Goal: Task Accomplishment & Management: Manage account settings

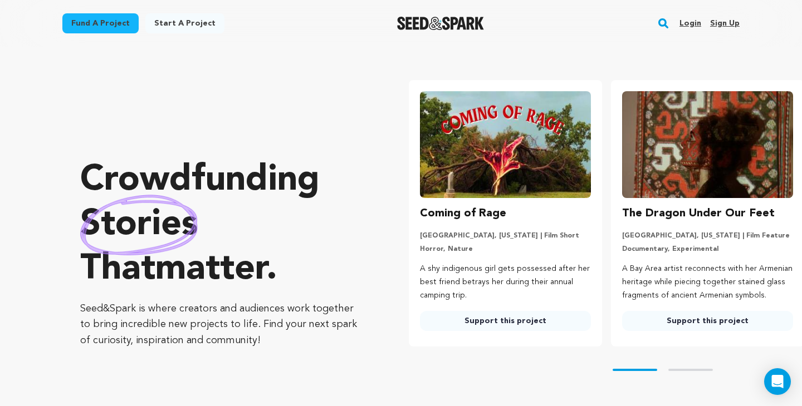
click at [686, 22] on link "Login" at bounding box center [690, 23] width 22 height 18
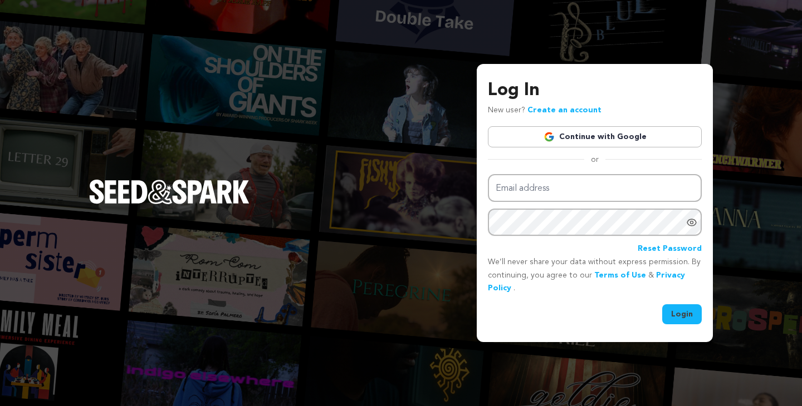
click at [572, 136] on link "Continue with Google" at bounding box center [595, 136] width 214 height 21
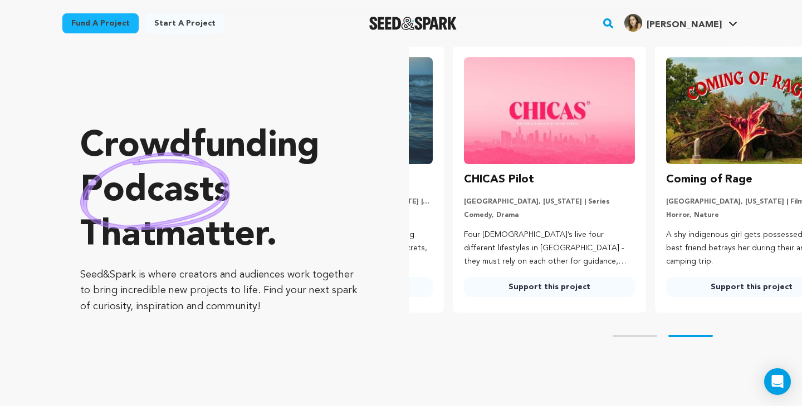
scroll to position [0, 211]
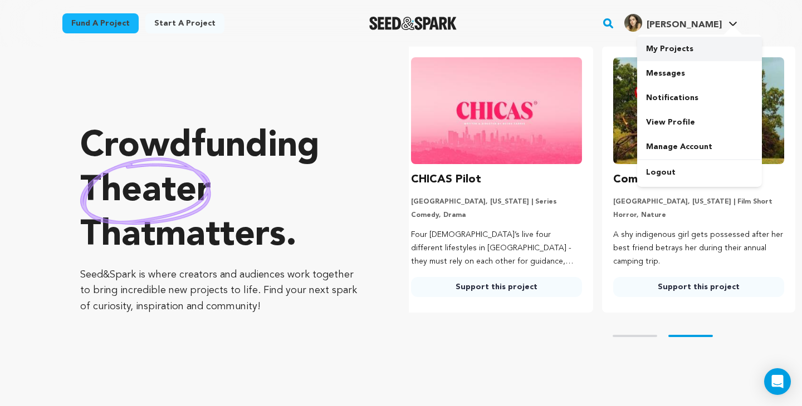
click at [691, 50] on link "My Projects" at bounding box center [699, 49] width 125 height 24
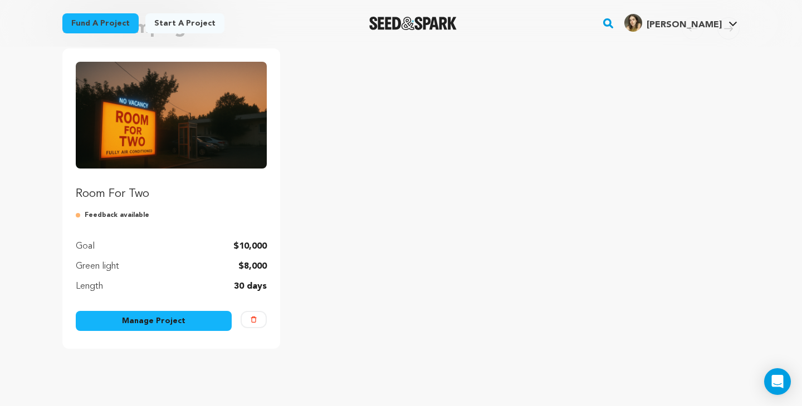
scroll to position [120, 0]
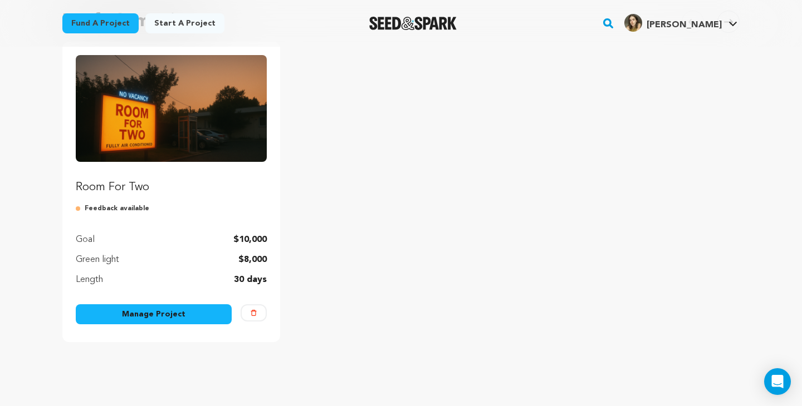
click at [157, 314] on link "Manage Project" at bounding box center [154, 314] width 156 height 20
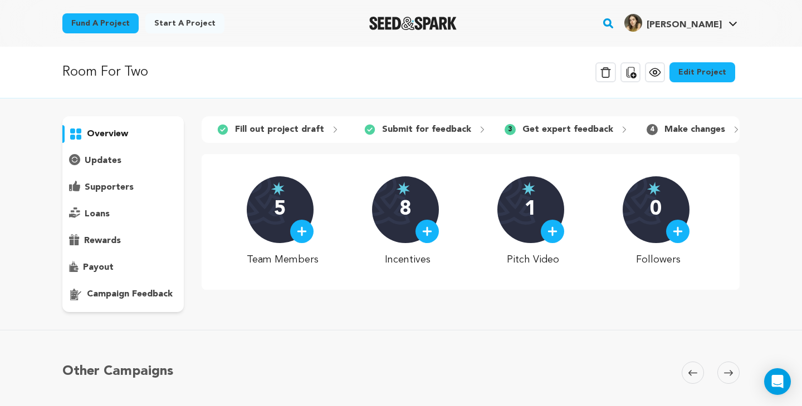
click at [688, 76] on link "Edit Project" at bounding box center [702, 72] width 66 height 20
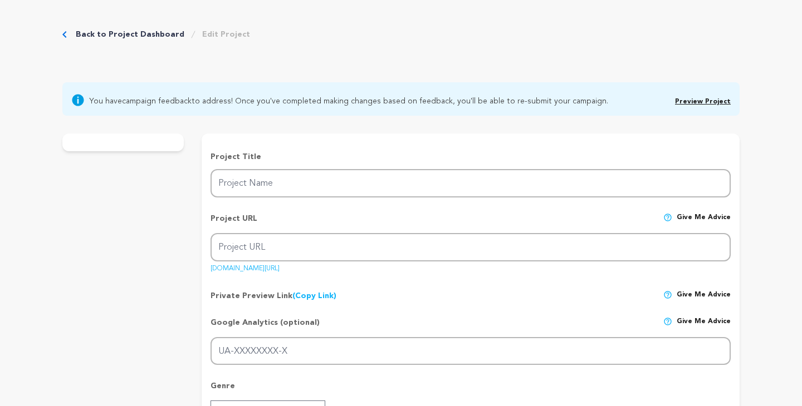
type input "Room For Two"
type input "room-for-two"
type input "As night settles over a Niagara Falls love motel, Eva’s confidence in her relat…"
type textarea "Room For Two exposes the silent struggles beneath the surface of many relations…"
type textarea "Room For Two aims to explore the quiet complexities of emotional intimacy, the …"
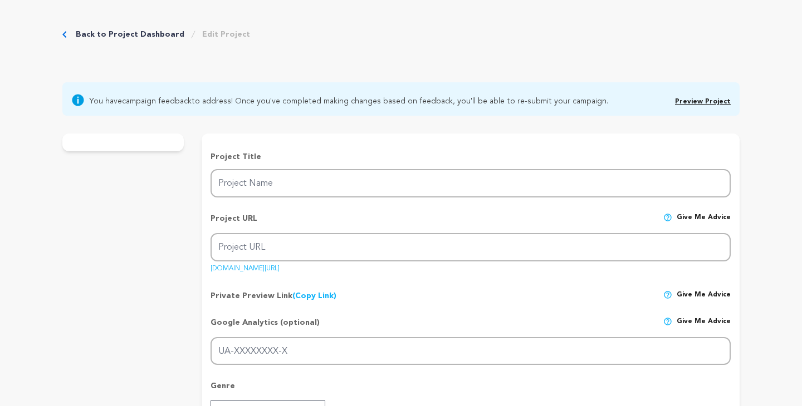
radio input "true"
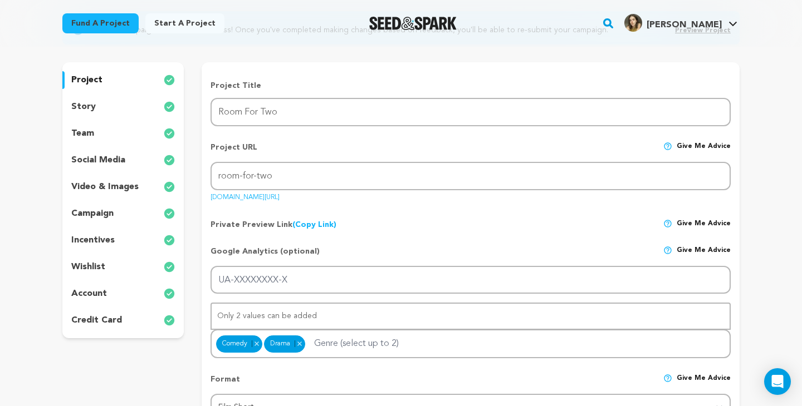
scroll to position [120, 0]
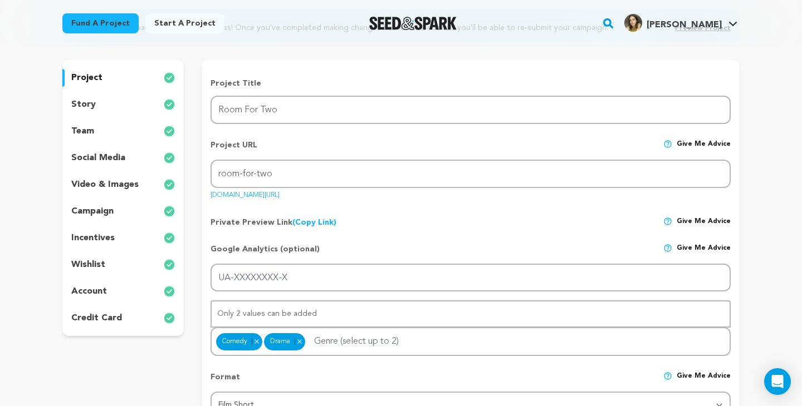
click at [112, 237] on p "incentives" at bounding box center [92, 238] width 43 height 13
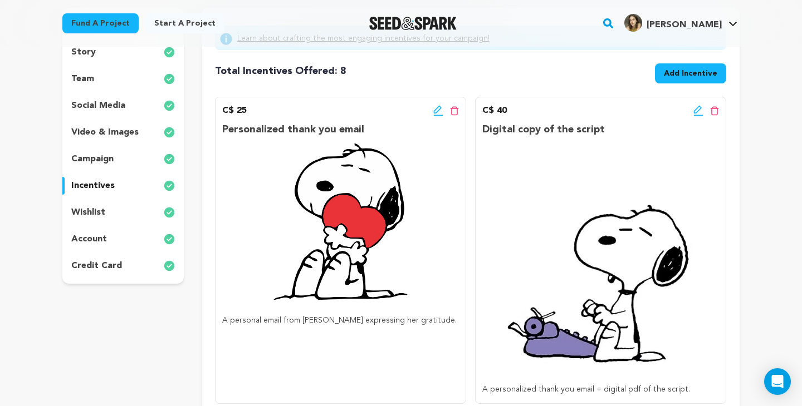
scroll to position [177, 0]
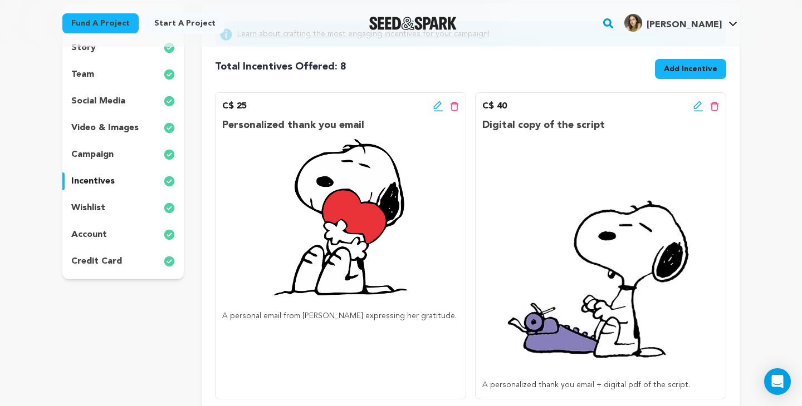
click at [435, 106] on icon at bounding box center [438, 106] width 10 height 11
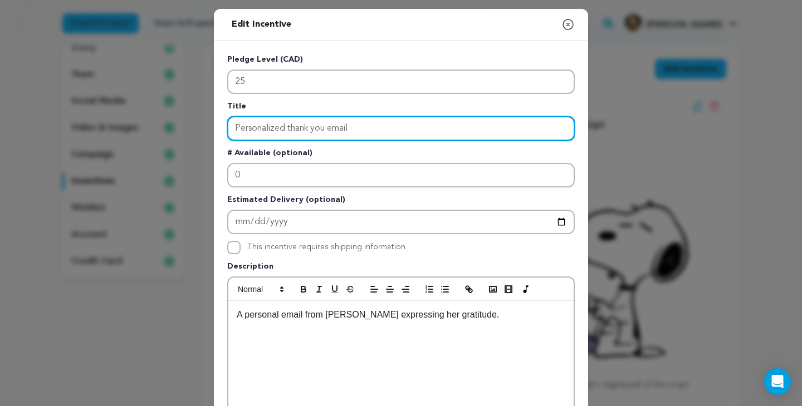
drag, startPoint x: 360, startPoint y: 133, endPoint x: 231, endPoint y: 129, distance: 128.7
click at [231, 129] on input "Personalized thank you email" at bounding box center [400, 128] width 347 height 24
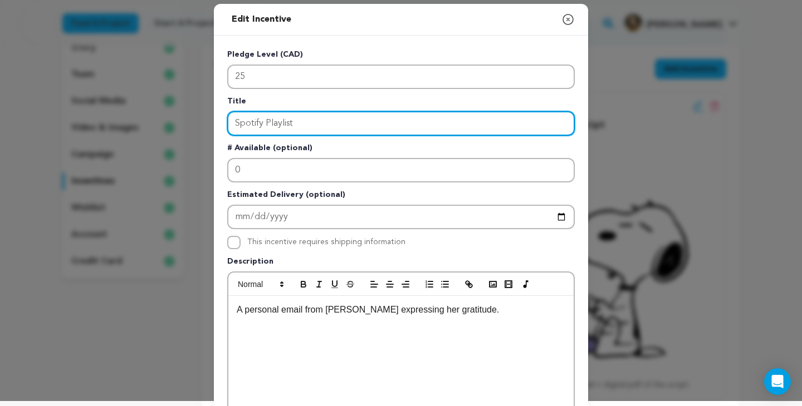
scroll to position [6, 0]
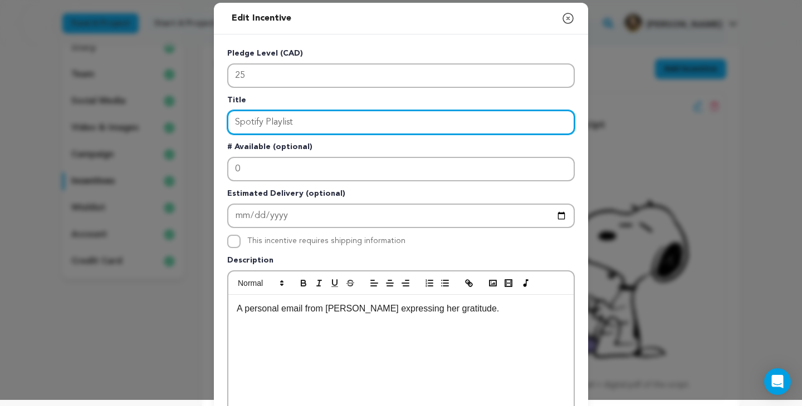
click at [236, 125] on input "Spotify Playlist" at bounding box center [400, 122] width 347 height 24
click at [409, 124] on input "Room For Two Spotify Playlist" at bounding box center [400, 122] width 347 height 24
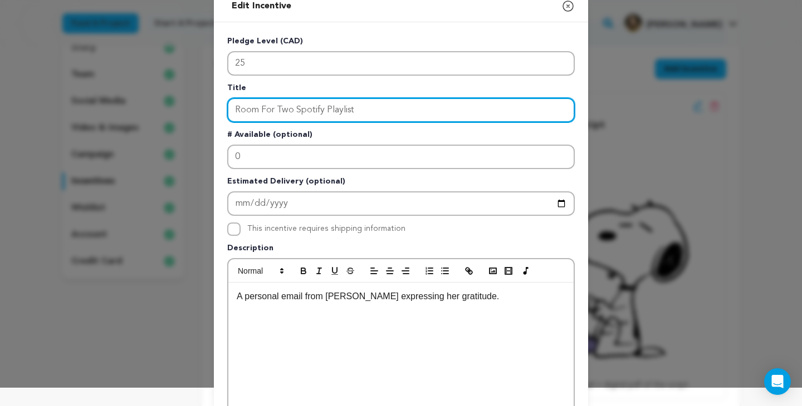
type input "Room For Two Spotify Playlist"
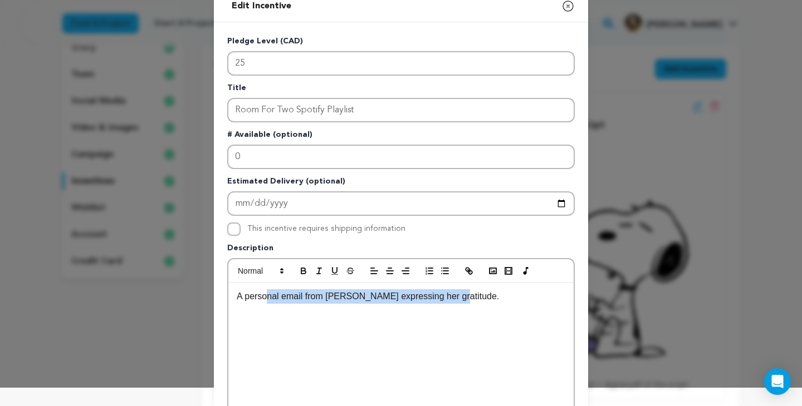
drag, startPoint x: 448, startPoint y: 294, endPoint x: 265, endPoint y: 294, distance: 183.1
click at [266, 294] on p "A personal email from Lisa expressing her gratitude." at bounding box center [401, 296] width 328 height 14
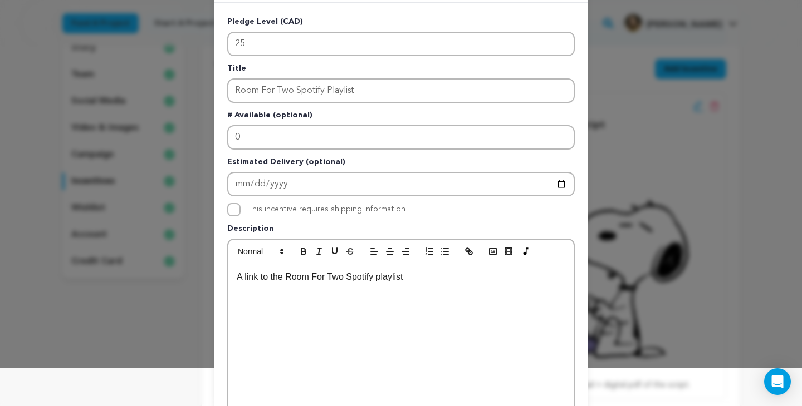
scroll to position [39, 0]
click at [285, 278] on p "A link to the Room For Two Spotify playlist" at bounding box center [401, 276] width 328 height 14
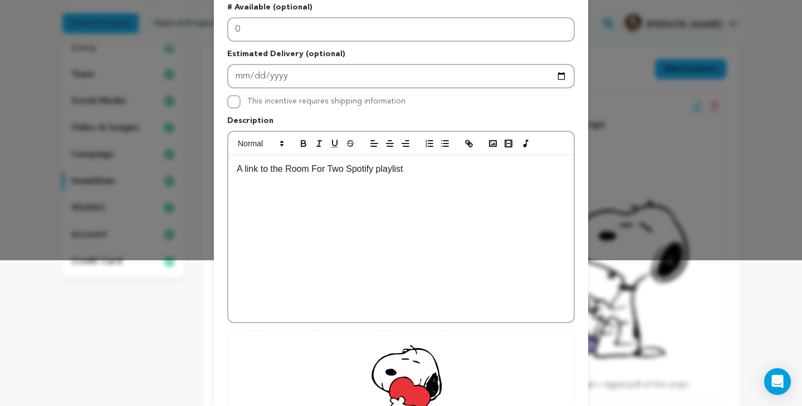
scroll to position [304, 0]
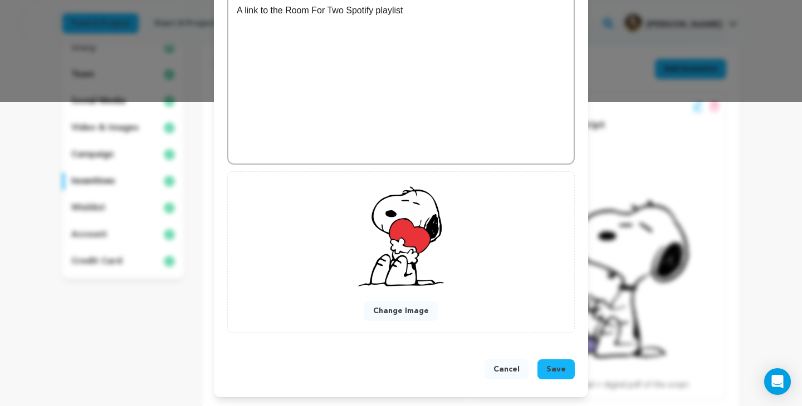
click at [557, 377] on button "Save" at bounding box center [555, 370] width 37 height 20
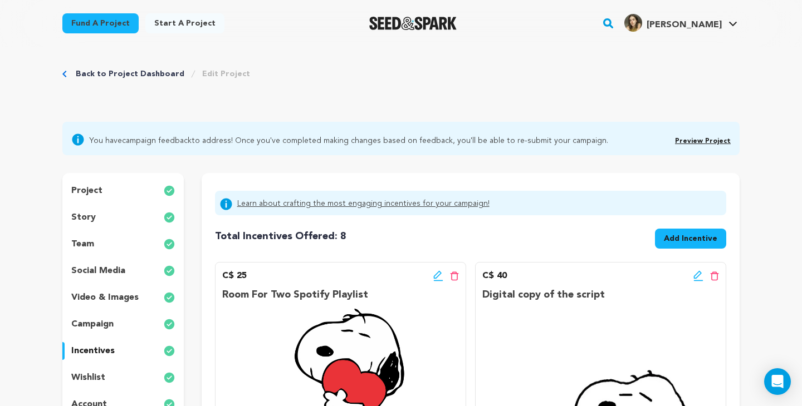
scroll to position [6, 0]
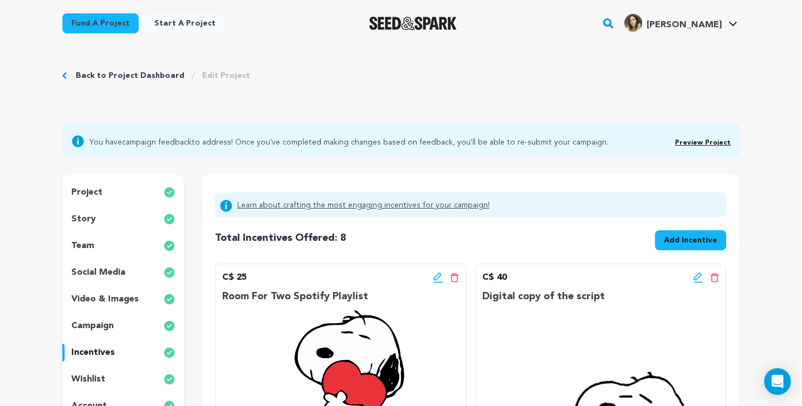
click at [82, 76] on link "Back to Project Dashboard" at bounding box center [130, 75] width 109 height 11
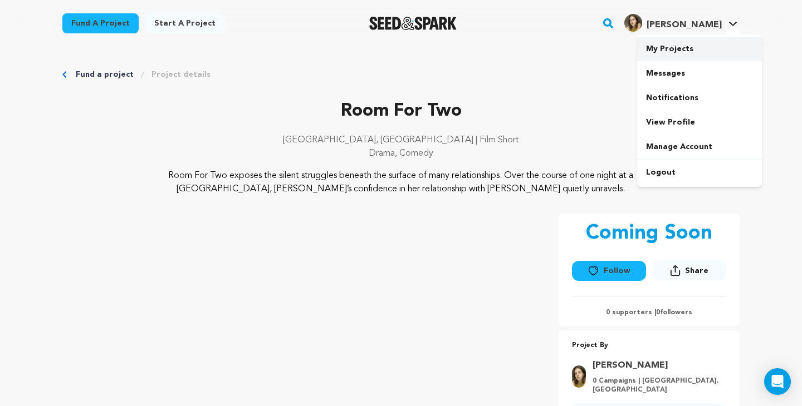
click at [680, 49] on link "My Projects" at bounding box center [699, 49] width 125 height 24
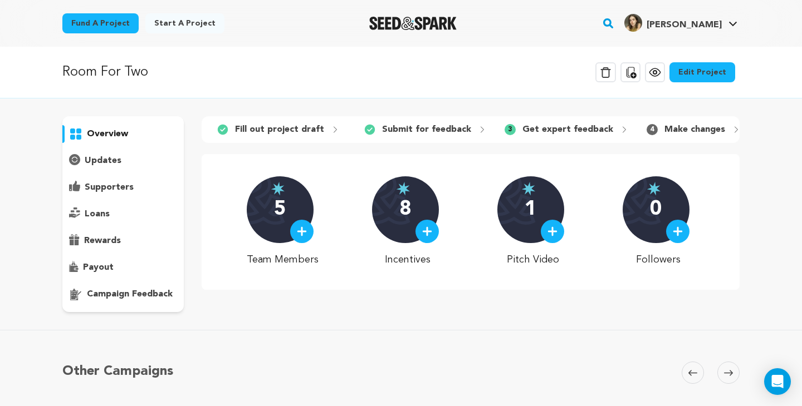
click at [116, 294] on p "campaign feedback" at bounding box center [130, 294] width 86 height 13
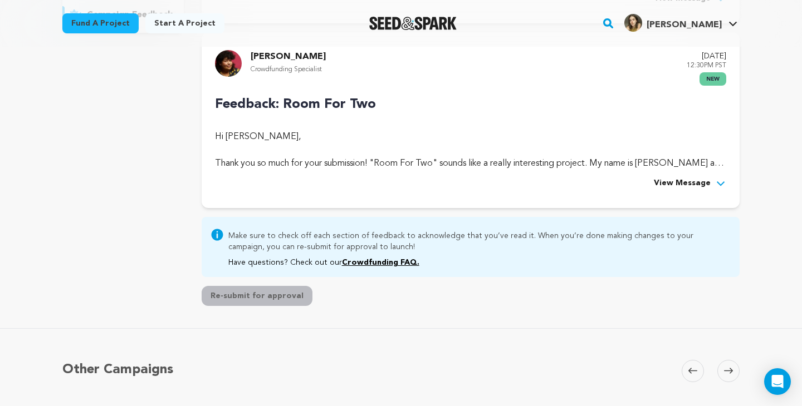
scroll to position [298, 0]
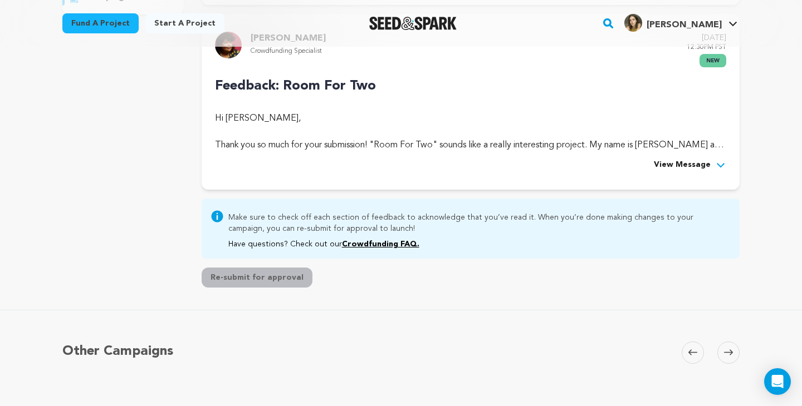
click at [692, 165] on span "View Message" at bounding box center [681, 165] width 57 height 13
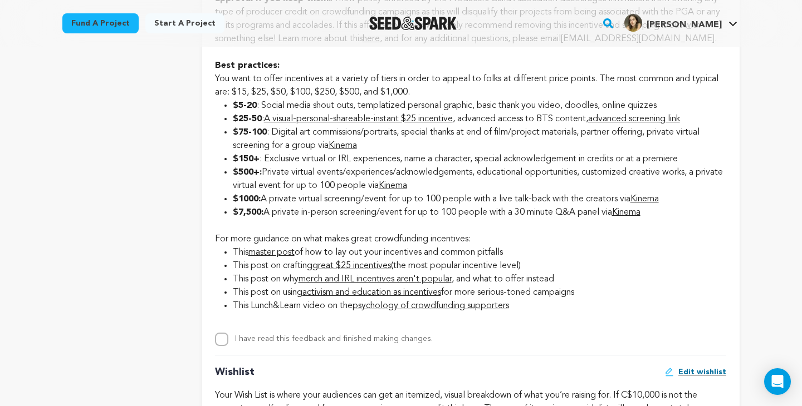
scroll to position [1776, 0]
click at [385, 125] on link "A visual-personal-shareable-instant $25 incentive" at bounding box center [358, 120] width 189 height 9
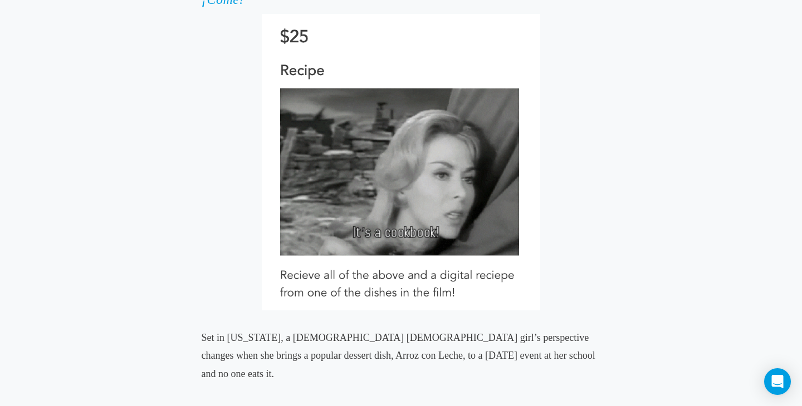
scroll to position [5362, 0]
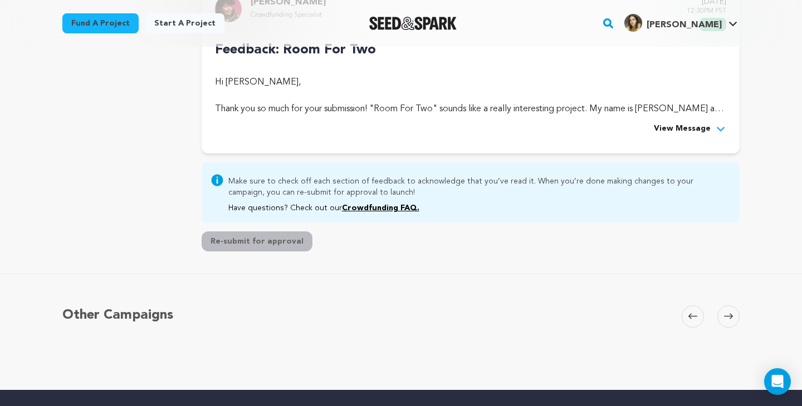
scroll to position [255, 0]
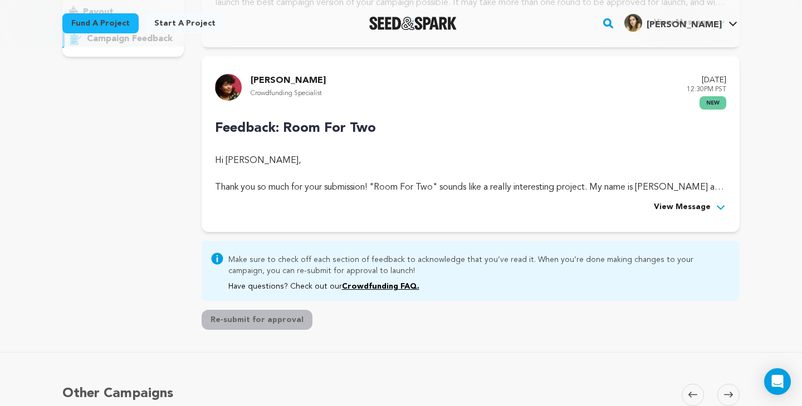
click at [700, 204] on span "View Message" at bounding box center [681, 207] width 57 height 13
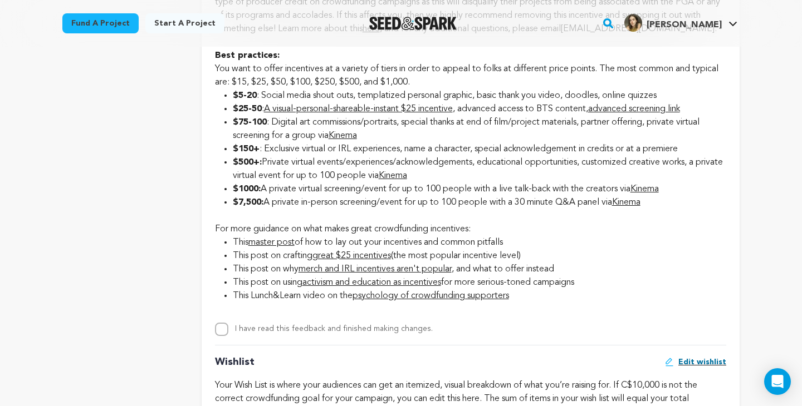
scroll to position [1786, 0]
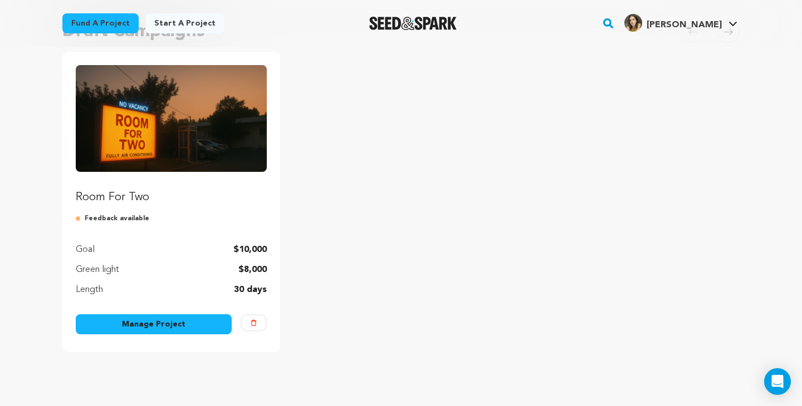
scroll to position [116, 0]
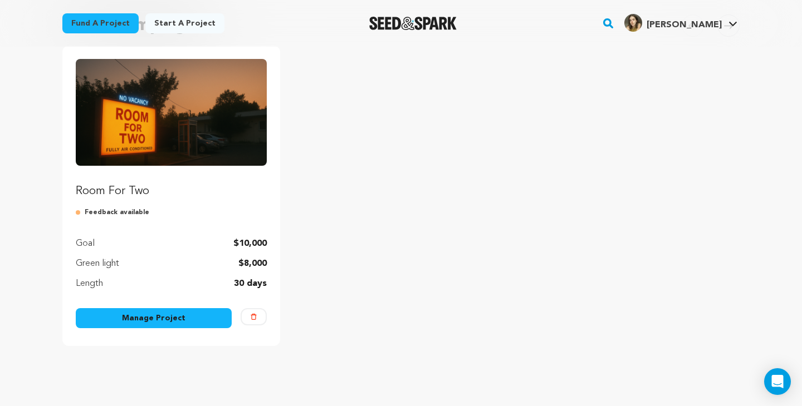
click at [139, 318] on link "Manage Project" at bounding box center [154, 318] width 156 height 20
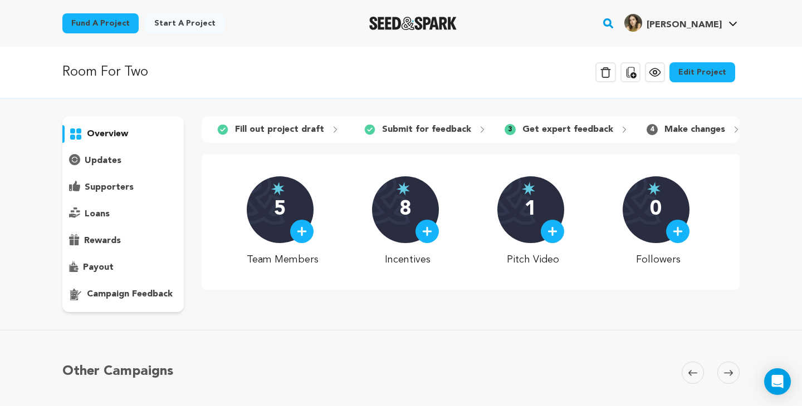
click at [705, 72] on link "Edit Project" at bounding box center [702, 72] width 66 height 20
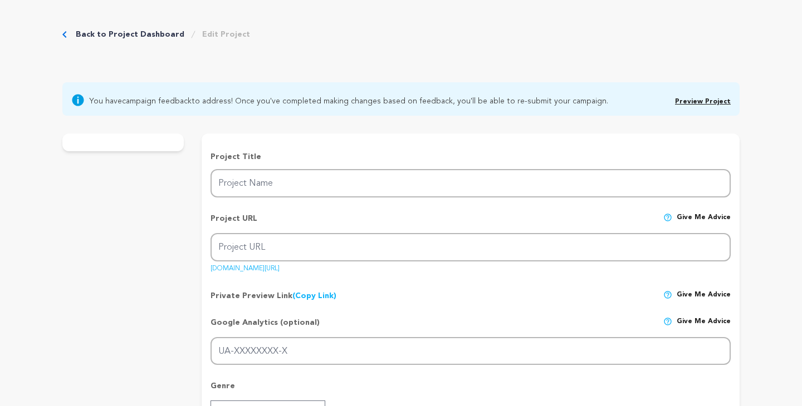
type input "Room For Two"
type input "room-for-two"
type input "As night settles over a [GEOGRAPHIC_DATA] love motel, [PERSON_NAME]’s confidenc…"
type textarea "Room For Two exposes the silent struggles beneath the surface of many relations…"
type textarea "Room For Two aims to explore the quiet complexities of emotional intimacy, the …"
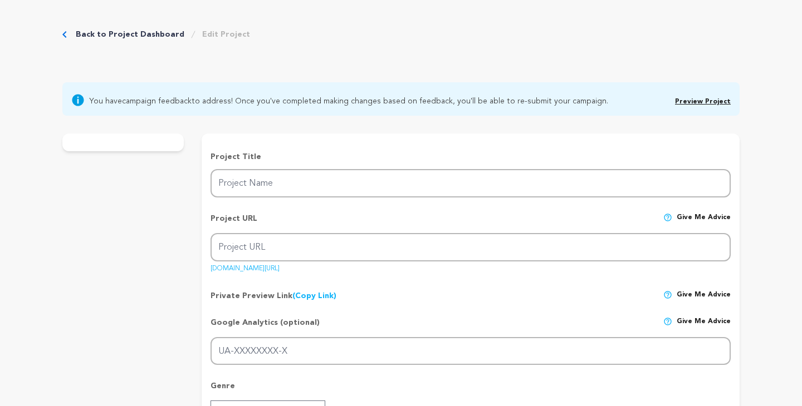
radio input "true"
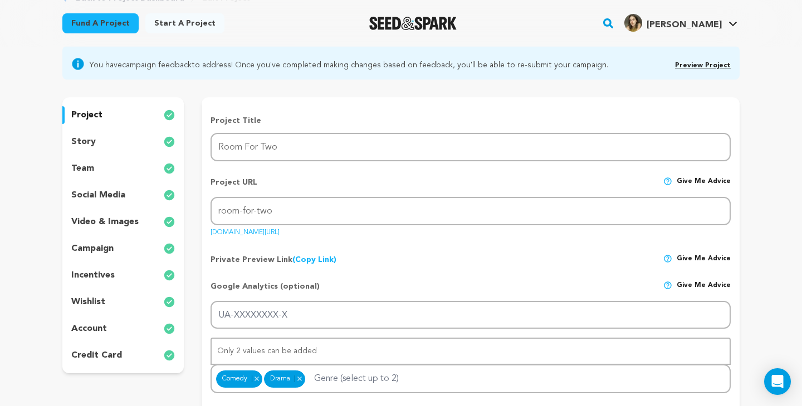
scroll to position [105, 0]
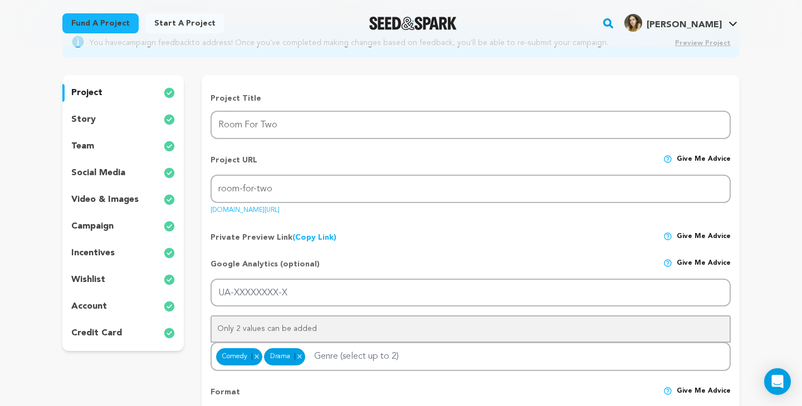
click at [124, 255] on div "incentives" at bounding box center [122, 253] width 121 height 18
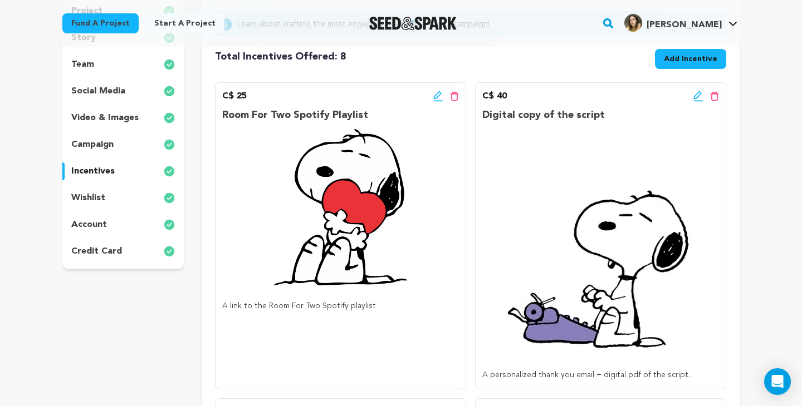
scroll to position [186, 0]
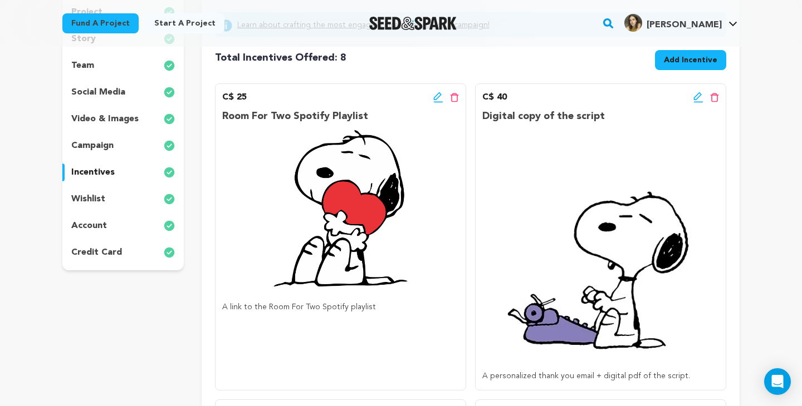
click at [436, 99] on icon at bounding box center [437, 96] width 8 height 8
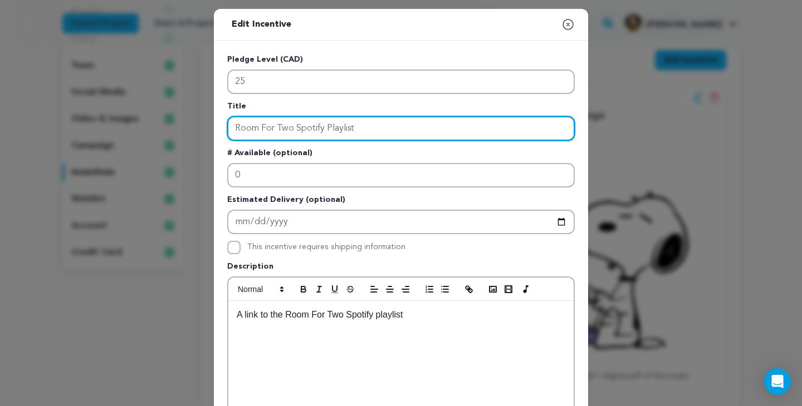
drag, startPoint x: 357, startPoint y: 127, endPoint x: 241, endPoint y: 129, distance: 116.3
click at [241, 129] on input "Room For Two Spotify Playlist" at bounding box center [400, 128] width 347 height 24
type input "R"
type input "Social Media Shout Out"
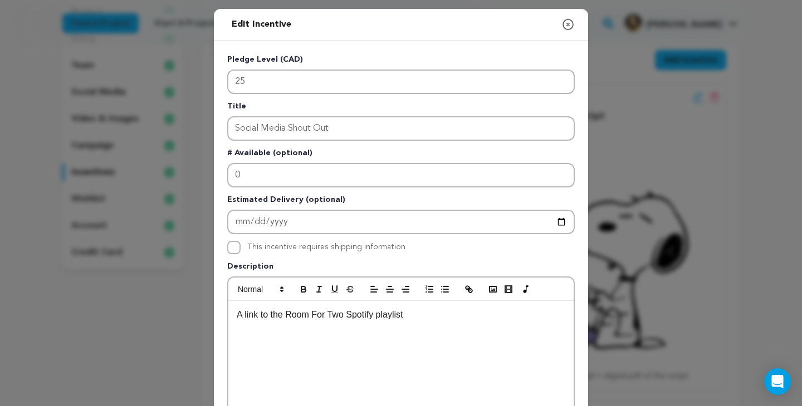
click at [350, 152] on p "# Available (optional)" at bounding box center [400, 156] width 347 height 16
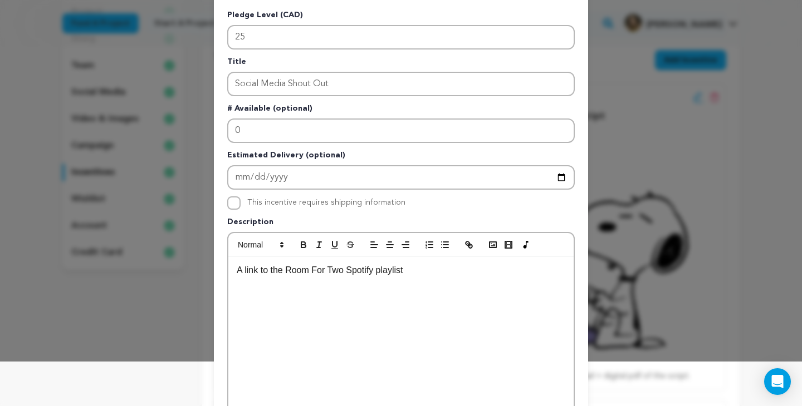
scroll to position [46, 0]
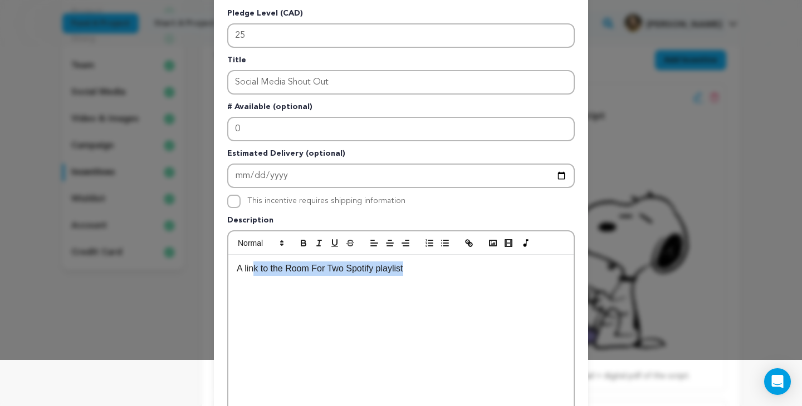
drag, startPoint x: 407, startPoint y: 269, endPoint x: 250, endPoint y: 269, distance: 157.5
click at [250, 269] on p "A link to the Room For Two Spotify playlist" at bounding box center [401, 269] width 328 height 14
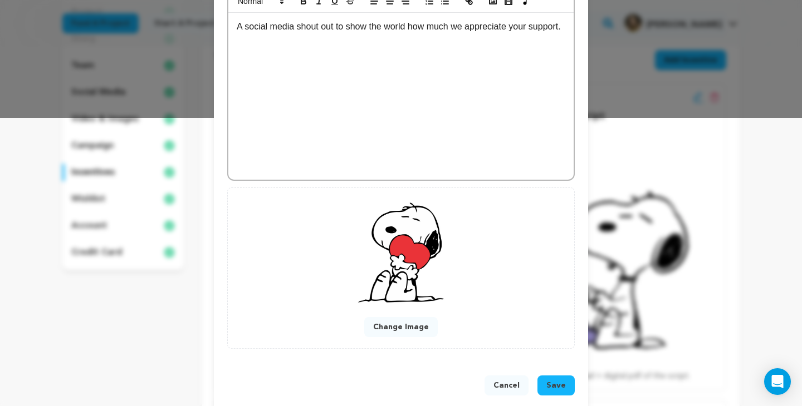
scroll to position [304, 0]
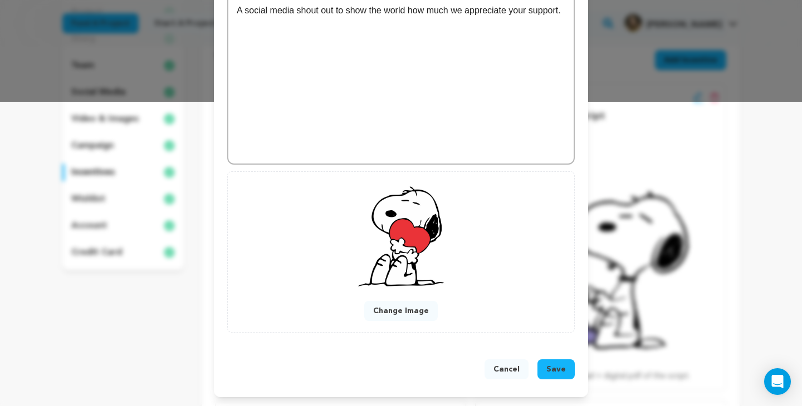
click at [558, 370] on span "Save" at bounding box center [555, 369] width 19 height 11
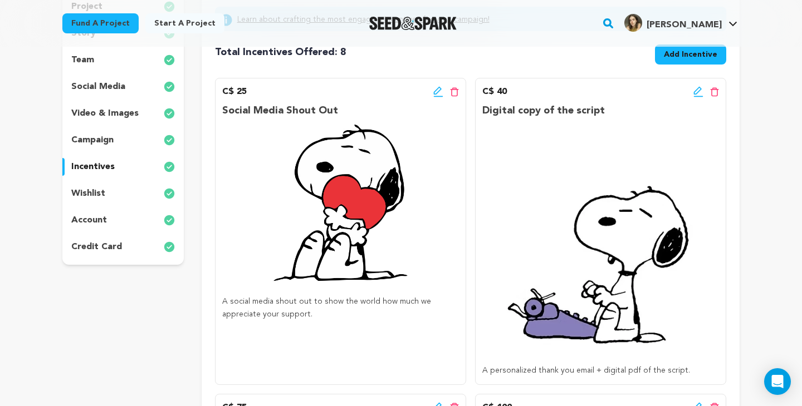
scroll to position [189, 0]
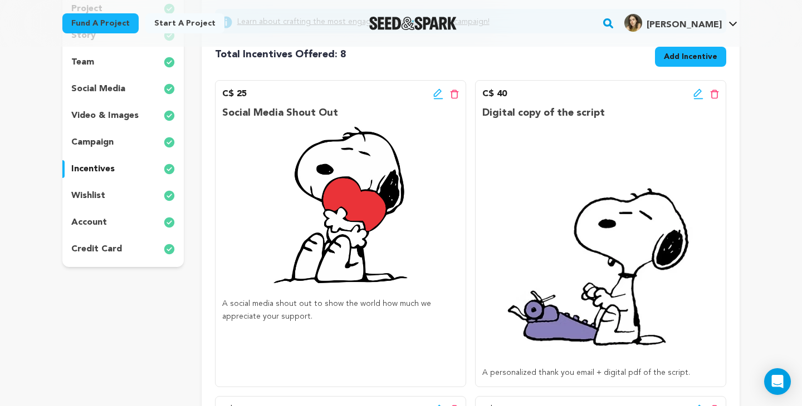
click at [697, 94] on icon at bounding box center [698, 94] width 10 height 11
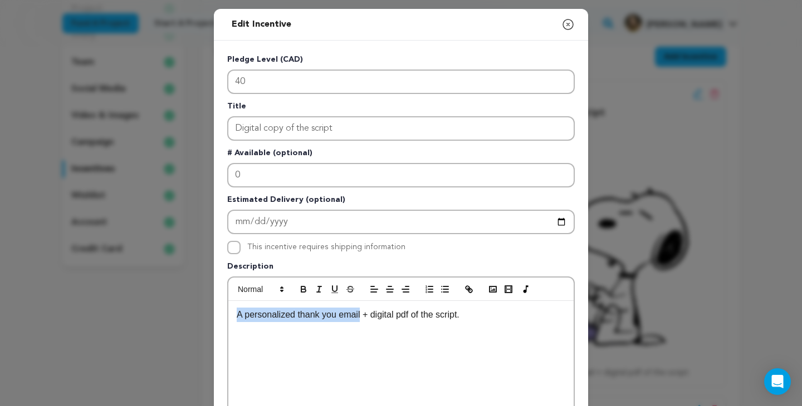
drag, startPoint x: 361, startPoint y: 317, endPoint x: 234, endPoint y: 318, distance: 126.9
click at [234, 318] on div "A personalized thank you email + digital pdf of the script." at bounding box center [400, 384] width 345 height 167
click at [455, 315] on p "Social media shout out + digital pdf of the script." at bounding box center [401, 315] width 328 height 14
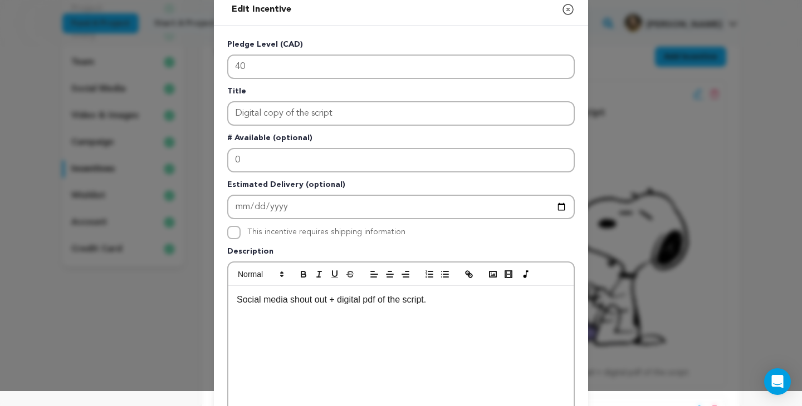
scroll to position [16, 0]
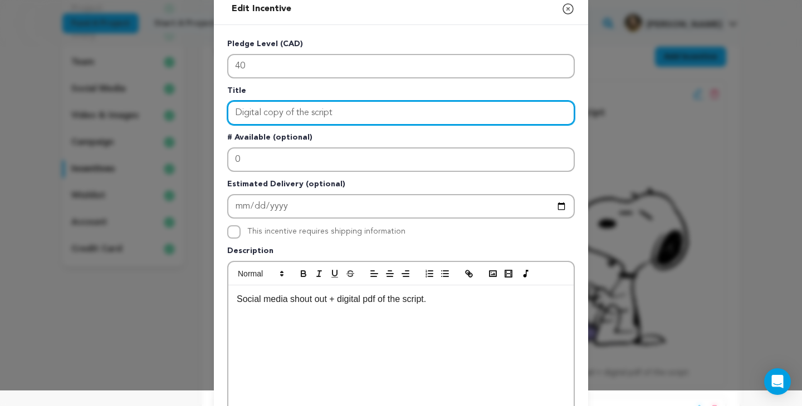
click at [266, 116] on input "Digital copy of the script" at bounding box center [400, 113] width 347 height 24
click at [292, 111] on input "Digital Copy of the script" at bounding box center [400, 113] width 347 height 24
click at [316, 114] on input "Digital Copy of the script" at bounding box center [400, 113] width 347 height 24
click at [371, 110] on input "Digital Copy of the Script" at bounding box center [400, 113] width 347 height 24
type input "Digital Copy of the Script"
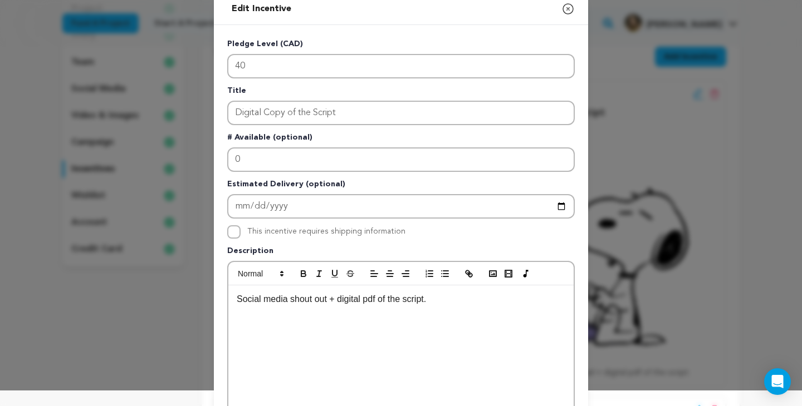
click at [421, 333] on div "Social media shout out + digital pdf of the script." at bounding box center [400, 369] width 345 height 167
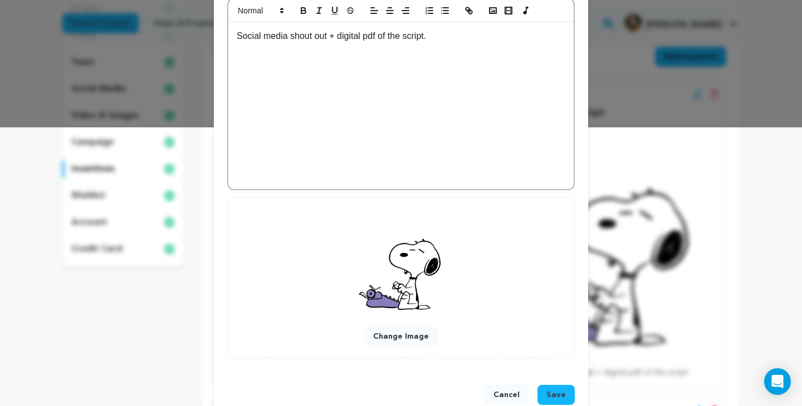
scroll to position [301, 0]
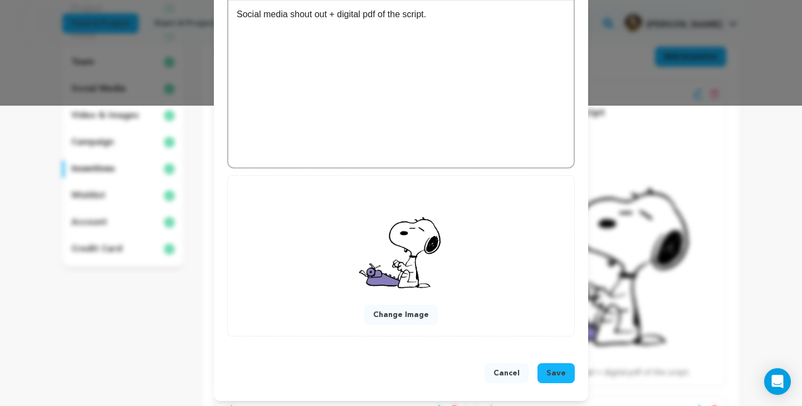
click at [556, 371] on span "Save" at bounding box center [555, 373] width 19 height 11
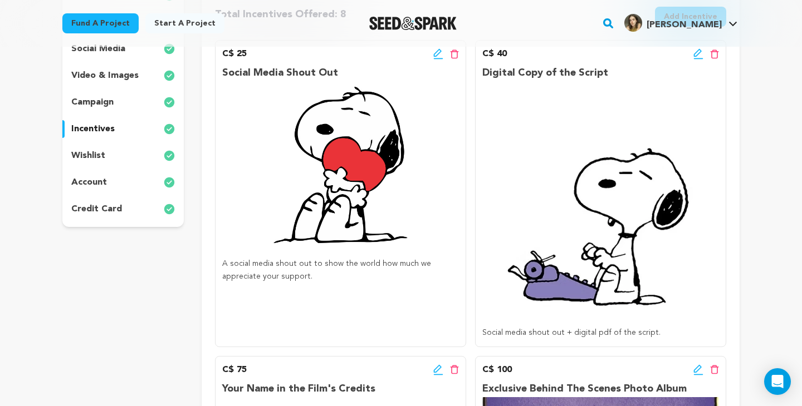
scroll to position [379, 0]
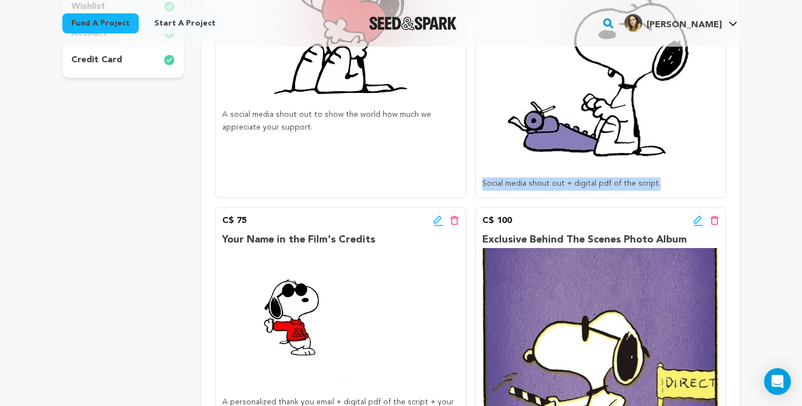
drag, startPoint x: 651, startPoint y: 184, endPoint x: 483, endPoint y: 183, distance: 168.7
click at [483, 183] on p "Social media shout out + digital pdf of the script." at bounding box center [600, 184] width 237 height 13
copy p "Social media shout out + digital pdf of the script."
click at [483, 152] on img at bounding box center [600, 50] width 237 height 237
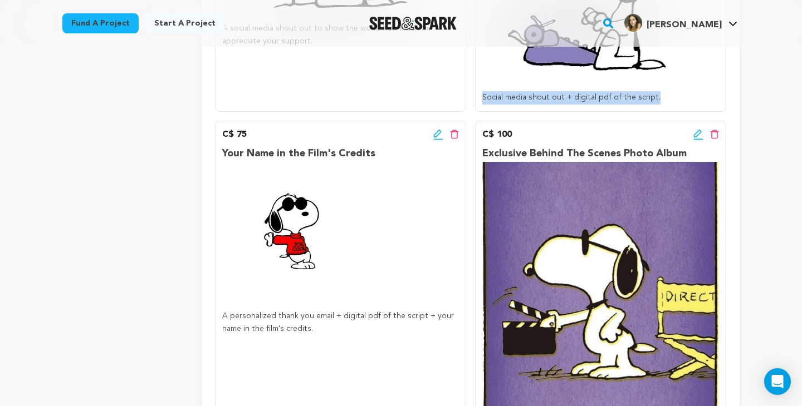
scroll to position [470, 0]
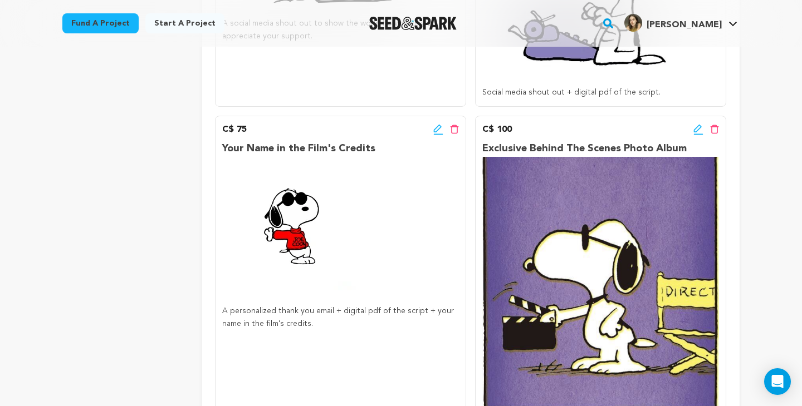
click at [385, 220] on div "Your Name in the Film's Credits A personalized thank you email + digital pdf of…" at bounding box center [340, 236] width 237 height 190
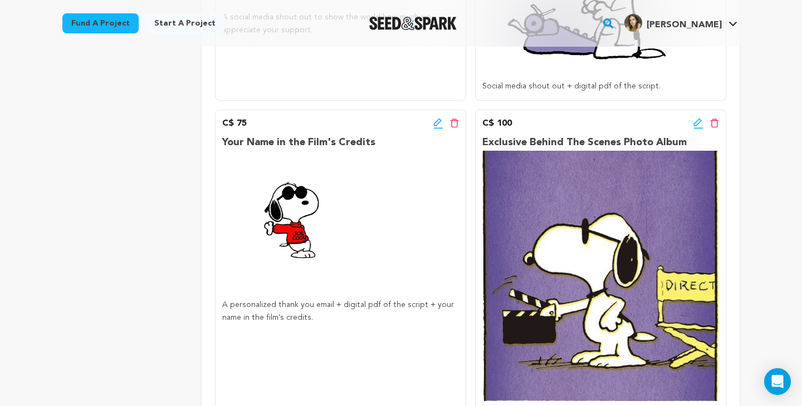
scroll to position [480, 0]
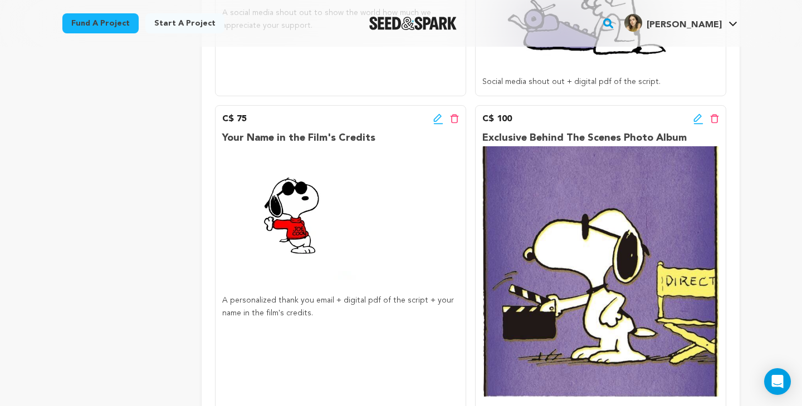
click at [437, 119] on icon at bounding box center [437, 118] width 8 height 8
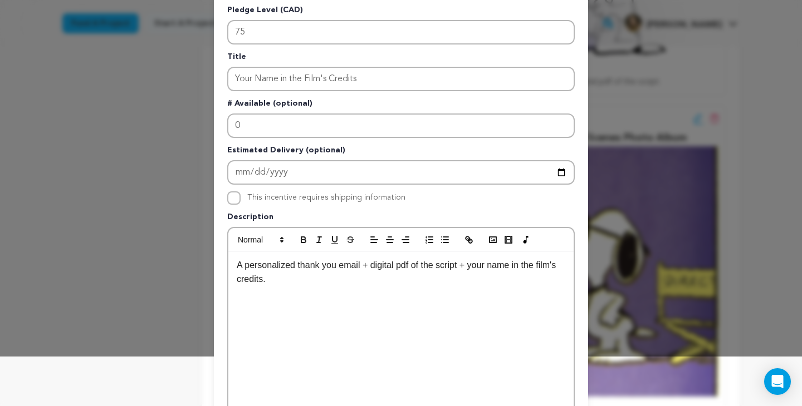
scroll to position [51, 0]
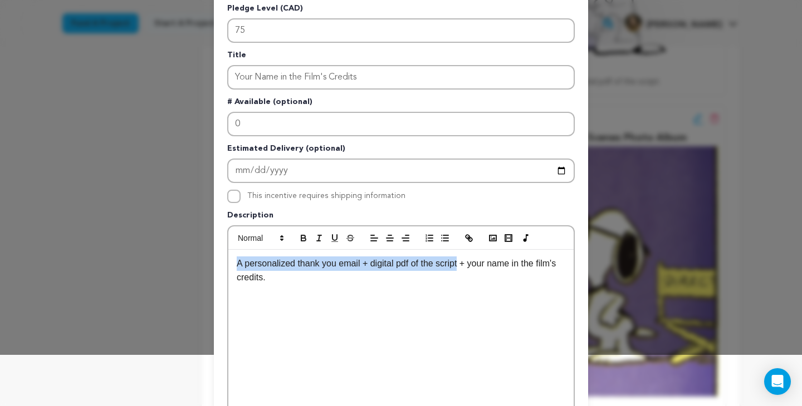
drag, startPoint x: 463, startPoint y: 264, endPoint x: 233, endPoint y: 268, distance: 229.4
click at [233, 268] on div "A personalized thank you email + digital pdf of the script + your name in the f…" at bounding box center [400, 333] width 345 height 167
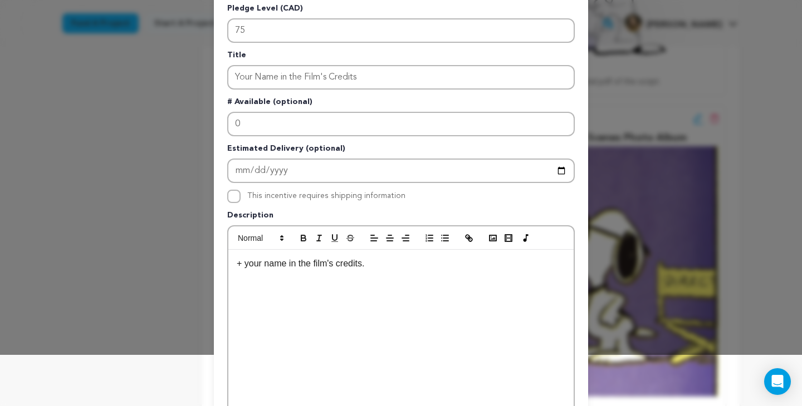
scroll to position [0, 0]
click at [305, 271] on p "Social media shout out + digital pdf of the script. + your name in the film's c…" at bounding box center [401, 264] width 328 height 14
click at [433, 267] on p "Social media shout out + digital pdf of the script. + your name in the film's c…" at bounding box center [401, 264] width 328 height 14
click at [564, 266] on p "Social media shout out + digital pdf of the script + your name in the film's cr…" at bounding box center [401, 264] width 328 height 14
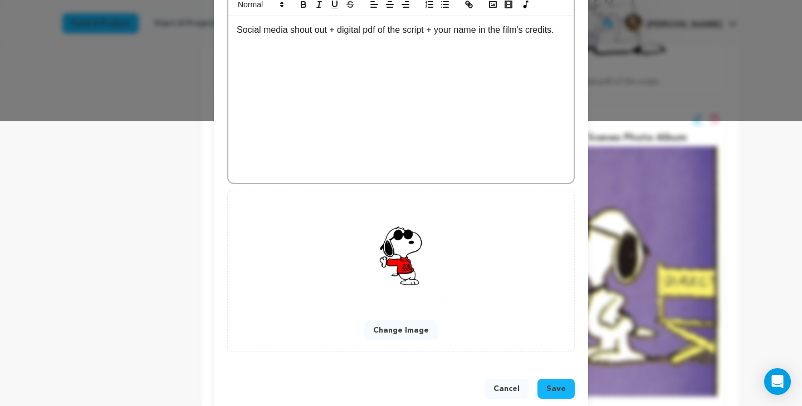
scroll to position [298, 0]
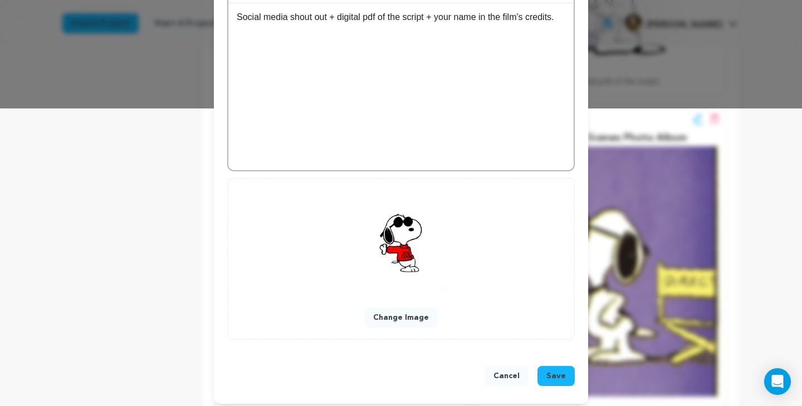
click at [558, 377] on span "Save" at bounding box center [555, 376] width 19 height 11
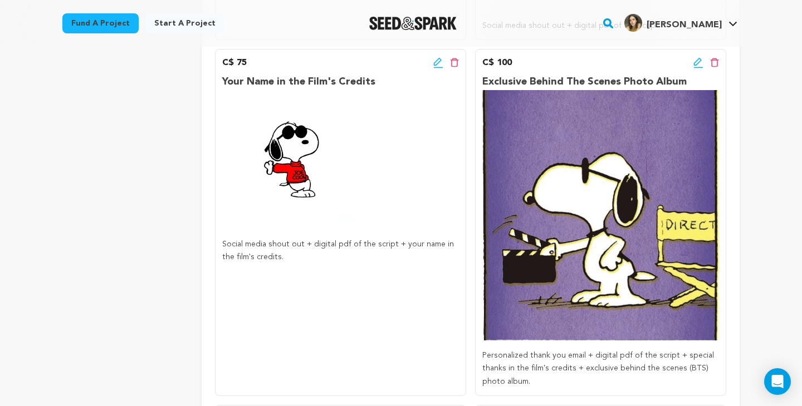
scroll to position [535, 0]
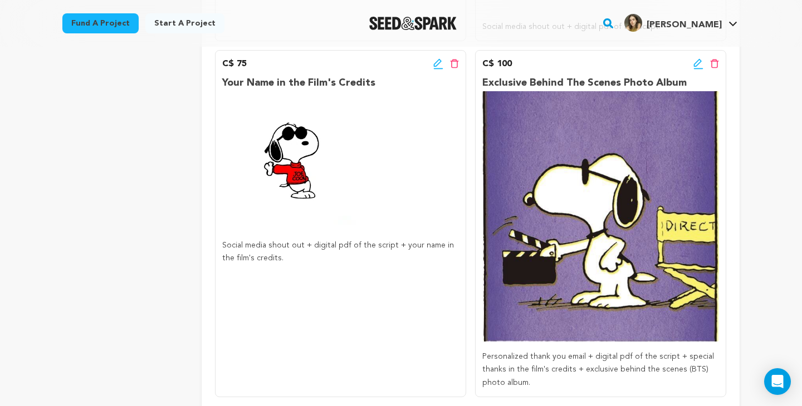
click at [696, 64] on icon at bounding box center [698, 63] width 10 height 11
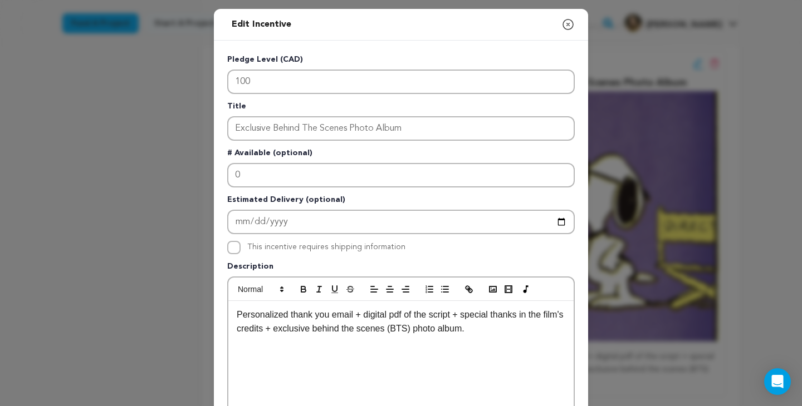
scroll to position [27, 0]
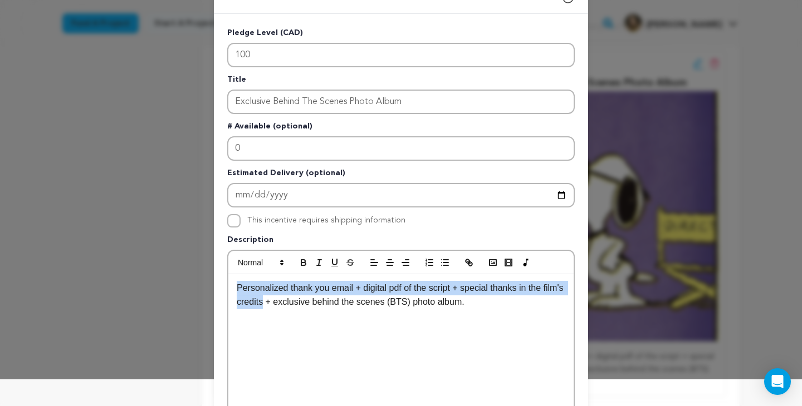
drag, startPoint x: 288, startPoint y: 303, endPoint x: 224, endPoint y: 288, distance: 65.6
click at [224, 288] on div "Pledge Level (CAD) 100 Title Exclusive Behind The Scenes Photo Album # Availabl…" at bounding box center [401, 319] width 374 height 610
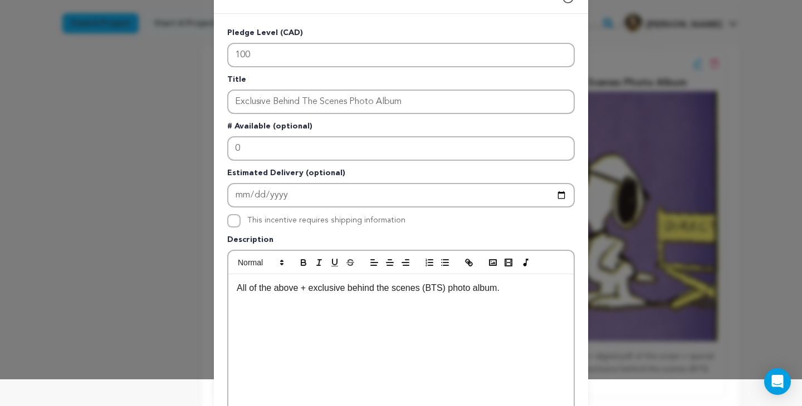
click at [514, 288] on p "All of the above + exclusive behind the scenes (BTS) photo album." at bounding box center [401, 288] width 328 height 14
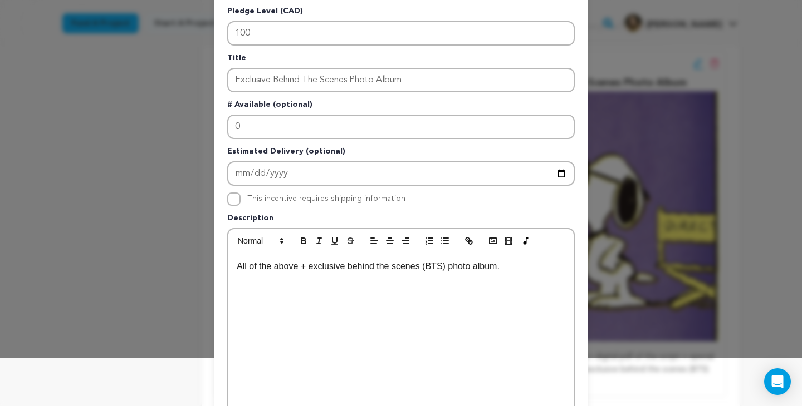
scroll to position [53, 0]
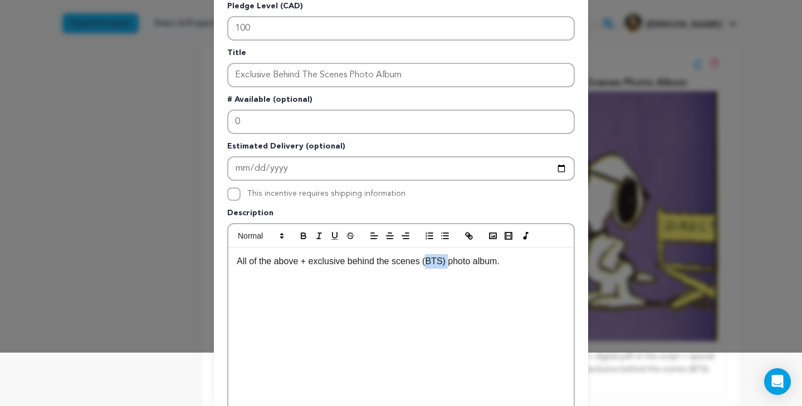
drag, startPoint x: 450, startPoint y: 264, endPoint x: 428, endPoint y: 264, distance: 22.3
click at [429, 264] on p "All of the above + exclusive behind the scenes (BTS) photo album." at bounding box center [401, 261] width 328 height 14
click at [489, 267] on p "All of the above + exclusive behind the scenes photo album." at bounding box center [401, 261] width 328 height 14
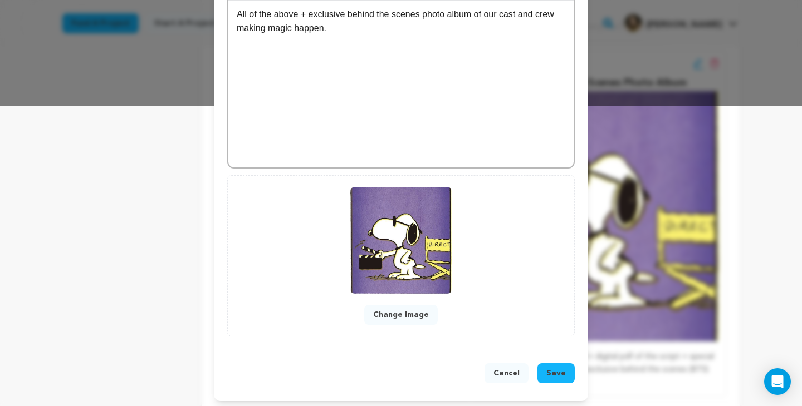
scroll to position [304, 0]
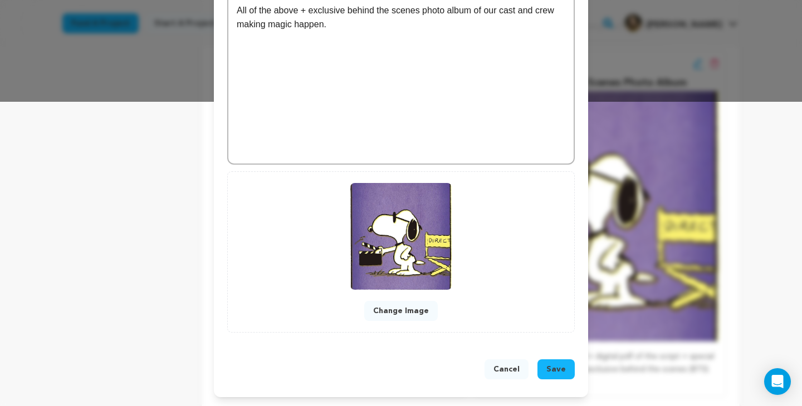
click at [552, 365] on span "Save" at bounding box center [555, 369] width 19 height 11
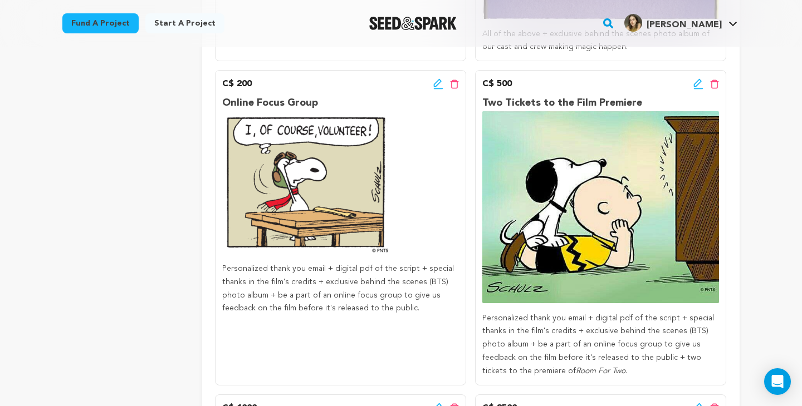
scroll to position [861, 0]
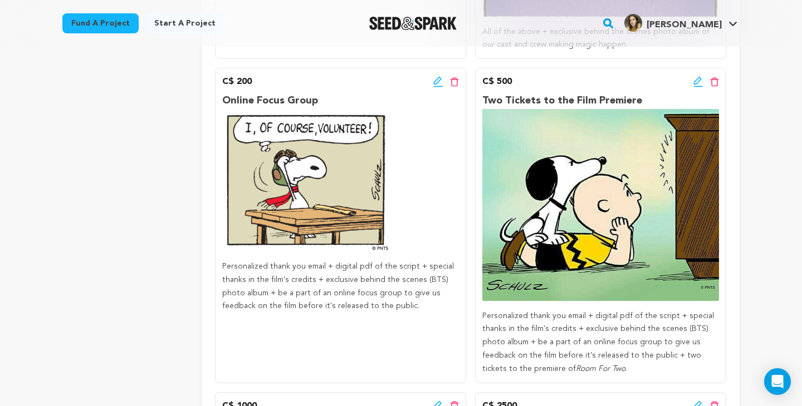
click at [436, 82] on icon at bounding box center [438, 81] width 10 height 11
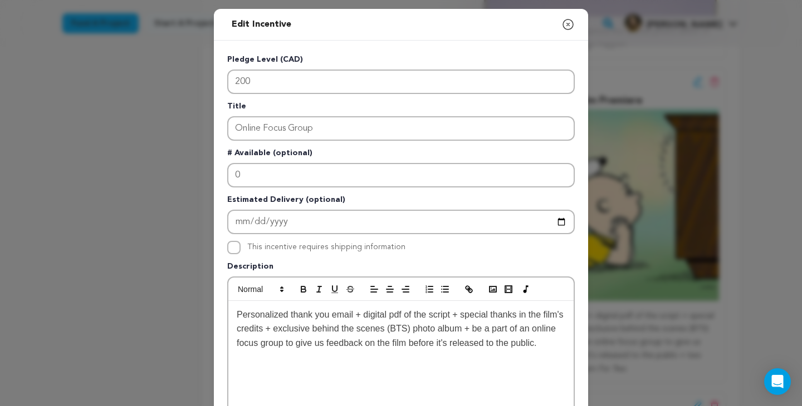
scroll to position [20, 0]
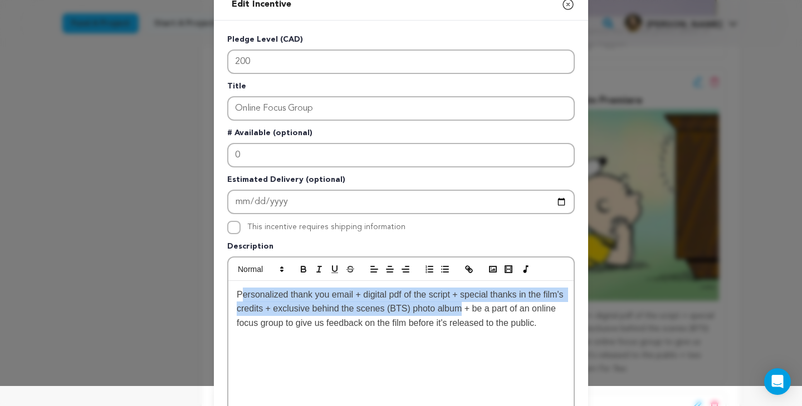
drag, startPoint x: 489, startPoint y: 313, endPoint x: 240, endPoint y: 298, distance: 249.2
click at [241, 298] on span "Personalized thank you email + digital pdf of the script + special thanks in th…" at bounding box center [401, 309] width 329 height 38
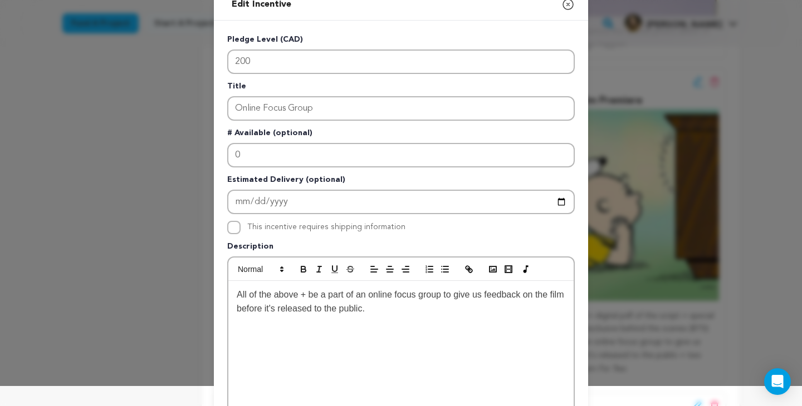
click at [404, 311] on p "All of the above + be a part of an online focus group to give us feedback on th…" at bounding box center [401, 302] width 328 height 28
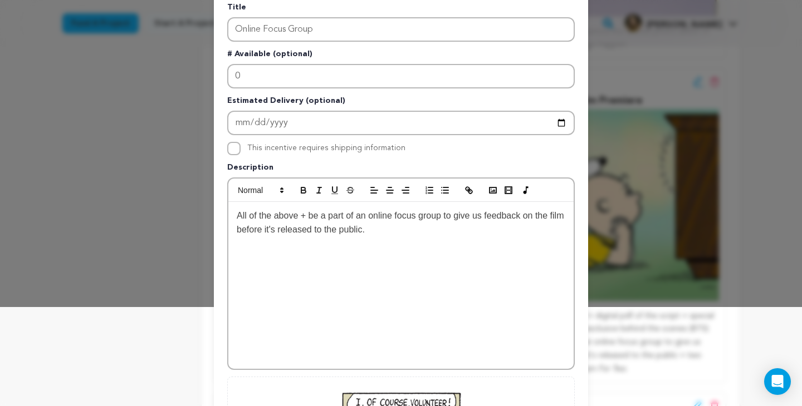
scroll to position [100, 0]
click at [410, 233] on span "All of the above + be a part of an online focus group to give us feedback on th…" at bounding box center [402, 229] width 330 height 38
click at [458, 247] on p "All of the above + be a part of an online focus group to give us feedback on th…" at bounding box center [401, 229] width 328 height 43
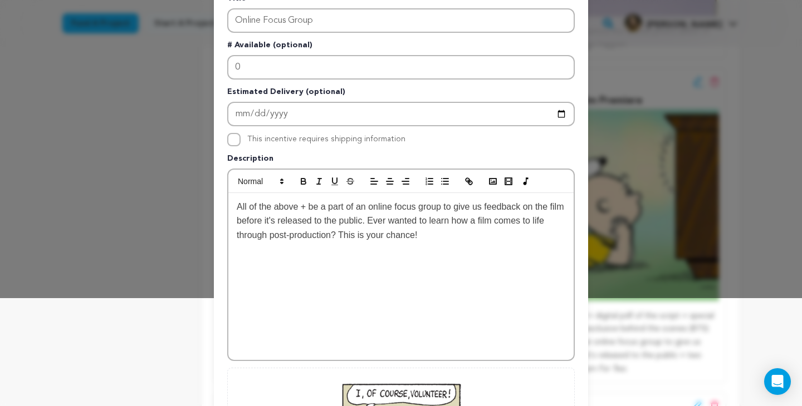
scroll to position [111, 0]
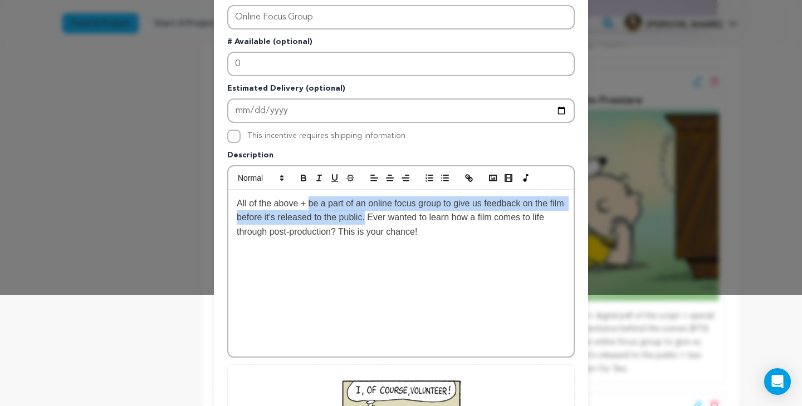
drag, startPoint x: 309, startPoint y: 204, endPoint x: 385, endPoint y: 217, distance: 77.3
click at [385, 217] on span "All of the above + be a part of an online focus group to give us feedback on th…" at bounding box center [402, 218] width 330 height 38
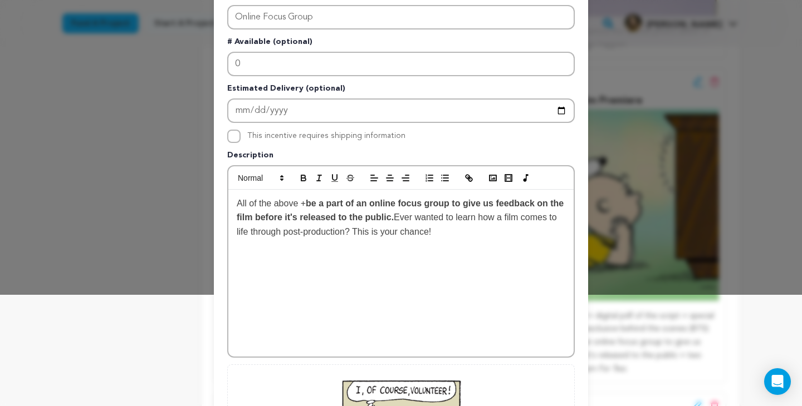
click at [507, 232] on p "All of the above + be a part of an online focus group to give us feedback on th…" at bounding box center [401, 217] width 328 height 43
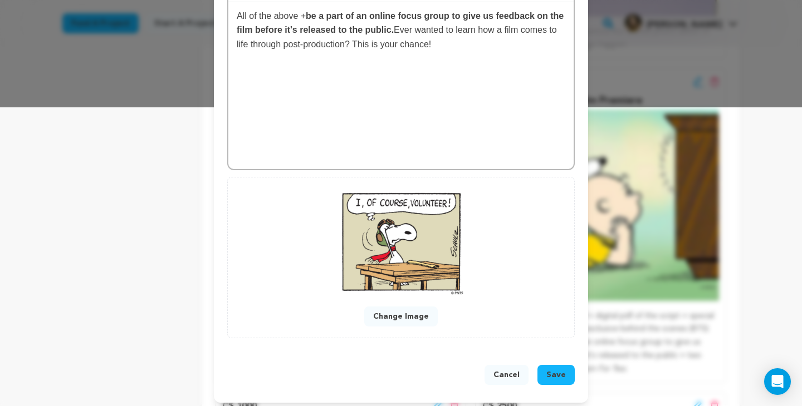
scroll to position [304, 0]
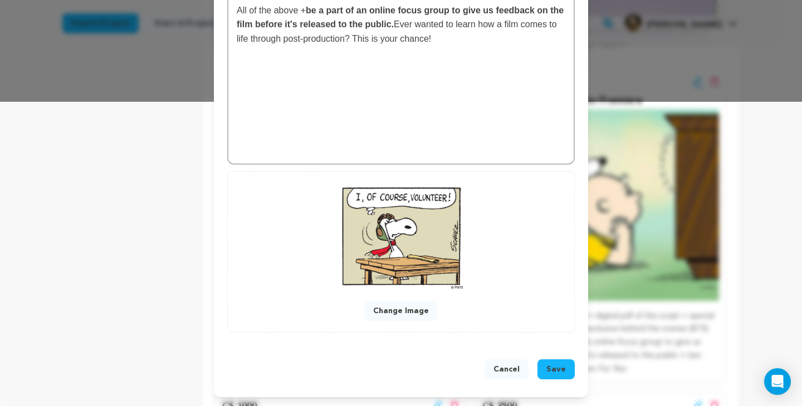
click at [553, 370] on span "Save" at bounding box center [555, 369] width 19 height 11
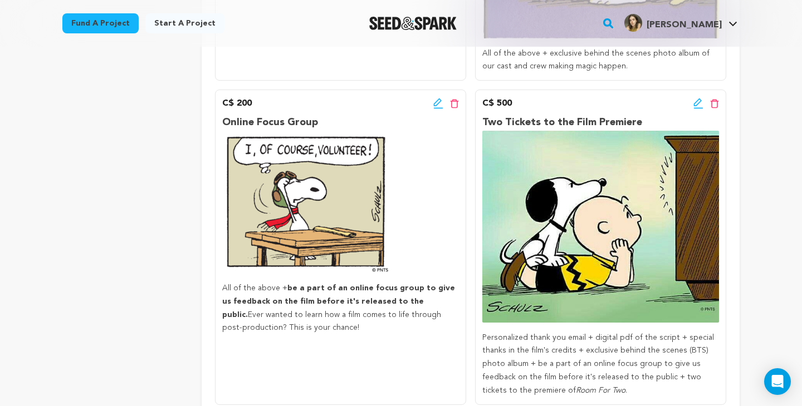
scroll to position [825, 0]
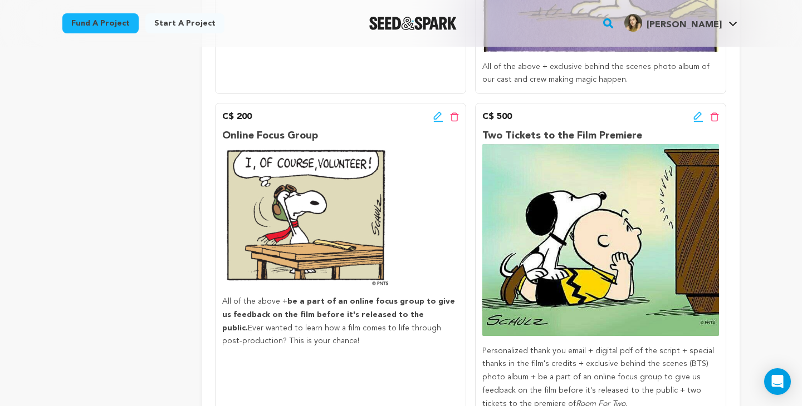
click at [436, 117] on icon at bounding box center [437, 116] width 8 height 8
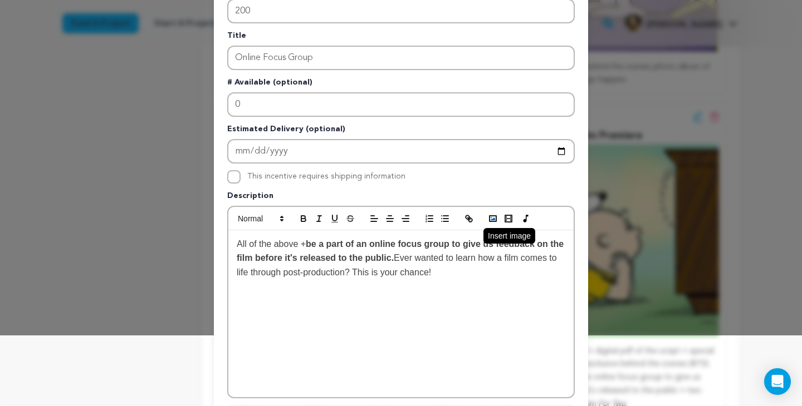
scroll to position [78, 0]
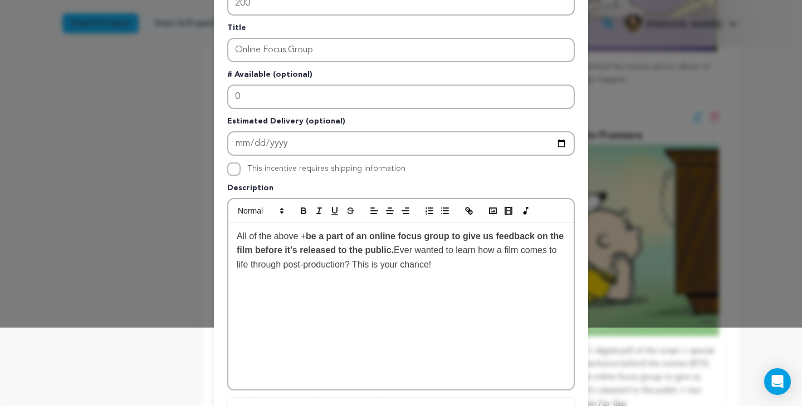
drag, startPoint x: 482, startPoint y: 268, endPoint x: 415, endPoint y: 254, distance: 68.1
click at [415, 254] on p "All of the above + be a part of an online focus group to give us feedback on th…" at bounding box center [401, 250] width 328 height 43
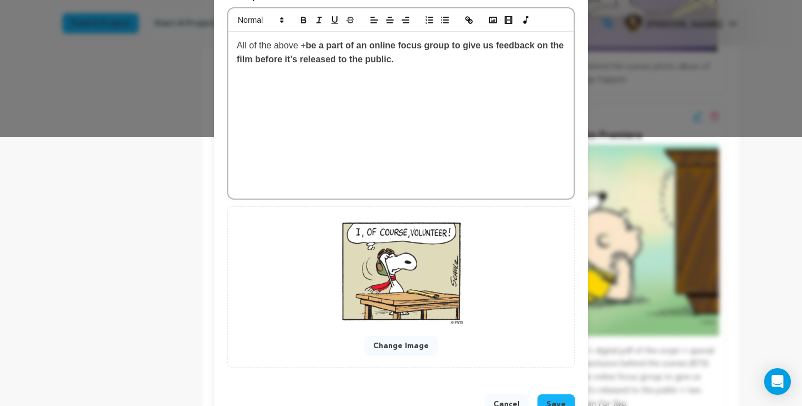
scroll to position [304, 0]
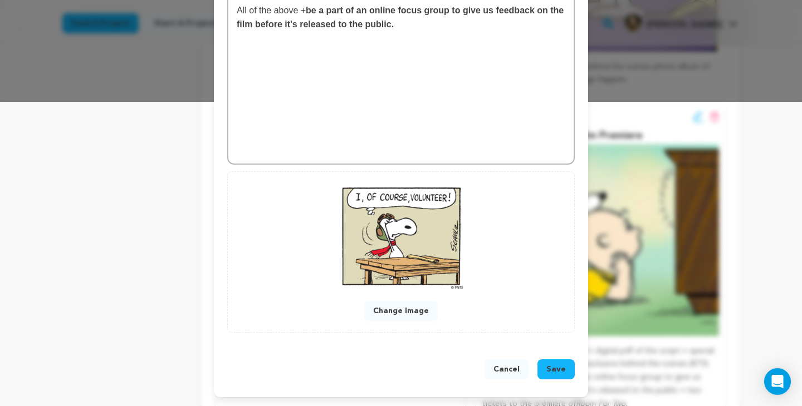
click at [557, 371] on span "Save" at bounding box center [555, 369] width 19 height 11
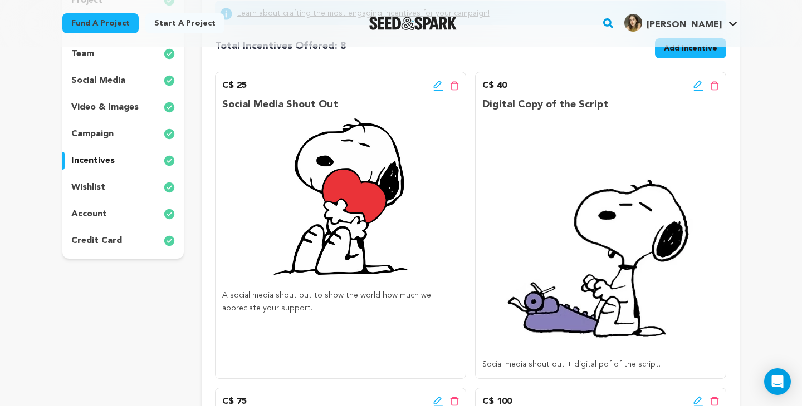
scroll to position [200, 0]
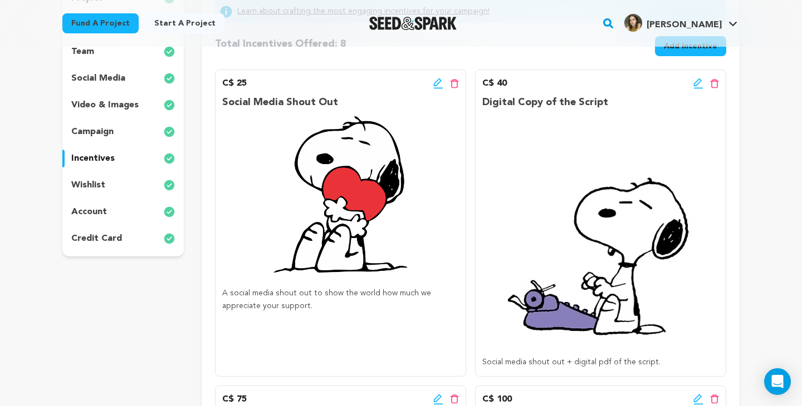
click at [695, 81] on icon at bounding box center [698, 82] width 8 height 8
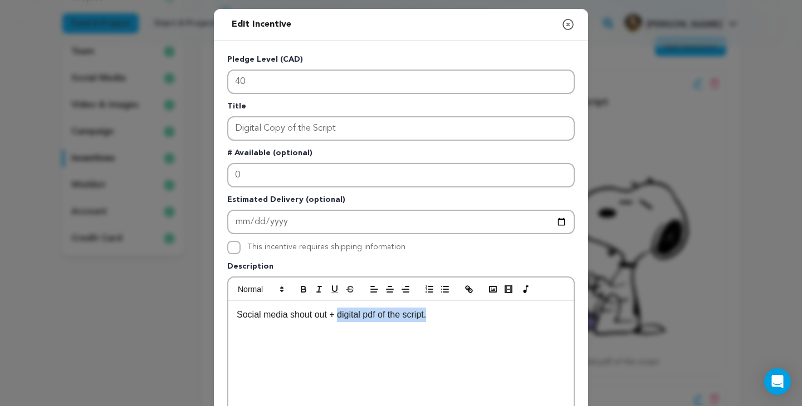
drag, startPoint x: 340, startPoint y: 314, endPoint x: 431, endPoint y: 314, distance: 90.7
click at [431, 314] on p "Social media shout out + digital pdf of the script." at bounding box center [401, 315] width 328 height 14
click at [527, 321] on p "Social media shout out + digital pdf of the script." at bounding box center [401, 315] width 328 height 14
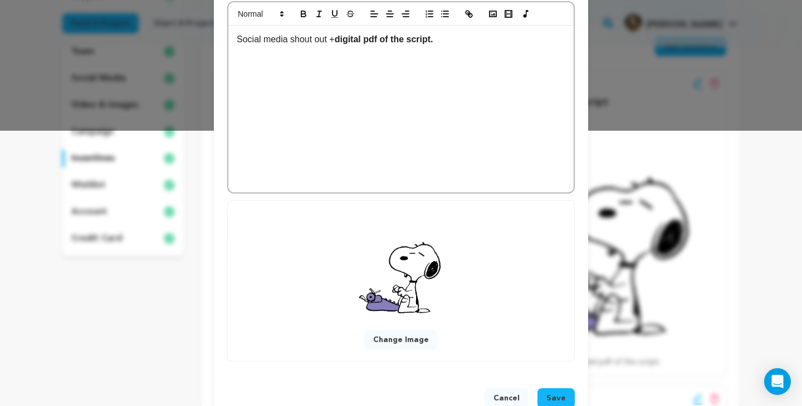
scroll to position [304, 0]
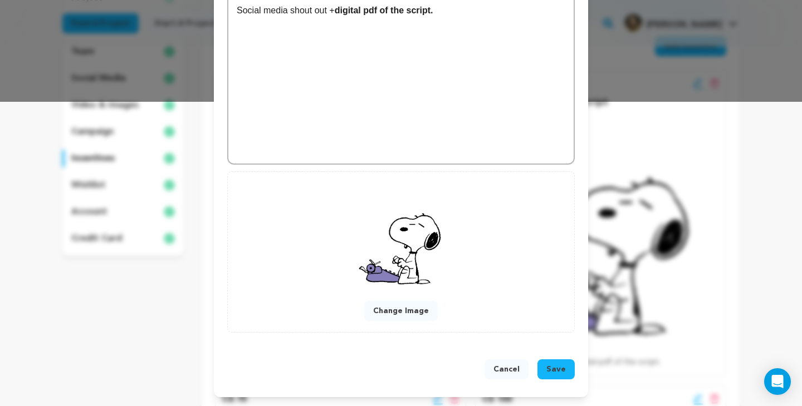
click at [558, 369] on span "Save" at bounding box center [555, 369] width 19 height 11
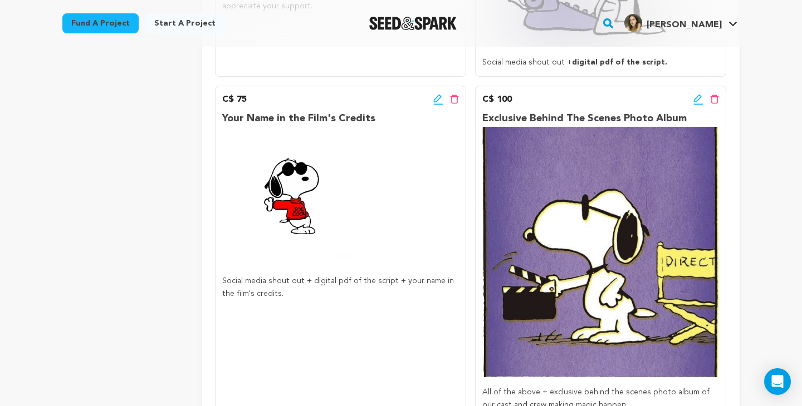
scroll to position [499, 0]
click at [435, 96] on icon at bounding box center [438, 100] width 10 height 11
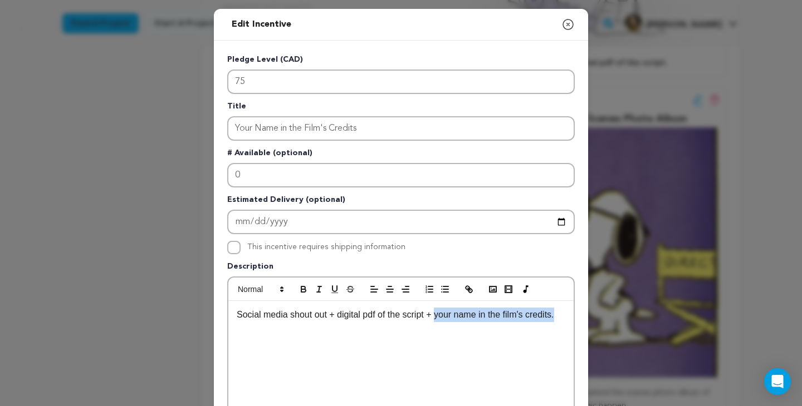
drag, startPoint x: 440, startPoint y: 315, endPoint x: 564, endPoint y: 317, distance: 124.7
click at [564, 317] on p "Social media shout out + digital pdf of the script + your name in the film's cr…" at bounding box center [401, 315] width 328 height 14
click at [502, 322] on p "Social media shout out + digital pdf of the script + your name in the film's cr…" at bounding box center [401, 315] width 328 height 14
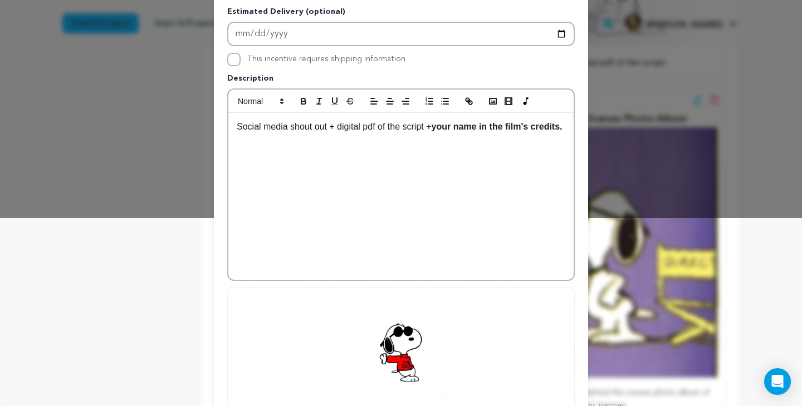
scroll to position [304, 0]
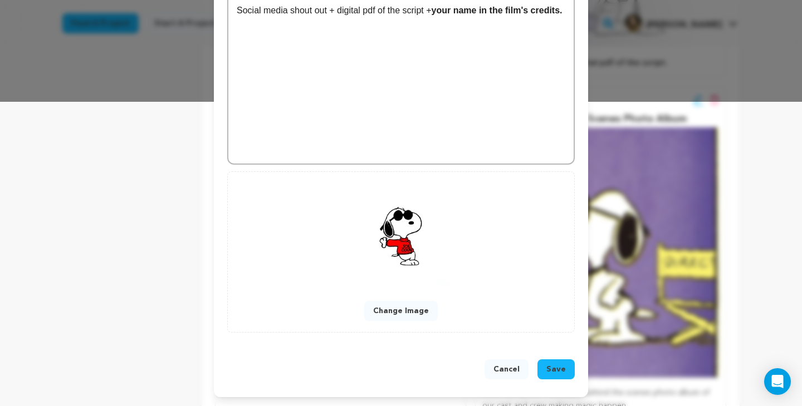
click at [557, 369] on span "Save" at bounding box center [555, 369] width 19 height 11
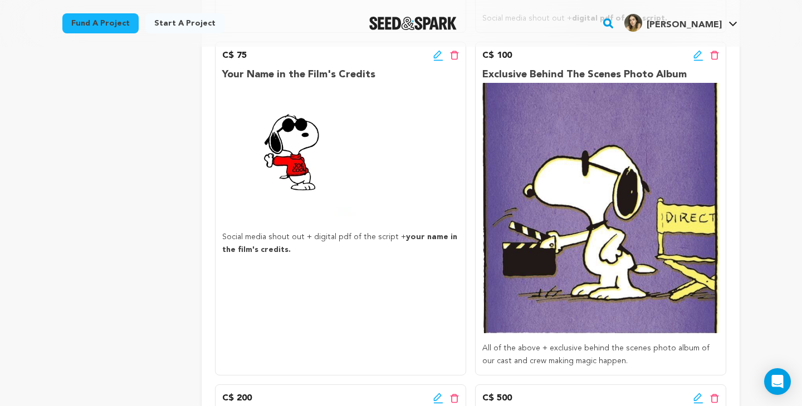
scroll to position [543, 0]
click at [693, 56] on icon at bounding box center [698, 56] width 10 height 11
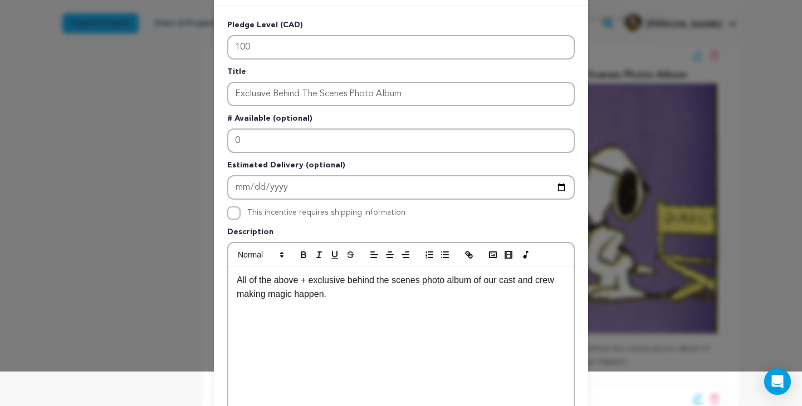
scroll to position [45, 0]
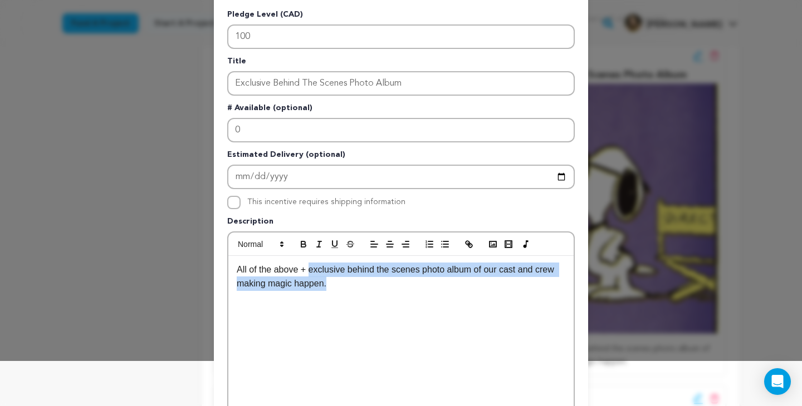
drag, startPoint x: 309, startPoint y: 272, endPoint x: 326, endPoint y: 286, distance: 22.2
click at [326, 286] on p "All of the above + exclusive behind the scenes photo album of our cast and crew…" at bounding box center [401, 277] width 328 height 28
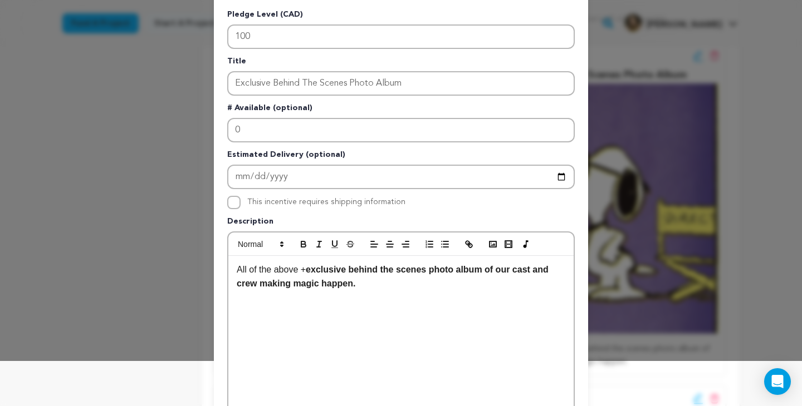
click at [397, 292] on div "All of the above + exclusive behind the scenes photo album of our cast and crew…" at bounding box center [400, 339] width 345 height 167
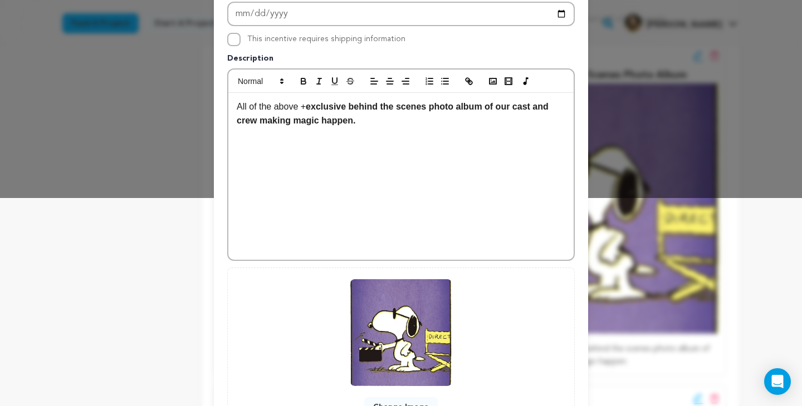
scroll to position [304, 0]
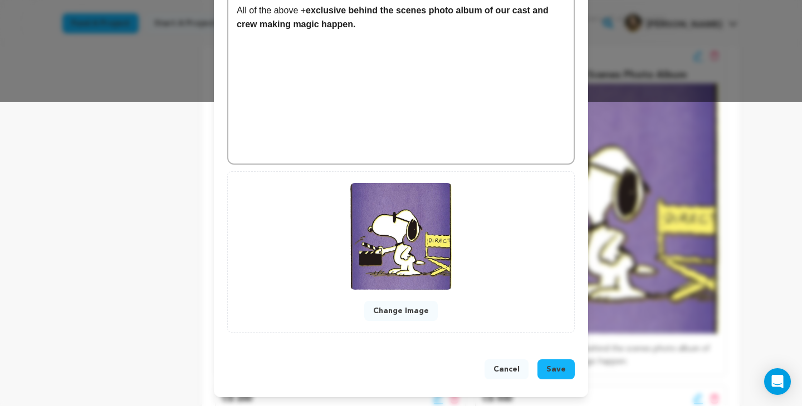
click at [558, 369] on span "Save" at bounding box center [555, 369] width 19 height 11
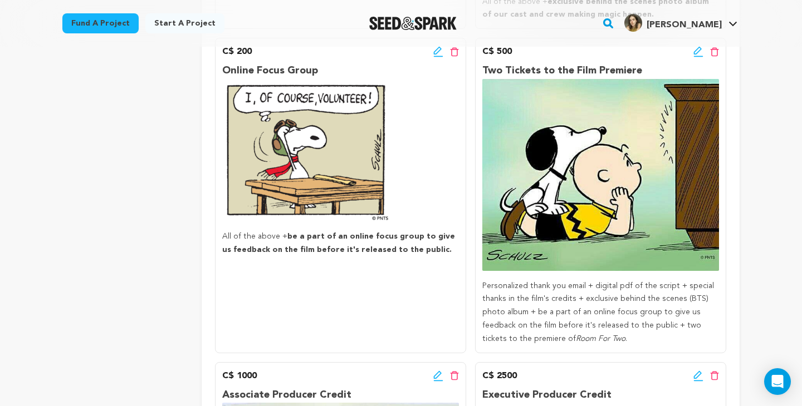
scroll to position [889, 0]
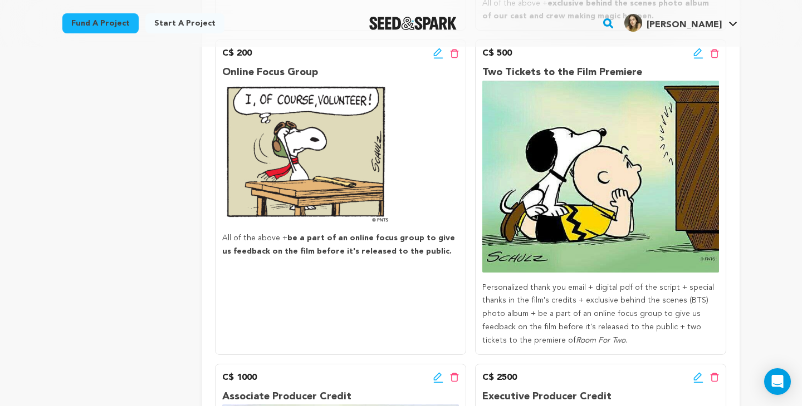
click at [696, 51] on icon at bounding box center [698, 52] width 8 height 8
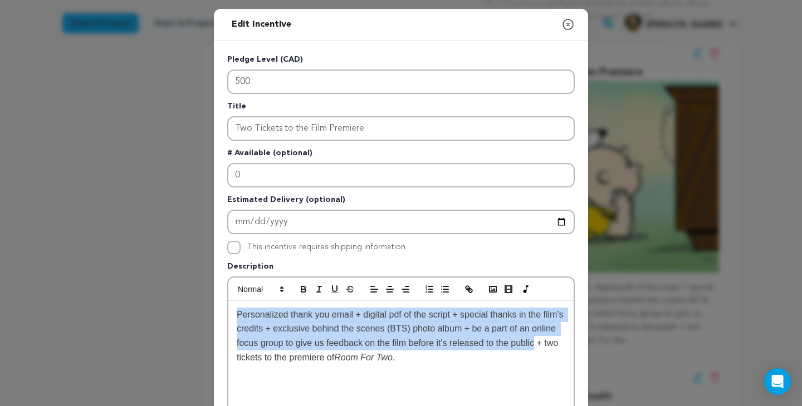
drag, startPoint x: 262, startPoint y: 361, endPoint x: 233, endPoint y: 319, distance: 50.5
click at [233, 319] on div "Personalized thank you email + digital pdf of the script + special thanks in th…" at bounding box center [400, 384] width 345 height 167
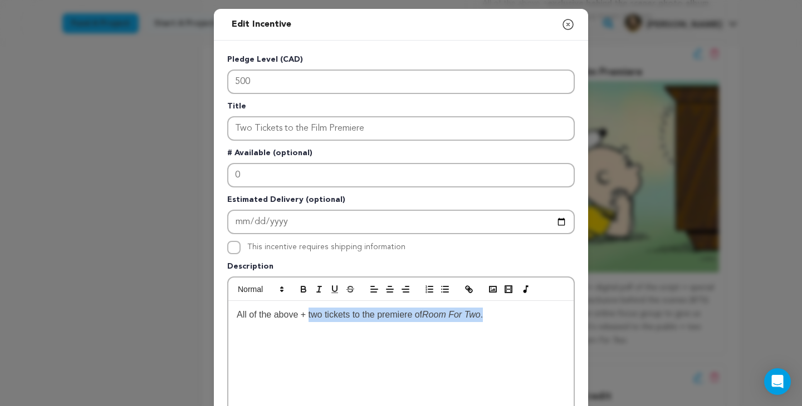
drag, startPoint x: 491, startPoint y: 317, endPoint x: 310, endPoint y: 317, distance: 180.9
click at [310, 317] on p "All of the above + two tickets to the premiere of Room For Two ." at bounding box center [401, 315] width 328 height 14
click at [510, 315] on p "All of the above + two tickets to the premiere of Room For Two ." at bounding box center [401, 315] width 328 height 14
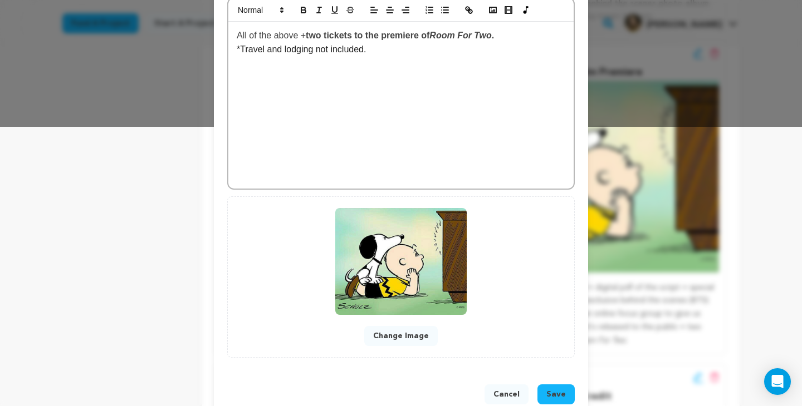
scroll to position [304, 0]
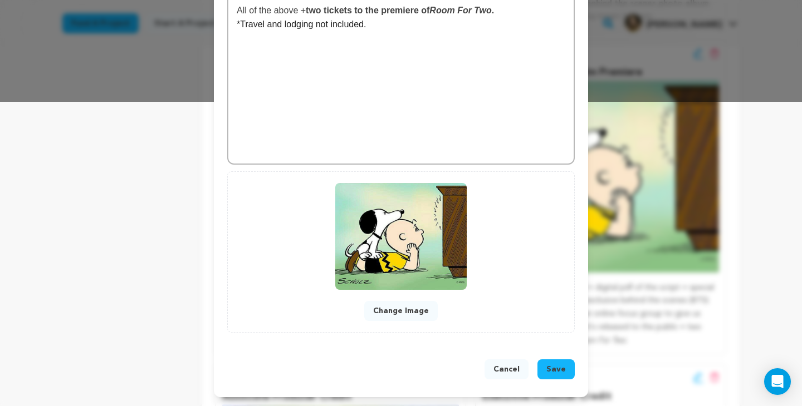
click at [560, 366] on span "Save" at bounding box center [555, 369] width 19 height 11
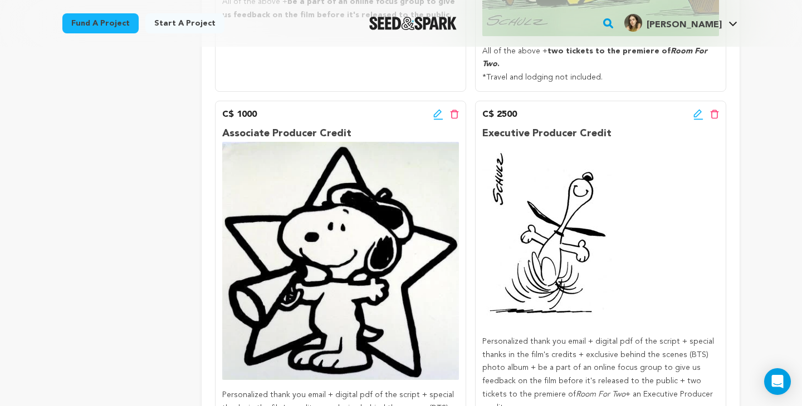
scroll to position [1176, 0]
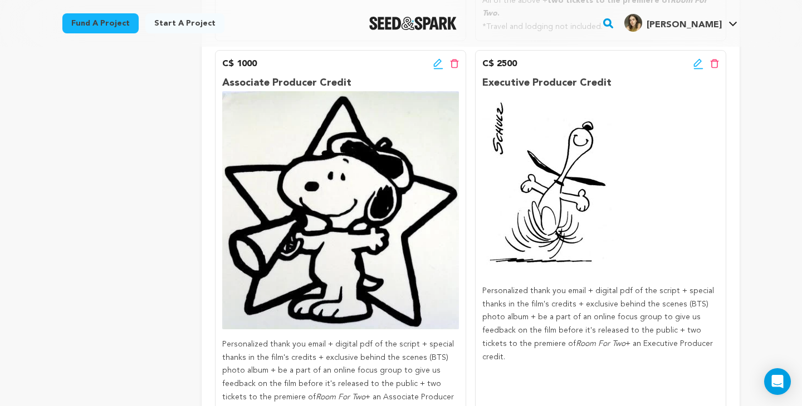
click at [438, 59] on icon at bounding box center [437, 63] width 8 height 8
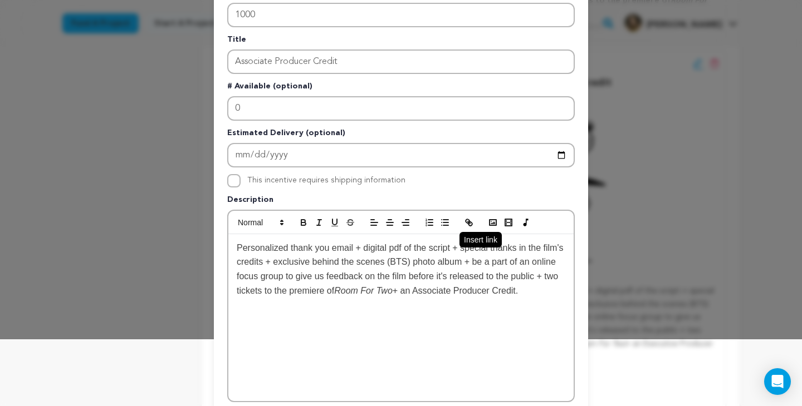
scroll to position [67, 0]
drag, startPoint x: 451, startPoint y: 292, endPoint x: 229, endPoint y: 252, distance: 225.2
click at [230, 252] on div "Personalized thank you email + digital pdf of the script + special thanks in th…" at bounding box center [400, 317] width 345 height 167
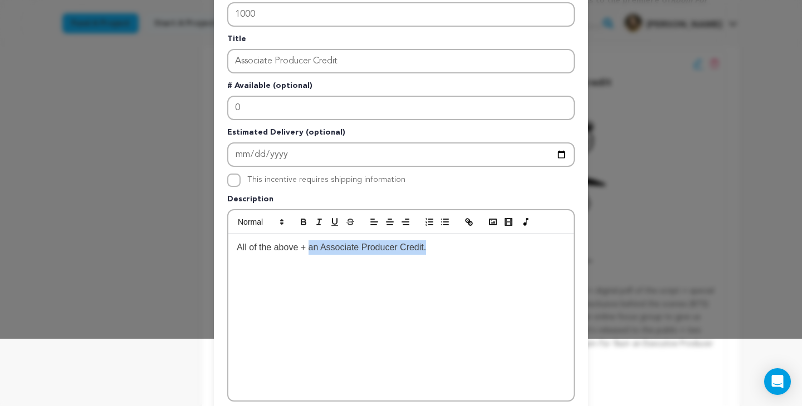
drag, startPoint x: 429, startPoint y: 250, endPoint x: 310, endPoint y: 248, distance: 119.1
click at [310, 248] on span "All of the above + an Associate Producer Credit." at bounding box center [331, 247] width 189 height 9
click at [452, 250] on p "All of the above + an Associate Producer Credit." at bounding box center [401, 247] width 328 height 14
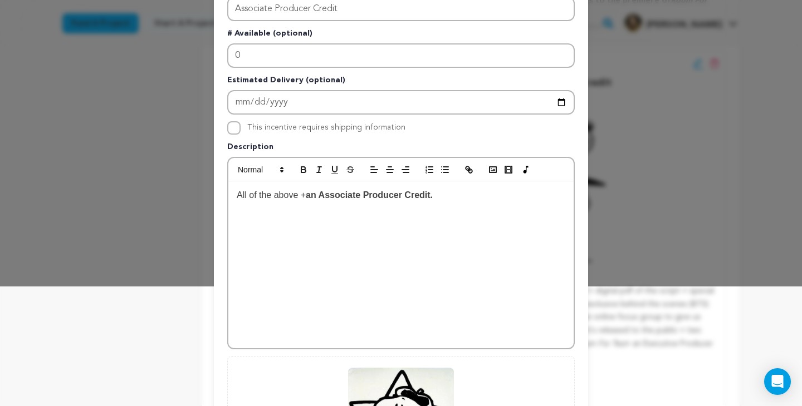
scroll to position [122, 0]
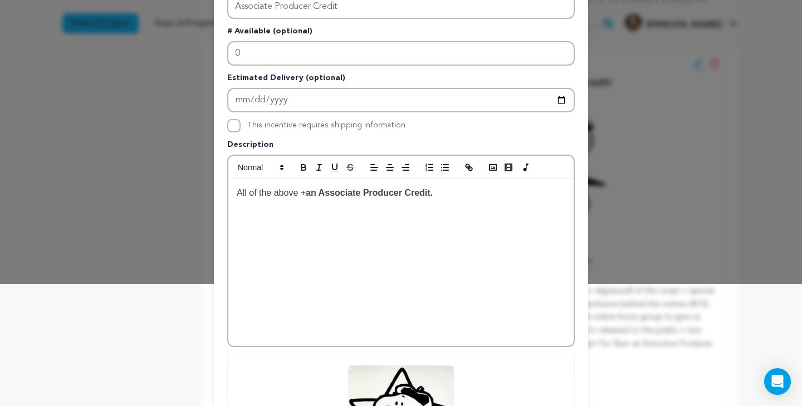
click at [414, 198] on strong "an Associate Producer Credit." at bounding box center [369, 192] width 127 height 9
click at [468, 195] on p "All of the above + an Associate Producer credit." at bounding box center [401, 193] width 328 height 14
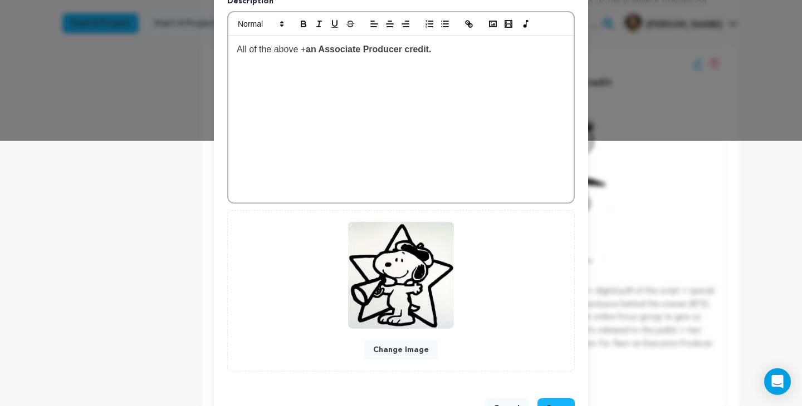
scroll to position [304, 0]
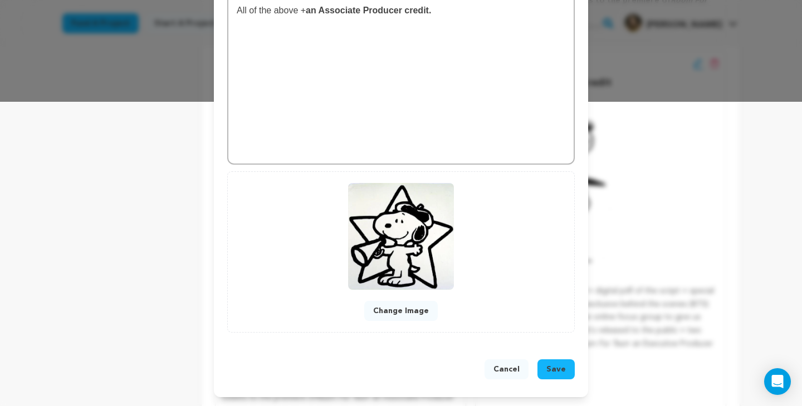
click at [556, 372] on span "Save" at bounding box center [555, 369] width 19 height 11
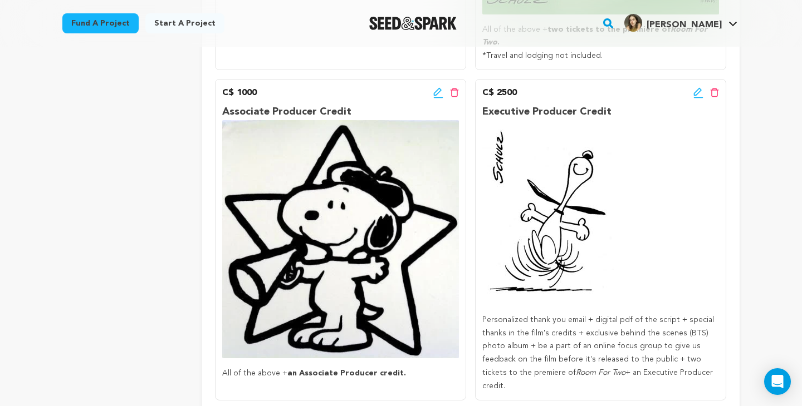
scroll to position [1144, 0]
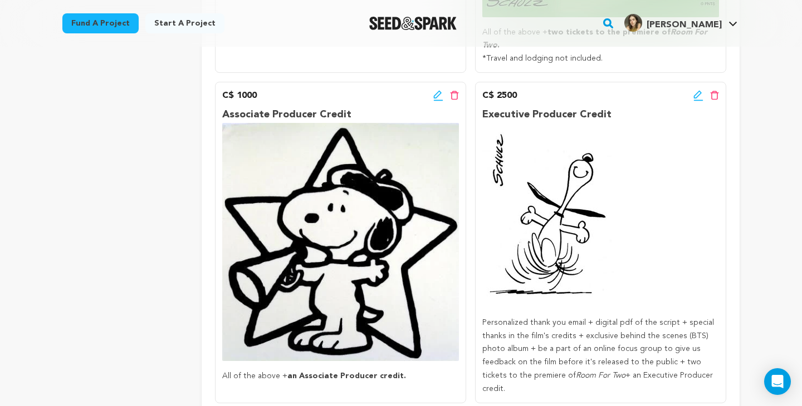
click at [695, 90] on icon at bounding box center [698, 95] width 10 height 11
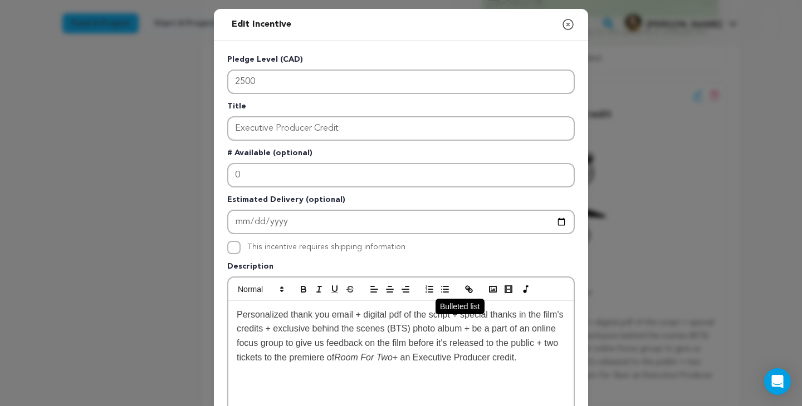
scroll to position [22, 0]
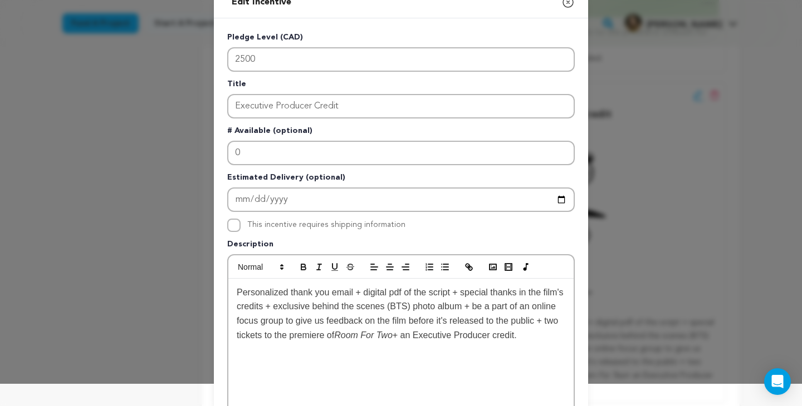
drag, startPoint x: 450, startPoint y: 337, endPoint x: 232, endPoint y: 296, distance: 221.5
click at [232, 296] on div "Personalized thank you email + digital pdf of the script + special thanks in th…" at bounding box center [400, 362] width 345 height 167
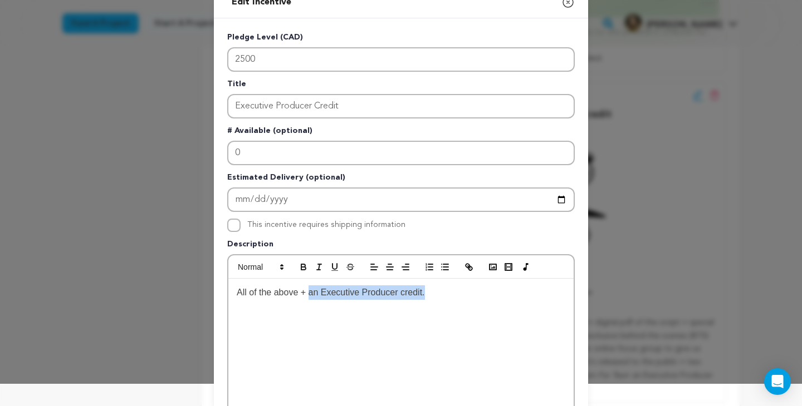
drag, startPoint x: 426, startPoint y: 294, endPoint x: 311, endPoint y: 298, distance: 115.8
click at [311, 297] on span "+ an Executive Producer credit." at bounding box center [363, 292] width 124 height 9
click at [463, 295] on p "All of the above + an Executive Producer credit." at bounding box center [401, 293] width 328 height 14
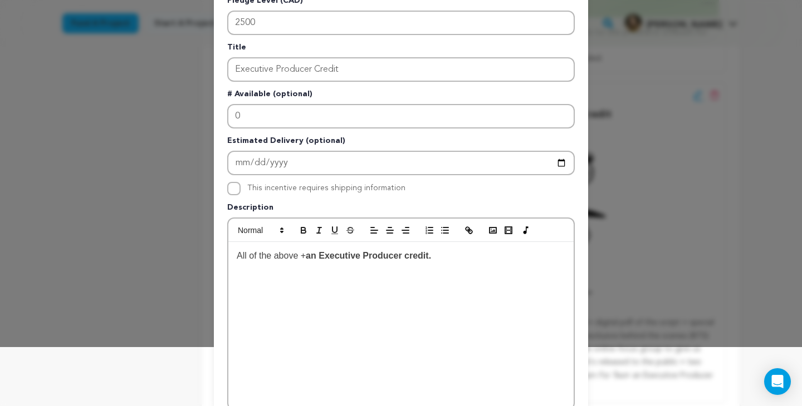
scroll to position [60, 0]
drag, startPoint x: 438, startPoint y: 256, endPoint x: 450, endPoint y: 262, distance: 13.5
click at [450, 262] on p "All of the above + an Executive Producer credit. You or your companies name on …" at bounding box center [401, 262] width 328 height 28
click at [438, 258] on strong "You or your companies name on screen solo" at bounding box center [398, 262] width 323 height 24
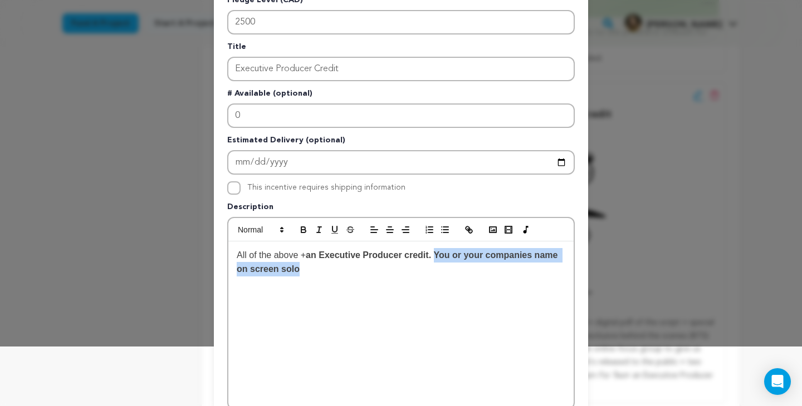
drag, startPoint x: 439, startPoint y: 257, endPoint x: 455, endPoint y: 276, distance: 24.9
click at [455, 276] on p "All of the above + an Executive Producer credit. You or your companies name on …" at bounding box center [401, 262] width 328 height 28
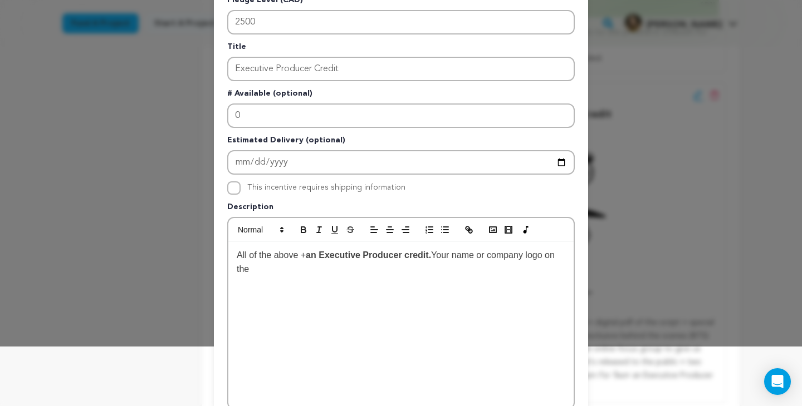
click at [490, 257] on span "Your name or company logo on the" at bounding box center [397, 262] width 320 height 24
click at [462, 264] on p "All of the above + an Executive Producer credit. Your name and company logo on …" at bounding box center [401, 262] width 328 height 28
click at [501, 257] on span "Your name and company logo on the screen" at bounding box center [400, 262] width 327 height 24
click at [466, 264] on p "All of the above + an Executive Producer credit. Your name/company logo on the …" at bounding box center [401, 262] width 328 height 28
drag, startPoint x: 436, startPoint y: 255, endPoint x: 451, endPoint y: 272, distance: 22.5
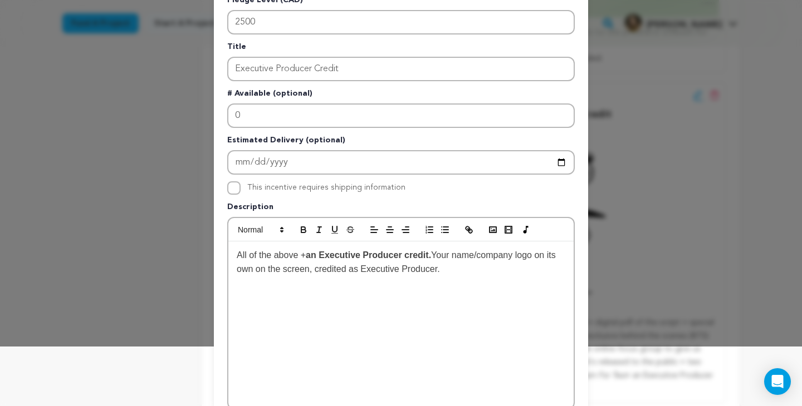
click at [451, 272] on p "All of the above + an Executive Producer credit. Your name/company logo on its …" at bounding box center [401, 262] width 328 height 28
click at [494, 272] on p "All of the above + an Executive Producer credit. Your name/company logo on its …" at bounding box center [401, 262] width 328 height 28
click at [267, 272] on strong "an Executive Producer credit. Your name/company logo on its own on the screen, …" at bounding box center [397, 262] width 321 height 24
click at [493, 269] on p "All of the above + an Executive Producer credit. Your name/company logo on its …" at bounding box center [401, 262] width 328 height 28
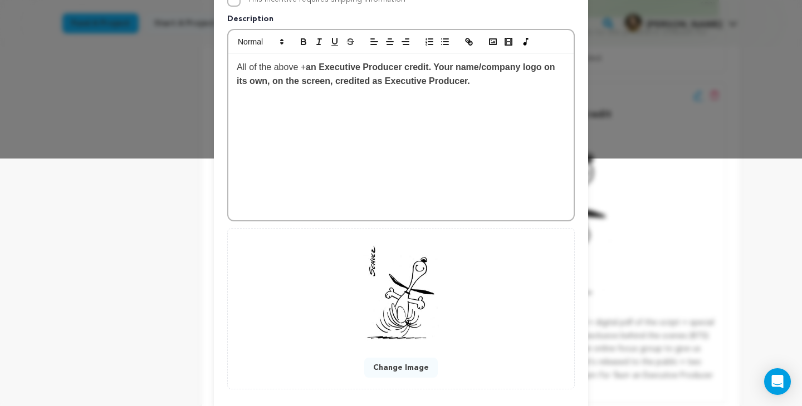
scroll to position [304, 0]
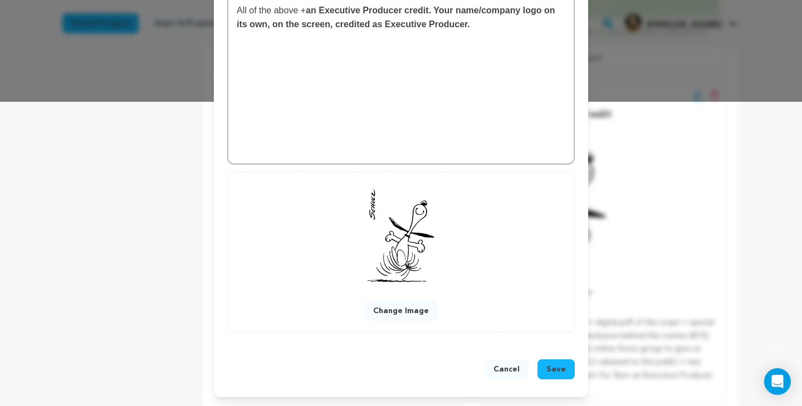
click at [563, 369] on span "Save" at bounding box center [555, 369] width 19 height 11
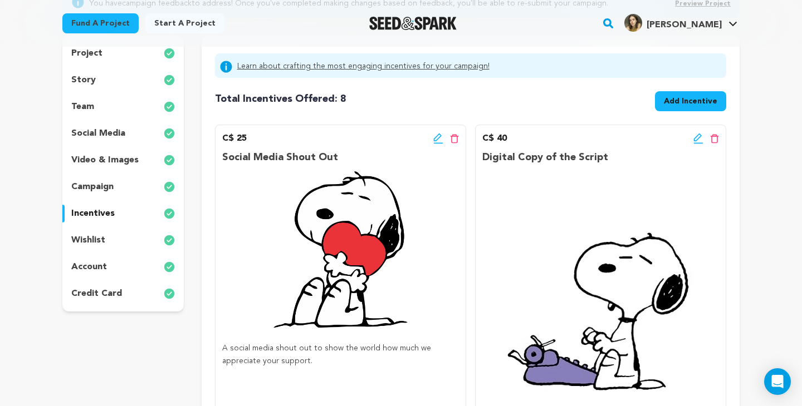
scroll to position [153, 0]
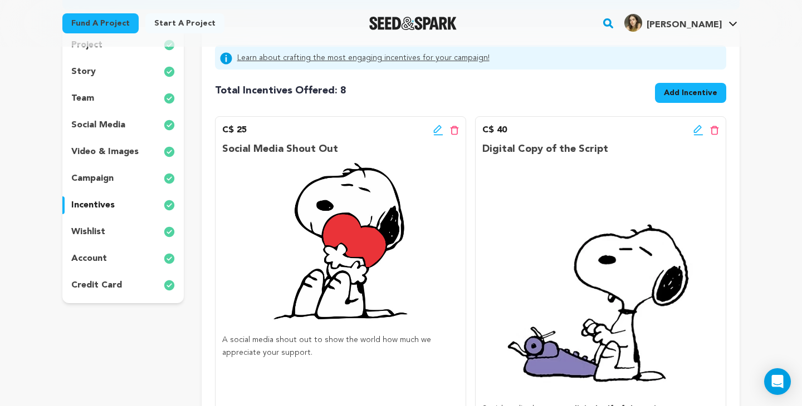
click at [115, 230] on div "wishlist" at bounding box center [122, 232] width 121 height 18
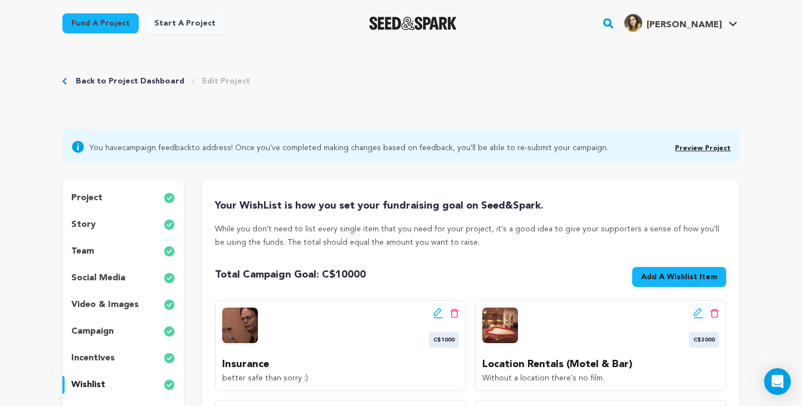
click at [83, 77] on link "Back to Project Dashboard" at bounding box center [130, 81] width 109 height 11
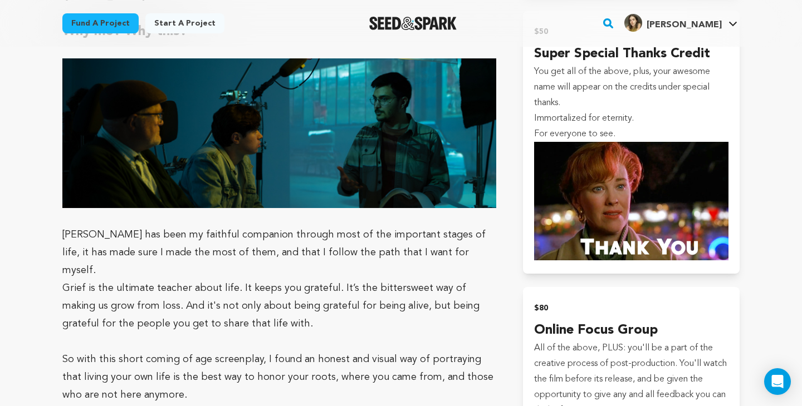
scroll to position [1309, 0]
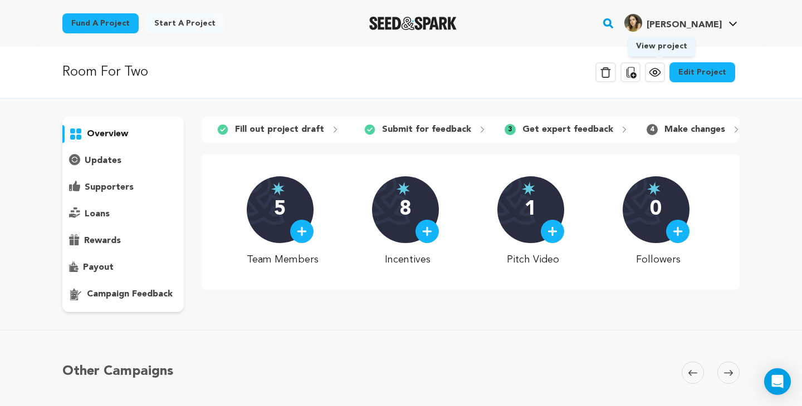
click at [660, 76] on icon at bounding box center [654, 72] width 11 height 8
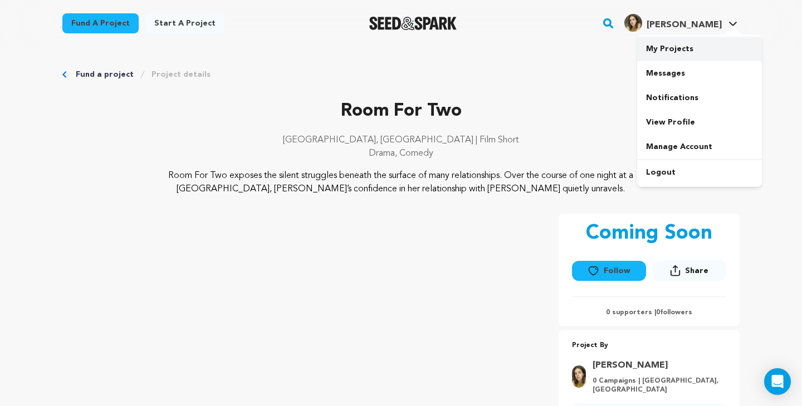
click at [699, 44] on link "My Projects" at bounding box center [699, 49] width 125 height 24
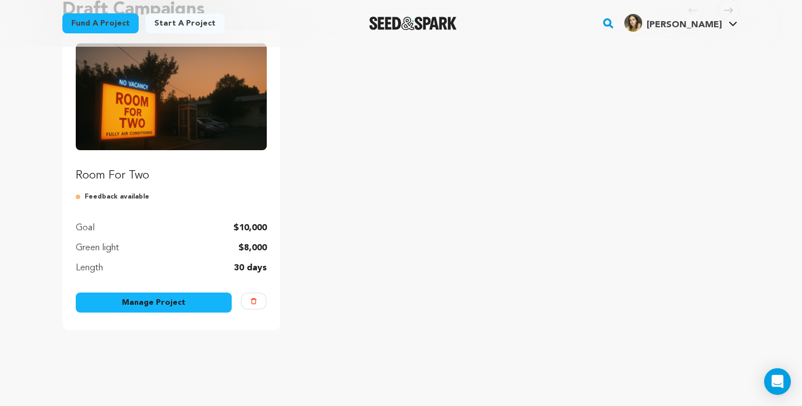
scroll to position [142, 0]
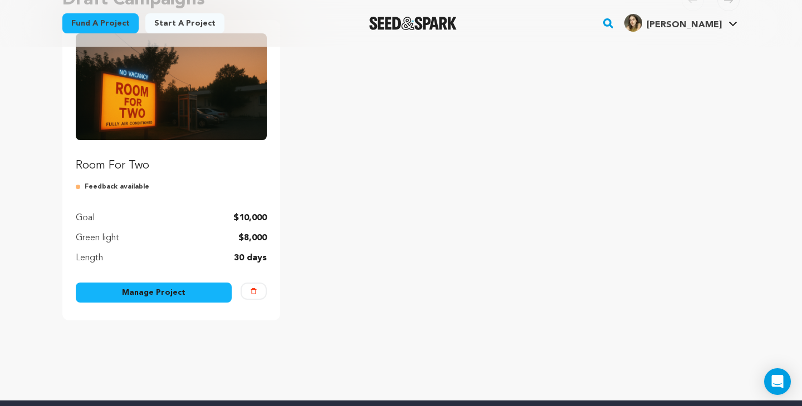
click at [156, 293] on link "Manage Project" at bounding box center [154, 293] width 156 height 20
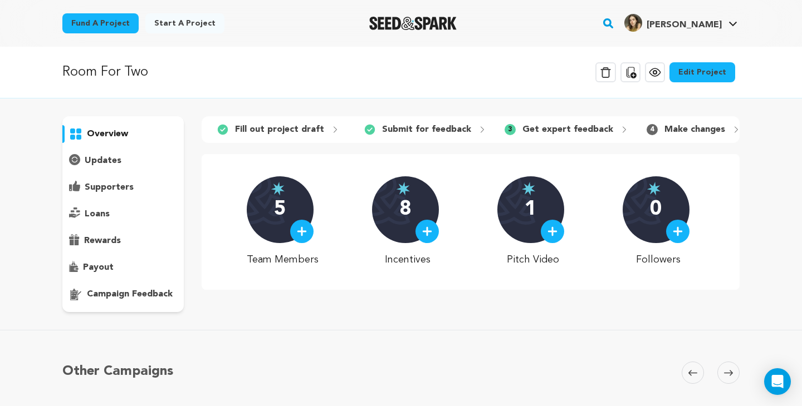
click at [706, 74] on link "Edit Project" at bounding box center [702, 72] width 66 height 20
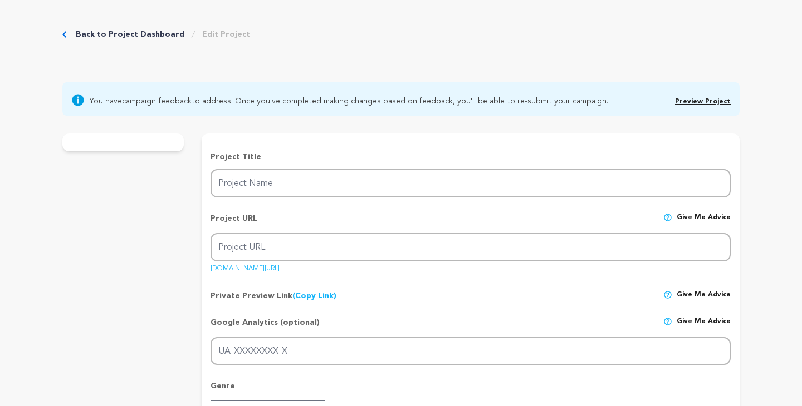
type input "Room For Two"
type input "room-for-two"
type input "As night settles over a [GEOGRAPHIC_DATA] love motel, [PERSON_NAME]’s confidenc…"
type textarea "Room For Two exposes the silent struggles beneath the surface of many relations…"
type textarea "Room For Two aims to explore the quiet complexities of emotional intimacy, the …"
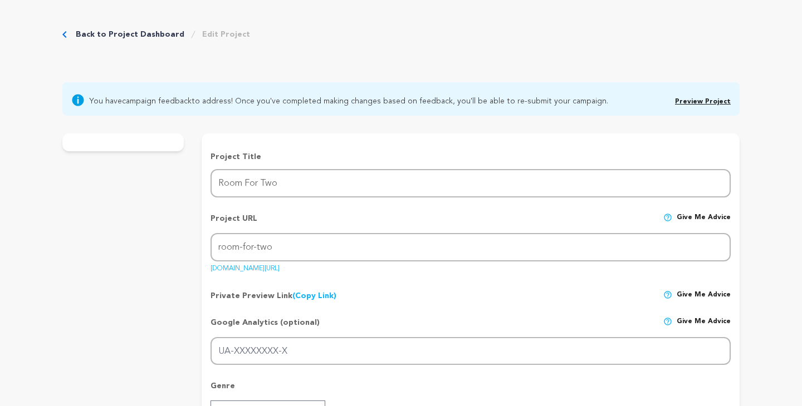
radio input "true"
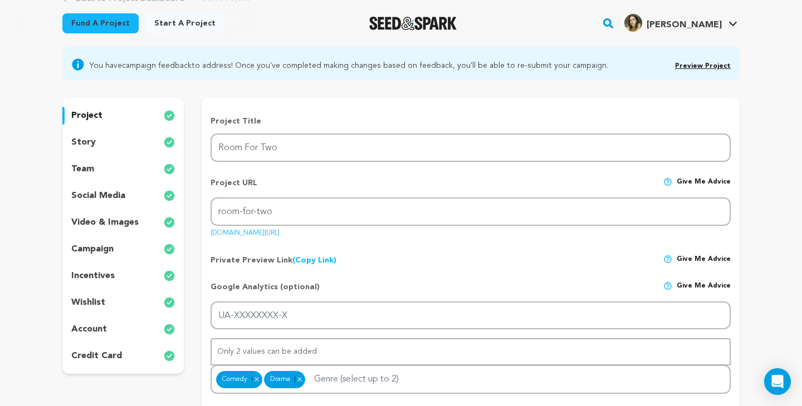
scroll to position [108, 0]
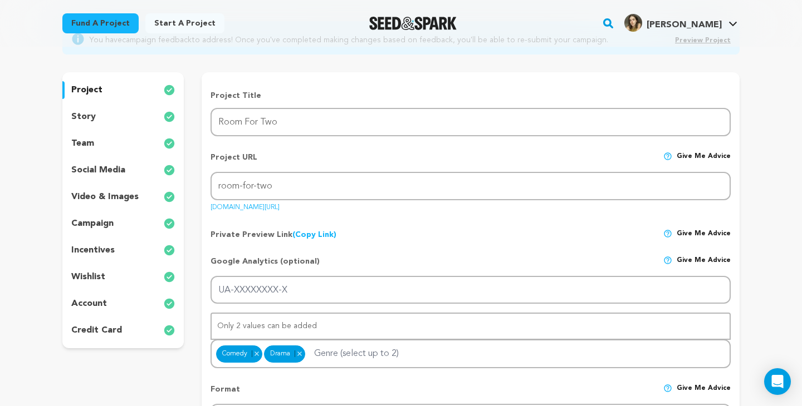
click at [105, 114] on div "story" at bounding box center [122, 117] width 121 height 18
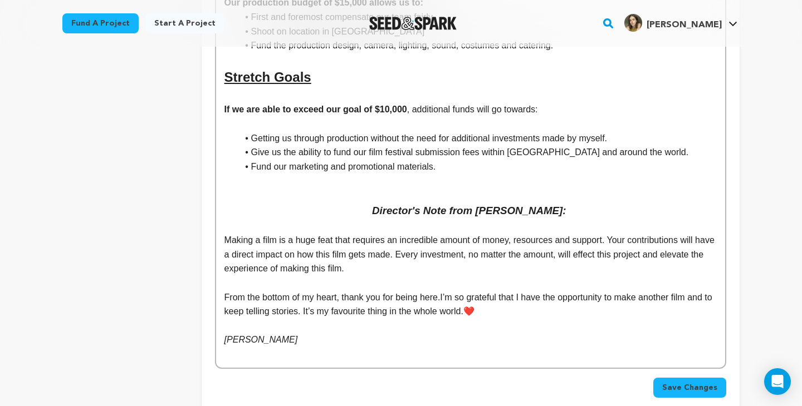
scroll to position [4504, 0]
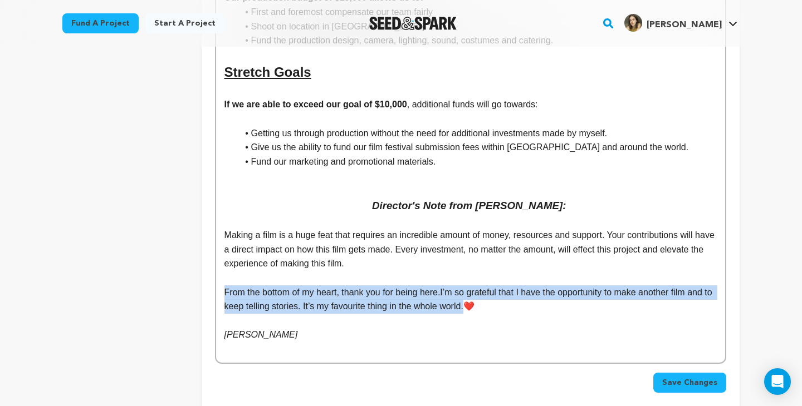
drag, startPoint x: 479, startPoint y: 267, endPoint x: 221, endPoint y: 248, distance: 259.0
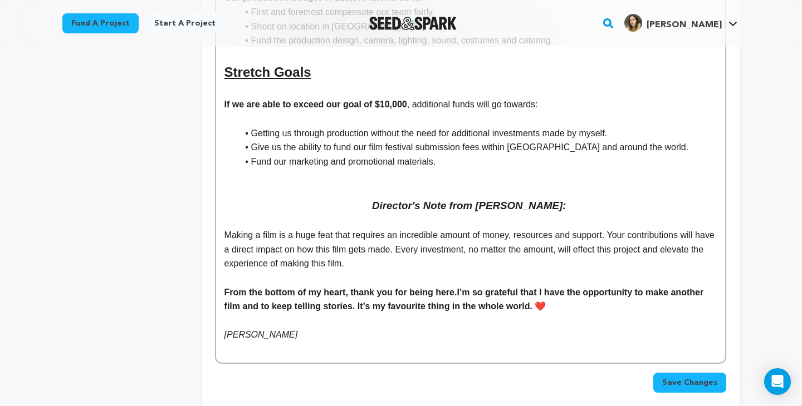
click at [493, 328] on p "[PERSON_NAME]" at bounding box center [470, 335] width 492 height 14
click at [681, 377] on span "Save Changes" at bounding box center [689, 382] width 55 height 11
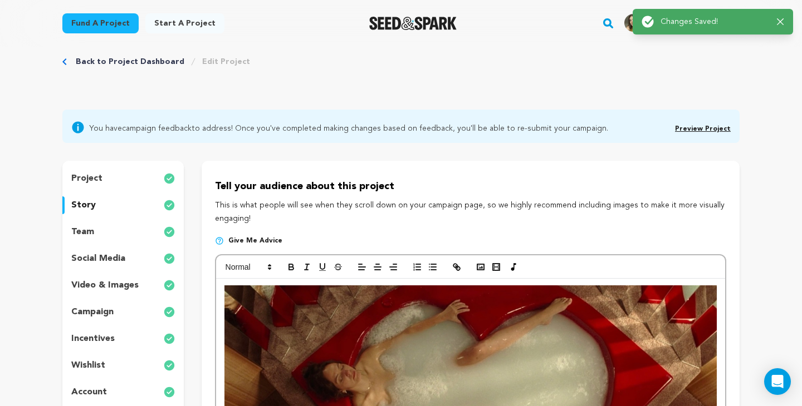
scroll to position [0, 0]
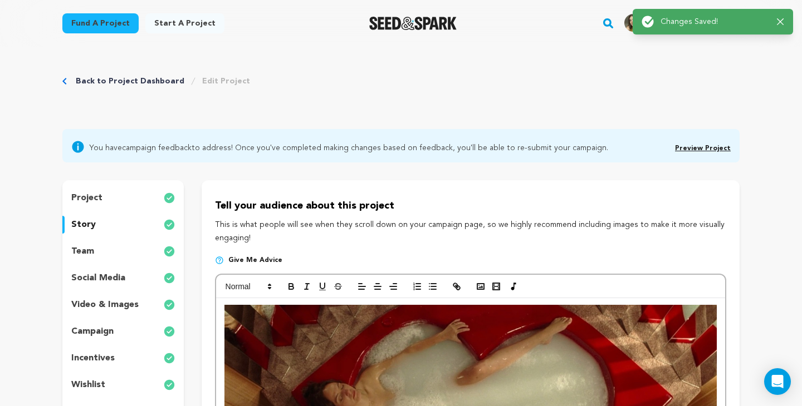
click at [76, 76] on link "Back to Project Dashboard" at bounding box center [130, 81] width 109 height 11
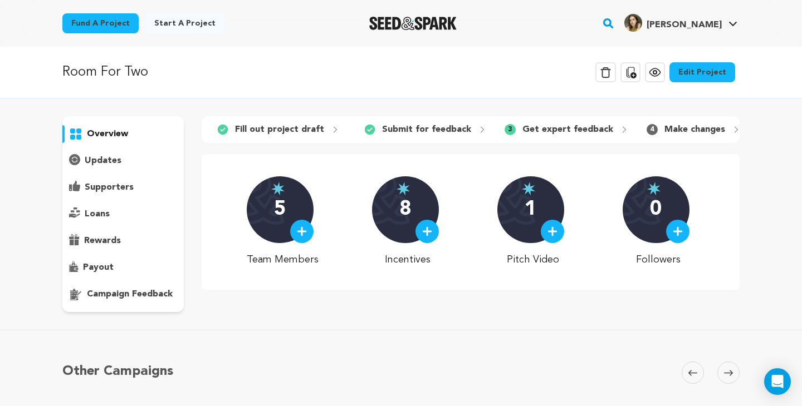
click at [656, 74] on icon at bounding box center [654, 72] width 3 height 3
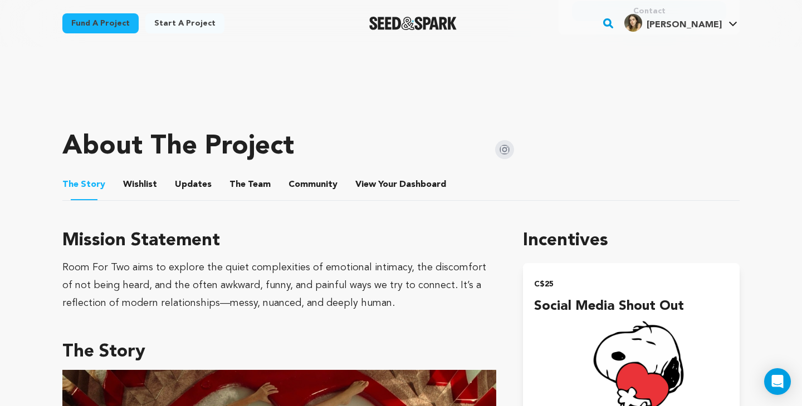
scroll to position [409, 0]
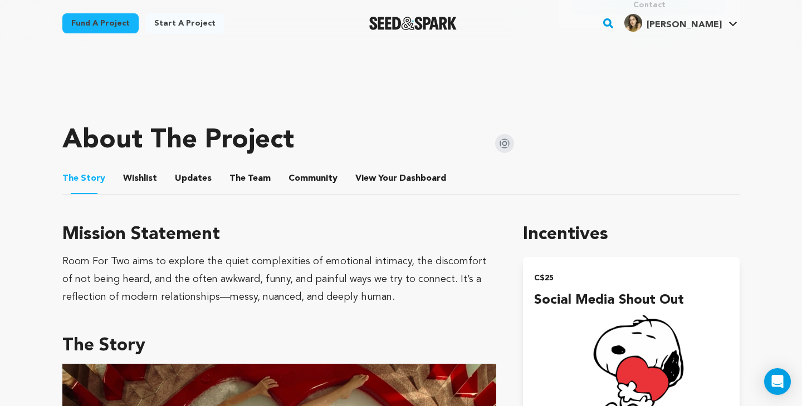
click at [136, 184] on button "Wishlist" at bounding box center [140, 181] width 27 height 27
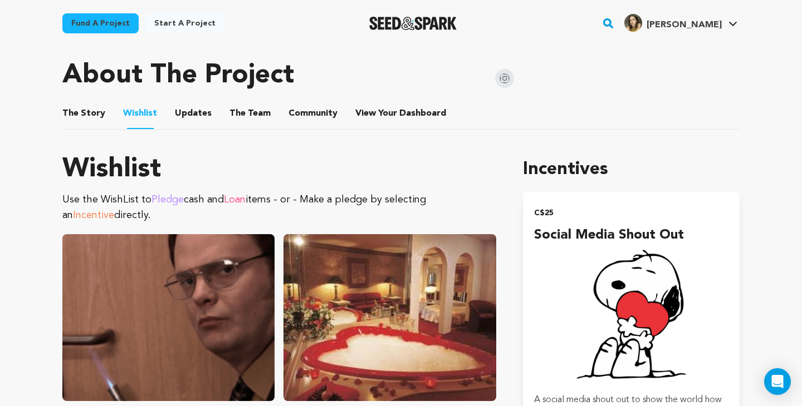
scroll to position [448, 0]
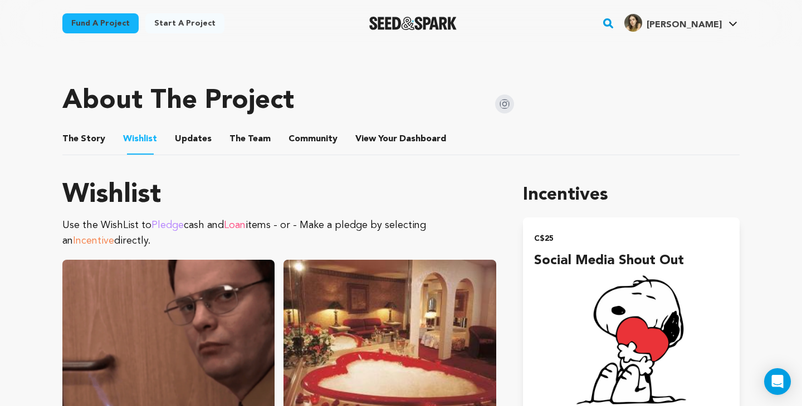
click at [193, 139] on button "Updates" at bounding box center [193, 141] width 27 height 27
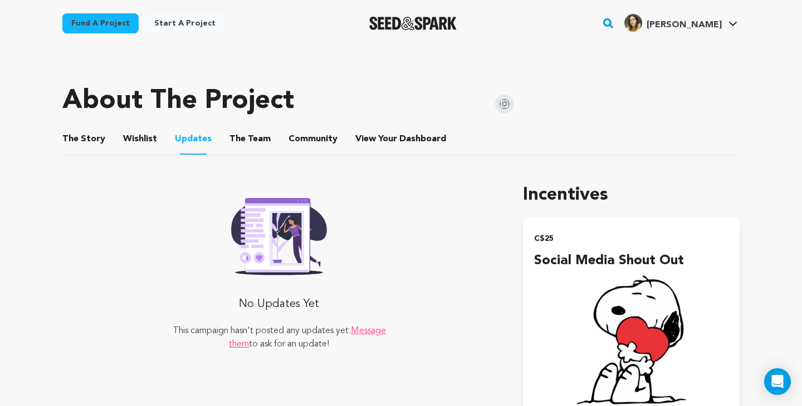
click at [247, 136] on button "The Team" at bounding box center [250, 141] width 27 height 27
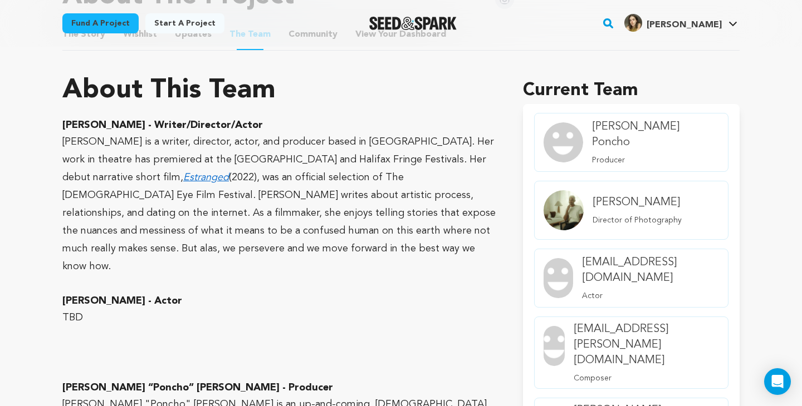
scroll to position [557, 0]
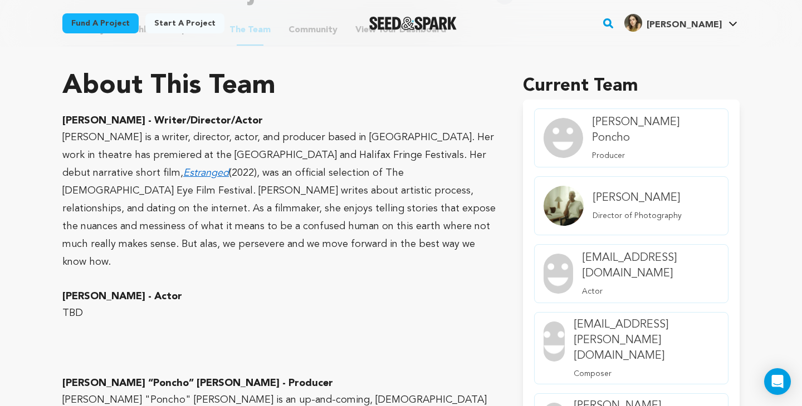
click at [183, 174] on em "Estranged" at bounding box center [206, 173] width 46 height 10
click at [335, 304] on p "TBD" at bounding box center [279, 313] width 434 height 18
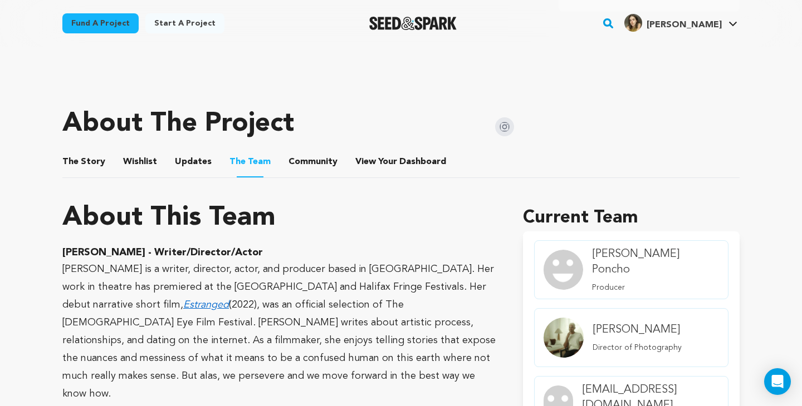
scroll to position [386, 0]
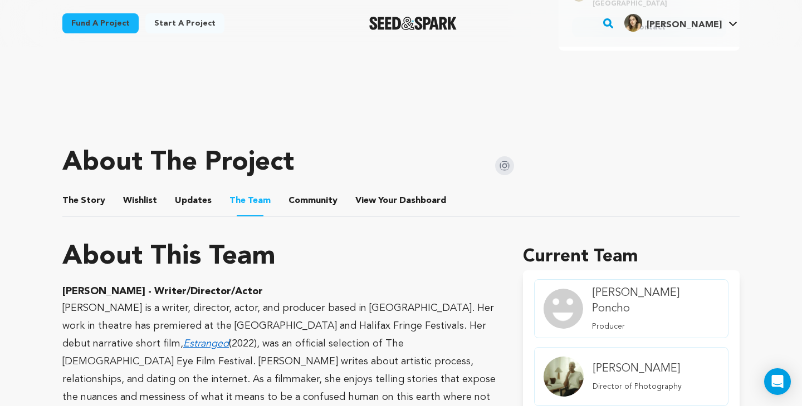
click at [299, 198] on button "Community" at bounding box center [312, 203] width 27 height 27
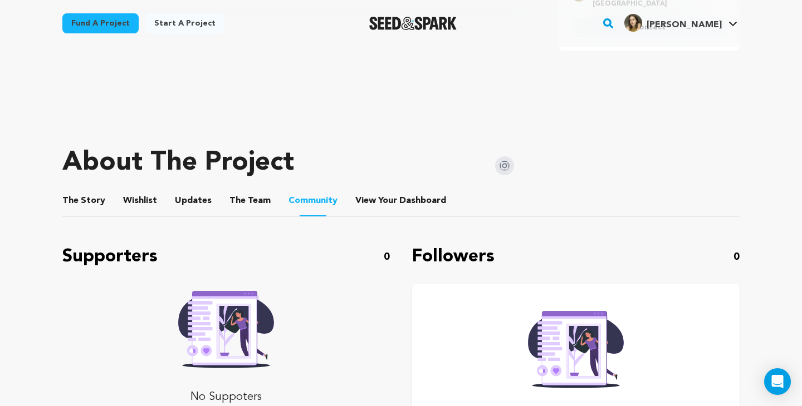
click at [373, 203] on button "View Your Dashboard" at bounding box center [368, 203] width 27 height 27
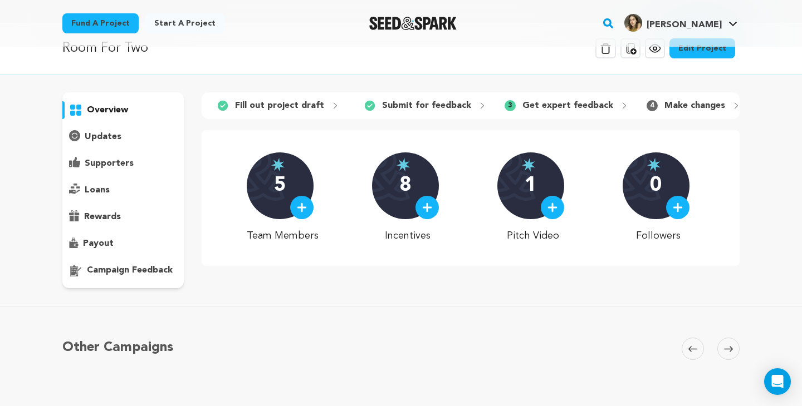
scroll to position [27, 0]
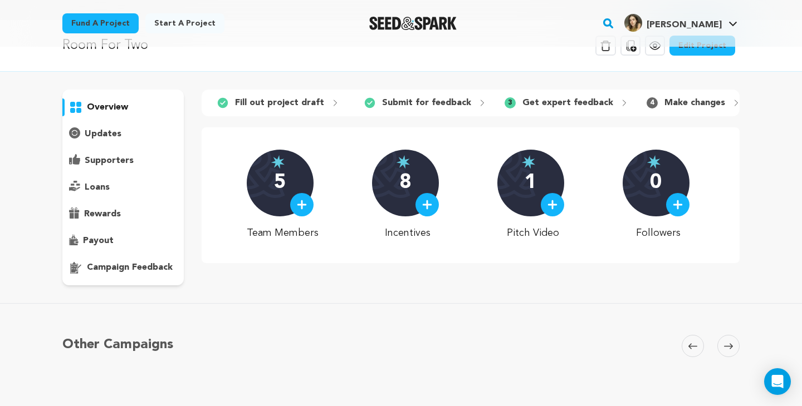
click at [111, 237] on p "payout" at bounding box center [98, 240] width 31 height 13
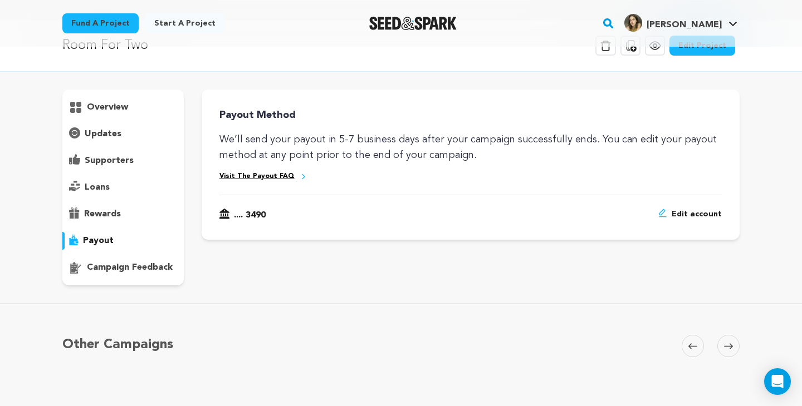
click at [101, 215] on p "rewards" at bounding box center [102, 214] width 37 height 13
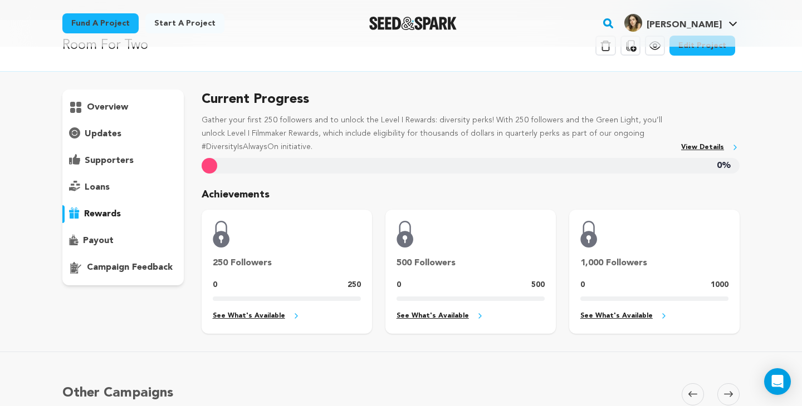
click at [101, 184] on p "loans" at bounding box center [97, 187] width 25 height 13
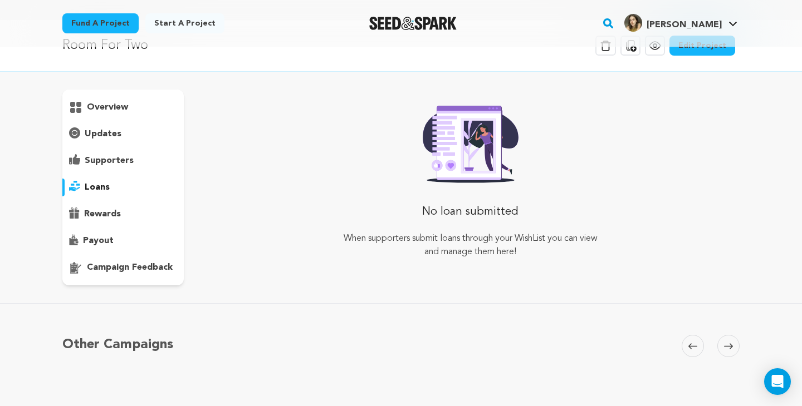
click at [100, 159] on p "supporters" at bounding box center [109, 160] width 49 height 13
click at [104, 134] on p "updates" at bounding box center [103, 133] width 37 height 13
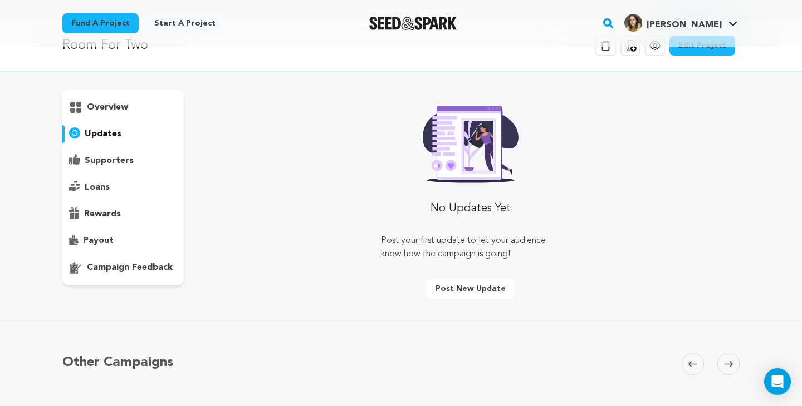
click at [105, 105] on p "overview" at bounding box center [107, 107] width 41 height 13
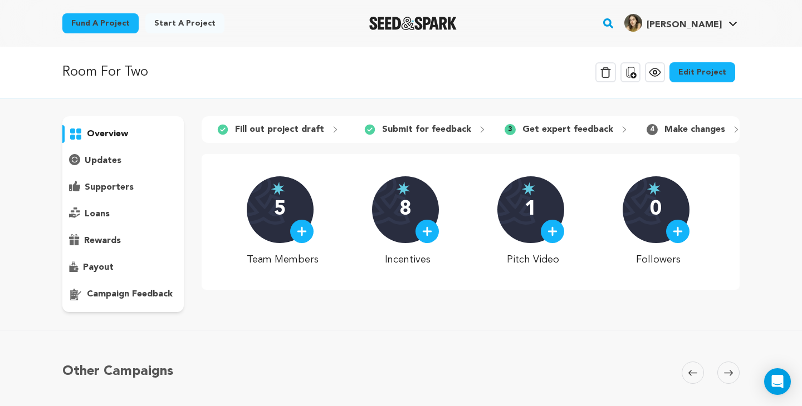
click at [705, 69] on link "Edit Project" at bounding box center [702, 72] width 66 height 20
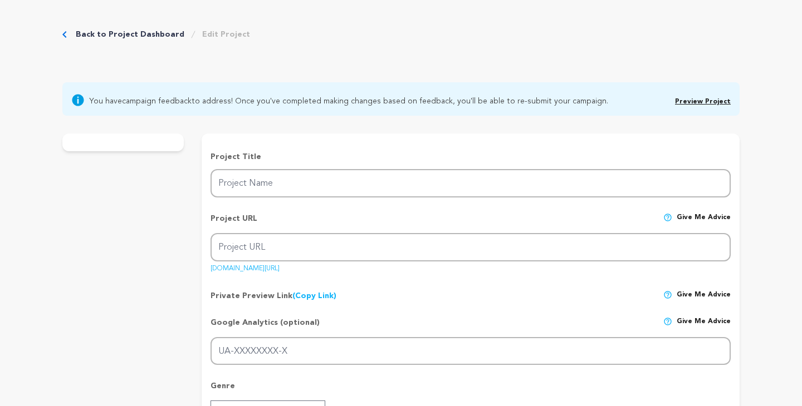
type input "Room For Two"
type input "room-for-two"
type input "As night settles over a [GEOGRAPHIC_DATA] love motel, [PERSON_NAME]’s confidenc…"
type textarea "Room For Two exposes the silent struggles beneath the surface of many relations…"
type textarea "Room For Two aims to explore the quiet complexities of emotional intimacy, the …"
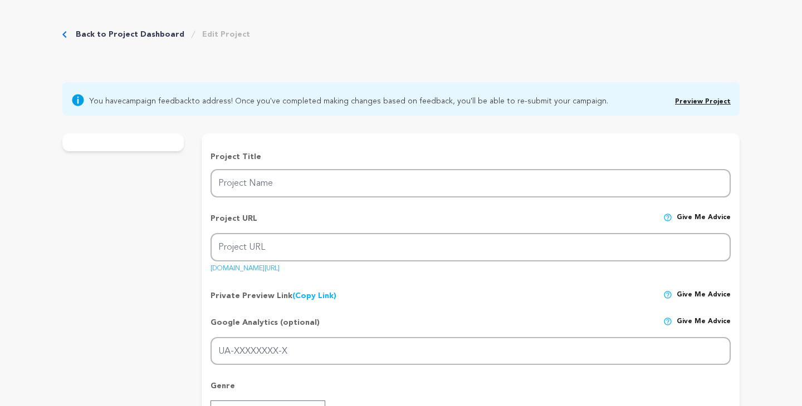
radio input "true"
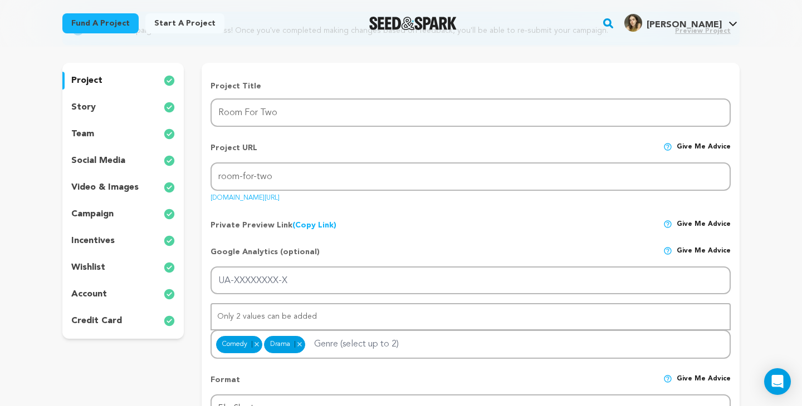
scroll to position [124, 0]
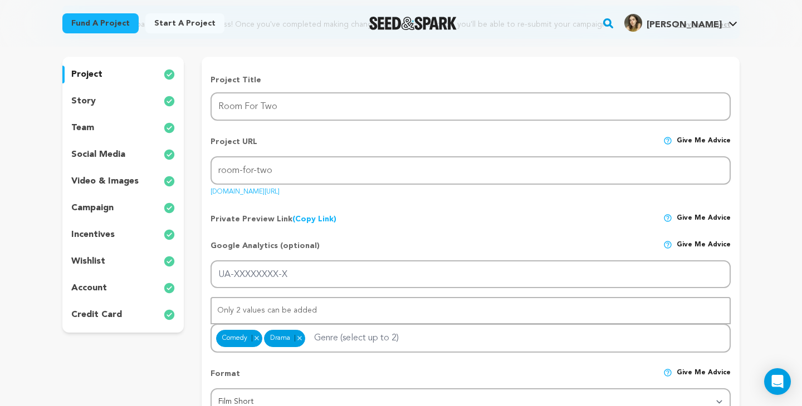
click at [112, 235] on p "incentives" at bounding box center [92, 234] width 43 height 13
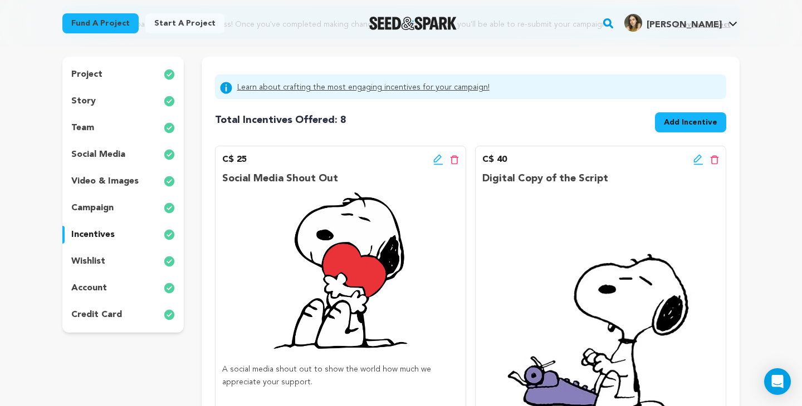
click at [436, 158] on icon at bounding box center [437, 159] width 8 height 8
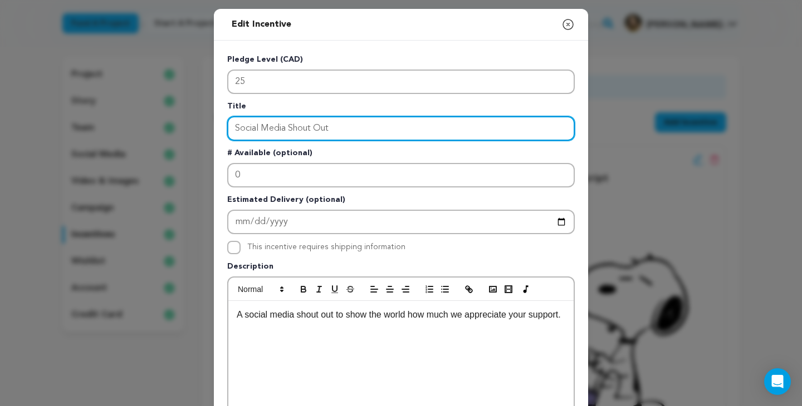
click at [234, 128] on input "Social Media Shout Out" at bounding box center [400, 128] width 347 height 24
click at [357, 130] on input "Shareable Social Media Shout Out" at bounding box center [400, 128] width 347 height 24
click at [396, 130] on input "Shareable Social Media Shout-Out" at bounding box center [400, 128] width 347 height 24
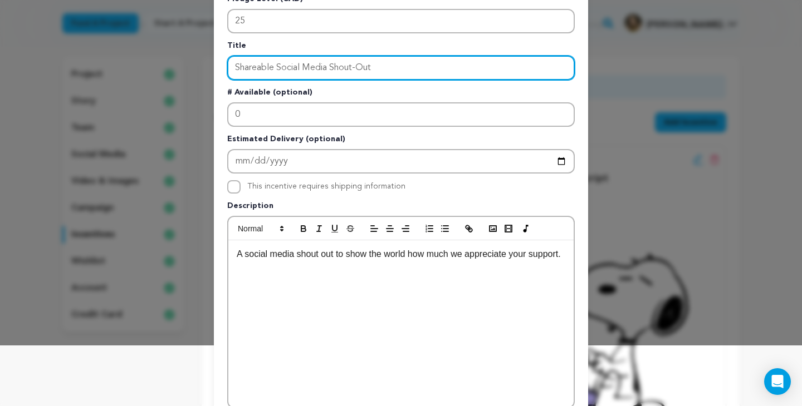
scroll to position [61, 0]
type input "Shareable Social Media Shout-Out"
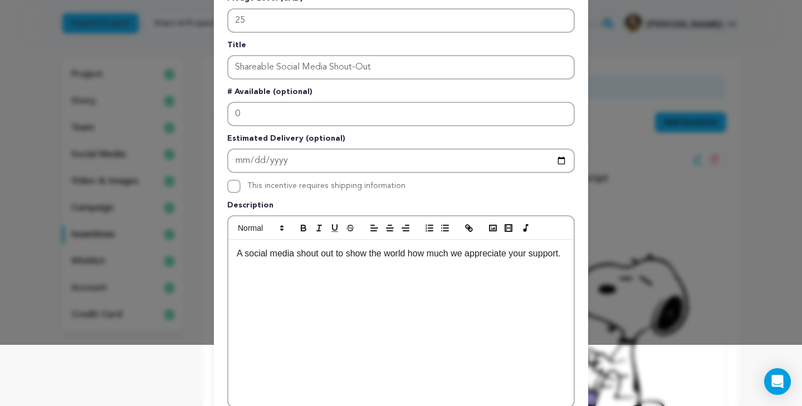
click at [310, 261] on p "A social media shout out to show the world how much we appreciate your support." at bounding box center [401, 254] width 328 height 14
click at [323, 254] on p "A social media shout out to show the world how much we appreciate your support." at bounding box center [401, 254] width 328 height 14
click at [244, 256] on p "A social media shout-out to show the world how much we appreciate your support." at bounding box center [401, 254] width 328 height 14
click at [342, 270] on p "A shareable social media shout-out to show the world how much we appreciate you…" at bounding box center [401, 261] width 328 height 28
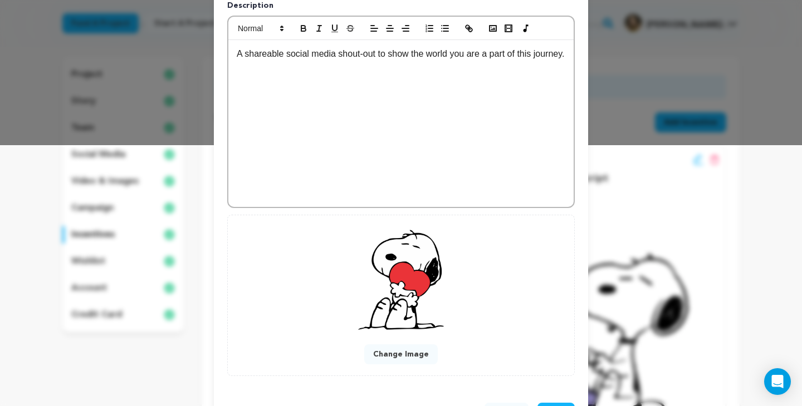
scroll to position [304, 0]
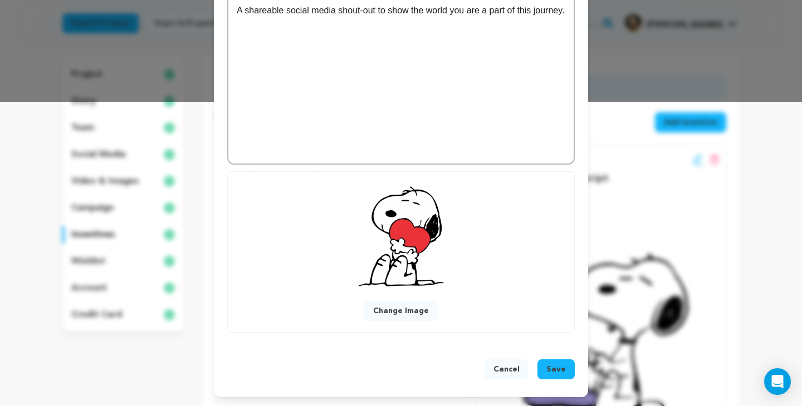
click at [557, 369] on span "Save" at bounding box center [555, 369] width 19 height 11
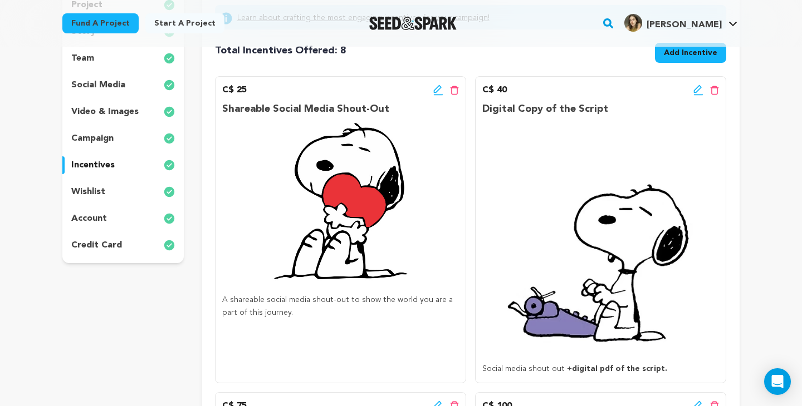
scroll to position [192, 0]
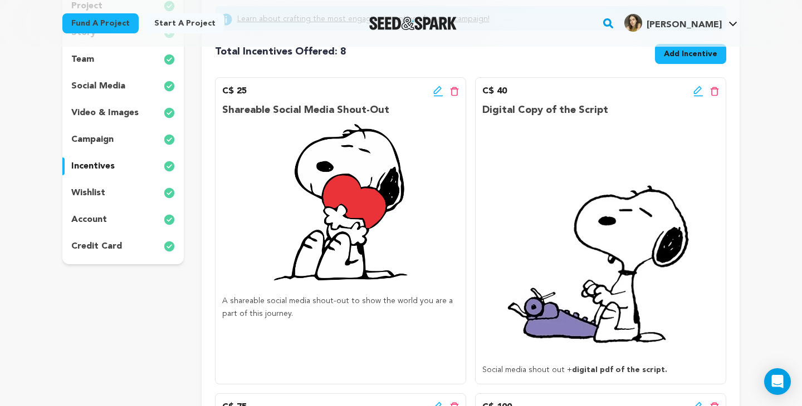
click at [697, 88] on icon at bounding box center [698, 90] width 8 height 8
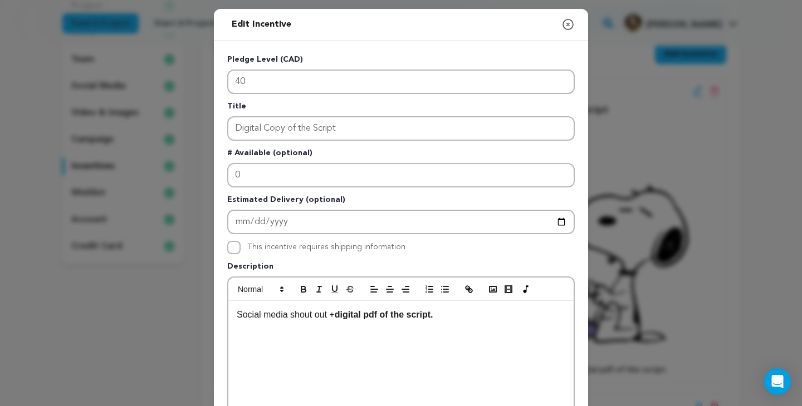
click at [316, 318] on p "Social media shout out + digital pdf of the script." at bounding box center [401, 315] width 328 height 14
click at [457, 315] on p "Social media shout-out + digital pdf of the script." at bounding box center [401, 315] width 328 height 14
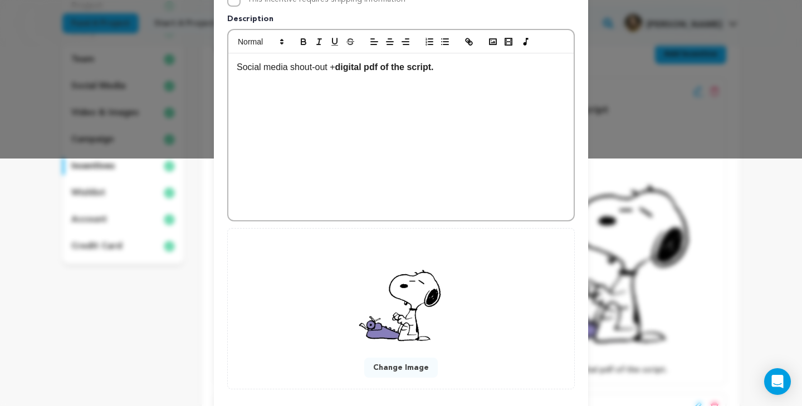
scroll to position [304, 0]
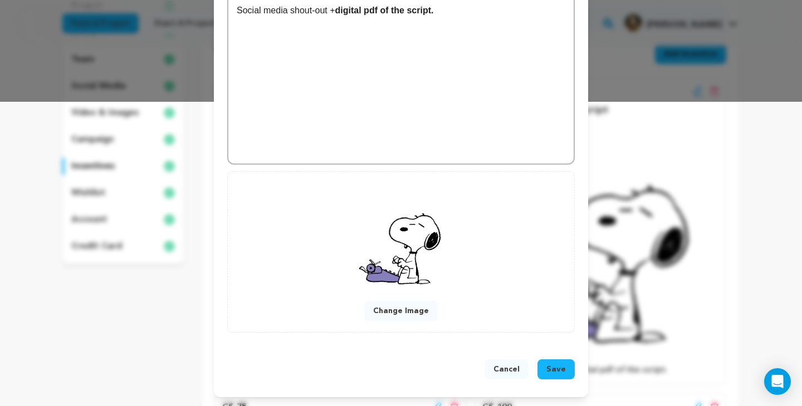
click at [553, 366] on span "Save" at bounding box center [555, 369] width 19 height 11
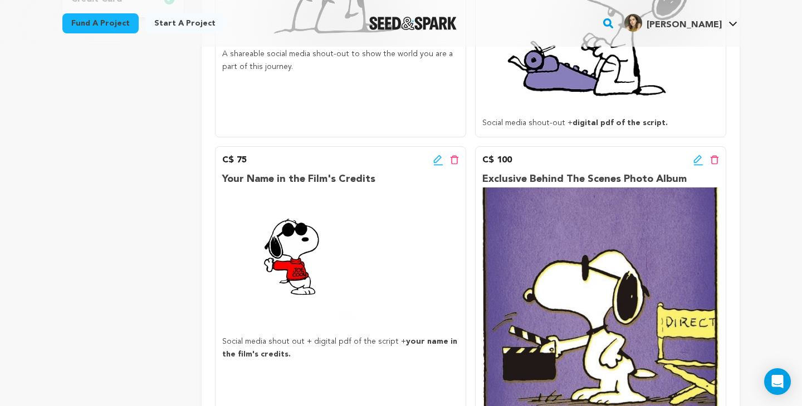
scroll to position [499, 0]
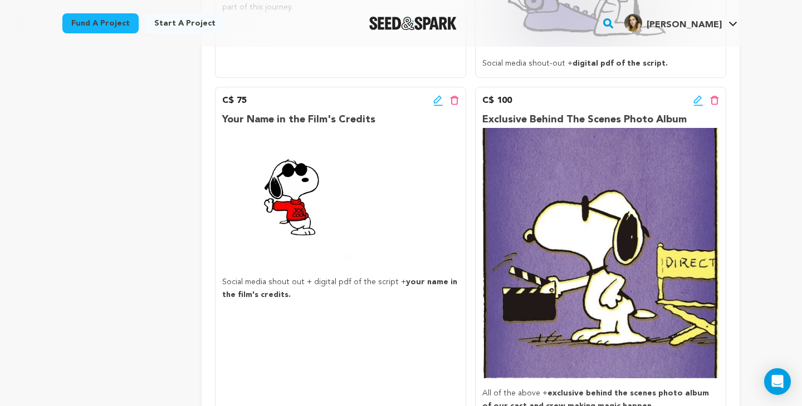
click at [436, 97] on icon at bounding box center [438, 100] width 10 height 11
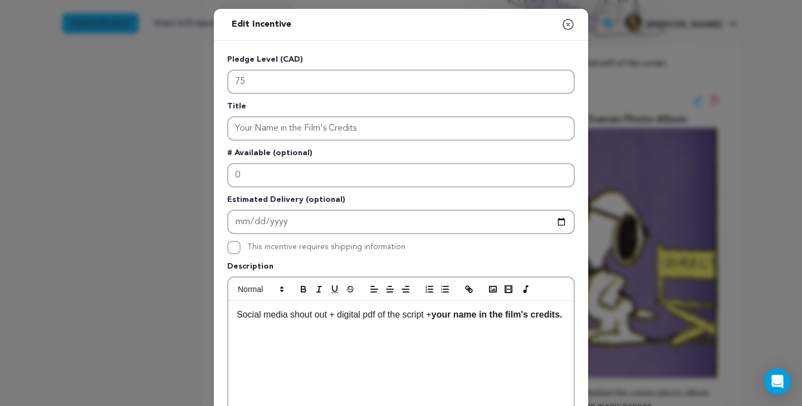
click at [316, 317] on p "Social media shout out + digital pdf of the script + your name in the film's cr…" at bounding box center [401, 315] width 328 height 14
click at [367, 322] on p "Social media shout-out + digital pdf of the script + your name in the film's cr…" at bounding box center [401, 315] width 328 height 14
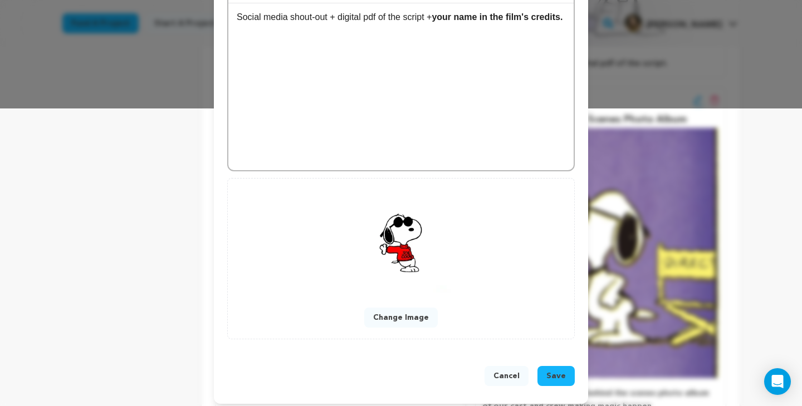
scroll to position [304, 0]
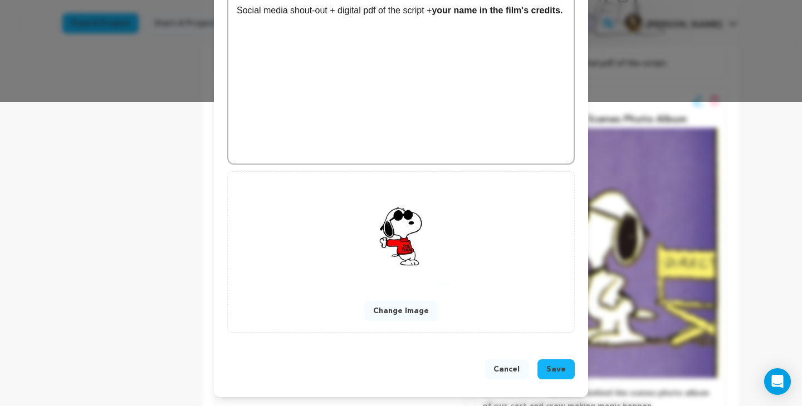
click at [552, 367] on span "Save" at bounding box center [555, 369] width 19 height 11
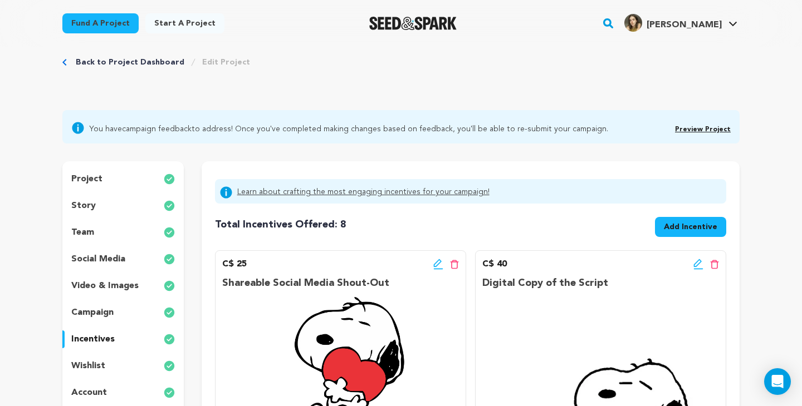
scroll to position [0, 0]
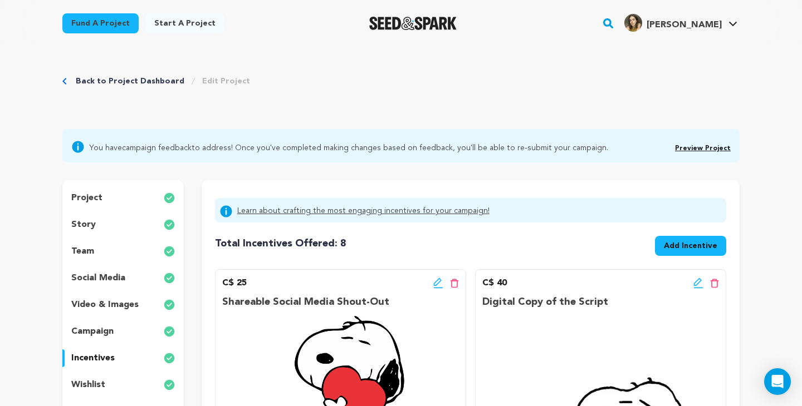
click at [101, 77] on link "Back to Project Dashboard" at bounding box center [130, 81] width 109 height 11
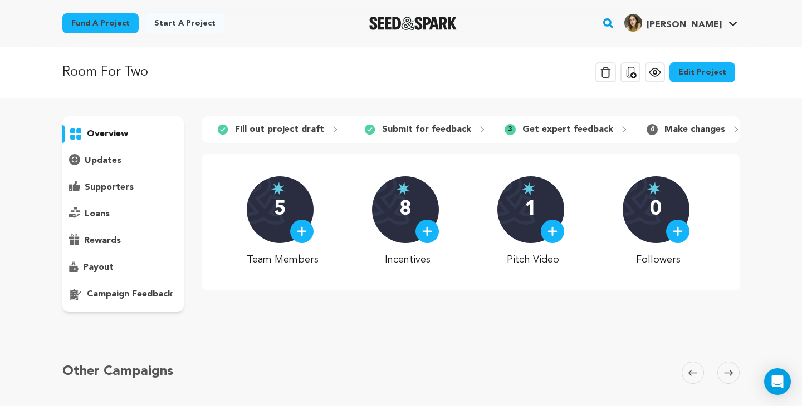
click at [704, 72] on link "Edit Project" at bounding box center [702, 72] width 66 height 20
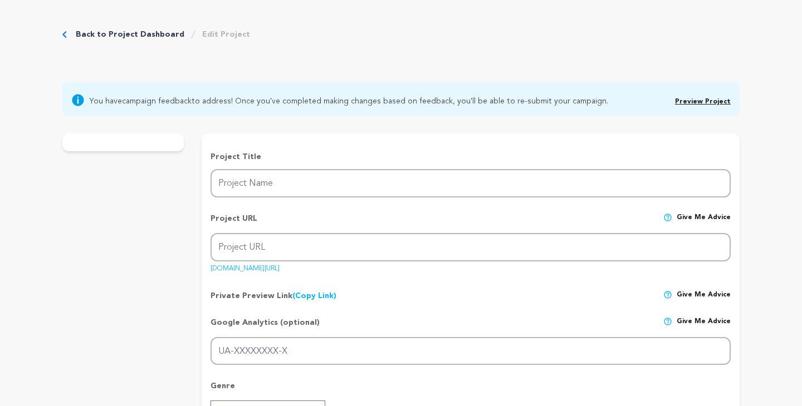
type input "Room For Two"
type input "room-for-two"
type input "As night settles over a [GEOGRAPHIC_DATA] love motel, [PERSON_NAME]’s confidenc…"
type textarea "Room For Two exposes the silent struggles beneath the surface of many relations…"
type textarea "Room For Two aims to explore the quiet complexities of emotional intimacy, the …"
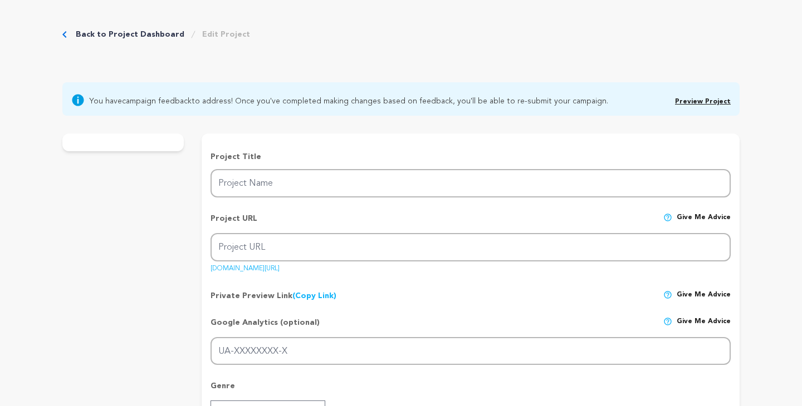
radio input "true"
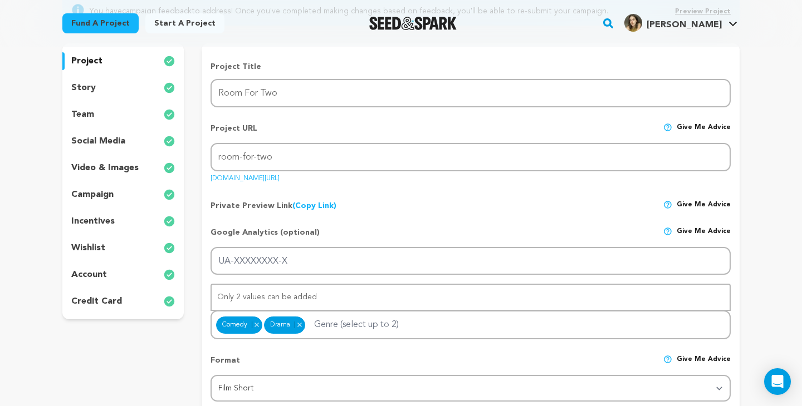
scroll to position [137, 0]
click at [112, 218] on p "incentives" at bounding box center [92, 221] width 43 height 13
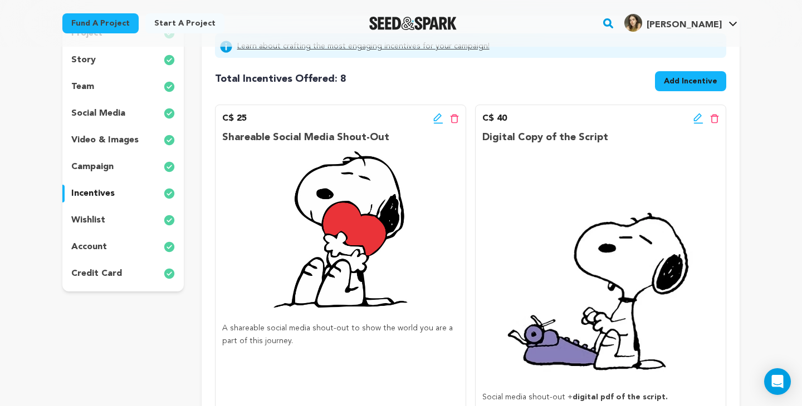
scroll to position [163, 0]
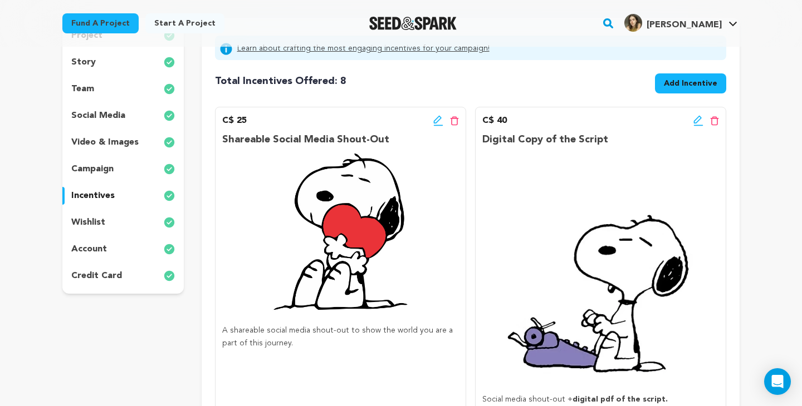
click at [695, 121] on icon at bounding box center [698, 120] width 10 height 11
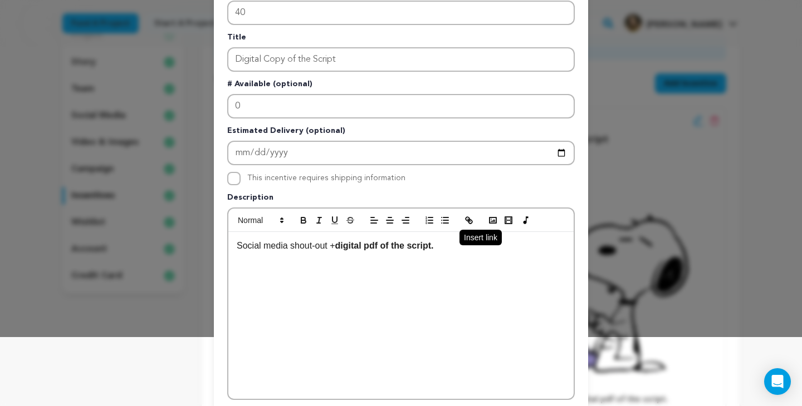
scroll to position [70, 0]
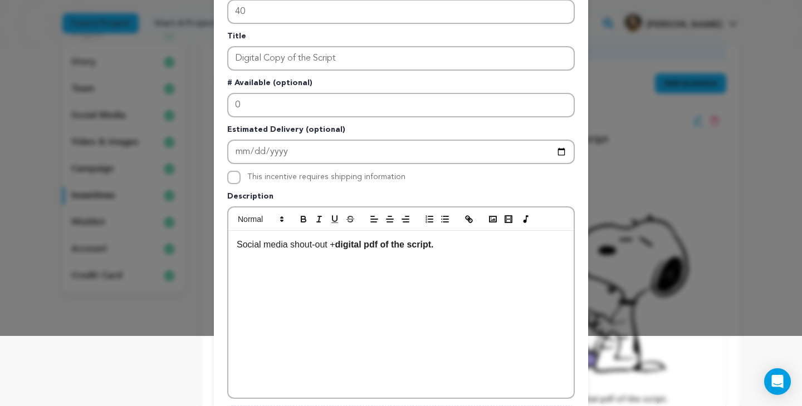
click at [453, 245] on p "Social media shout-out + digital pdf of the script." at bounding box center [401, 245] width 328 height 14
drag, startPoint x: 440, startPoint y: 247, endPoint x: 446, endPoint y: 259, distance: 13.5
click at [446, 259] on p "Social media shout-out + digital pdf of the script. You'll be able to compare t…" at bounding box center [401, 252] width 328 height 28
click at [475, 259] on p "Social media shout-out + digital pdf of the script. You'll be able to compare t…" at bounding box center [401, 252] width 328 height 28
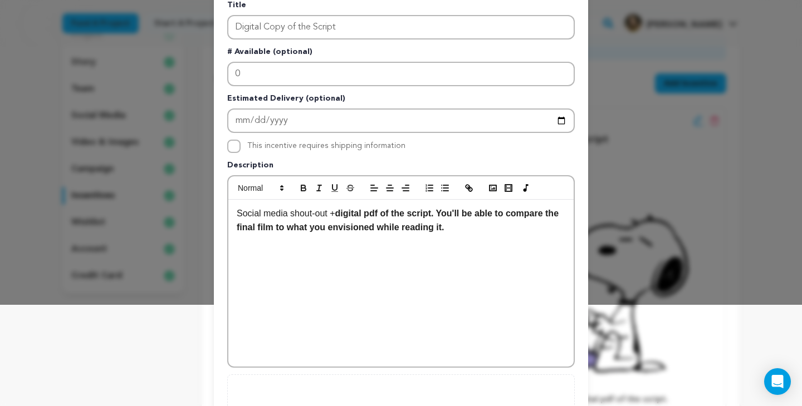
scroll to position [103, 0]
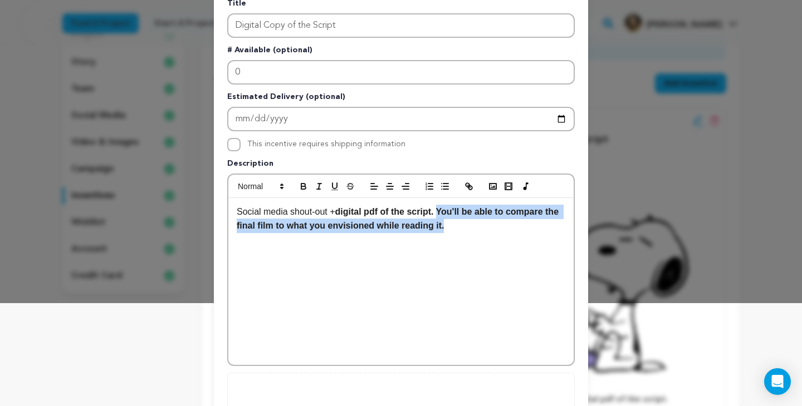
drag, startPoint x: 443, startPoint y: 212, endPoint x: 461, endPoint y: 233, distance: 28.0
click at [461, 233] on div "Social media shout-out + digital pdf of the script. You'll be able to compare t…" at bounding box center [400, 281] width 345 height 167
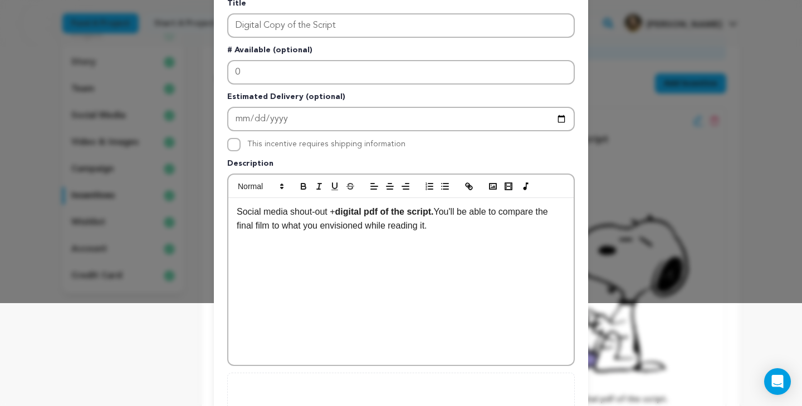
click at [471, 229] on p "Social media shout-out + digital pdf of the script. You'll be able to compare t…" at bounding box center [401, 219] width 328 height 28
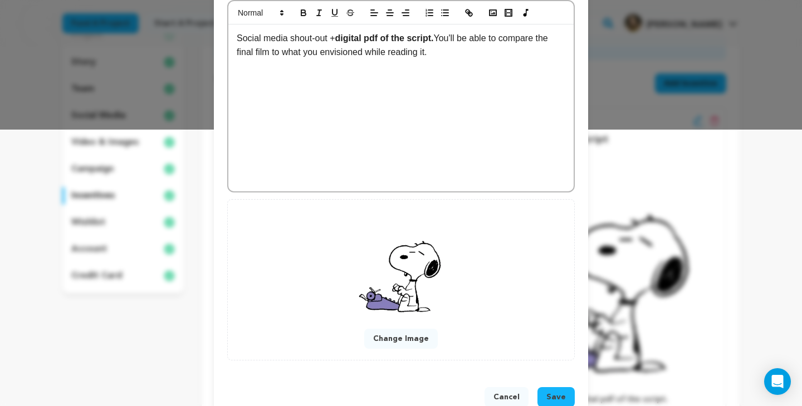
scroll to position [304, 0]
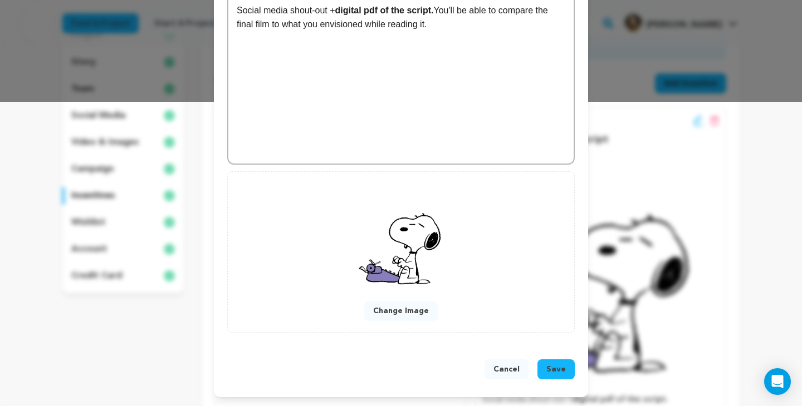
click at [559, 370] on span "Save" at bounding box center [555, 369] width 19 height 11
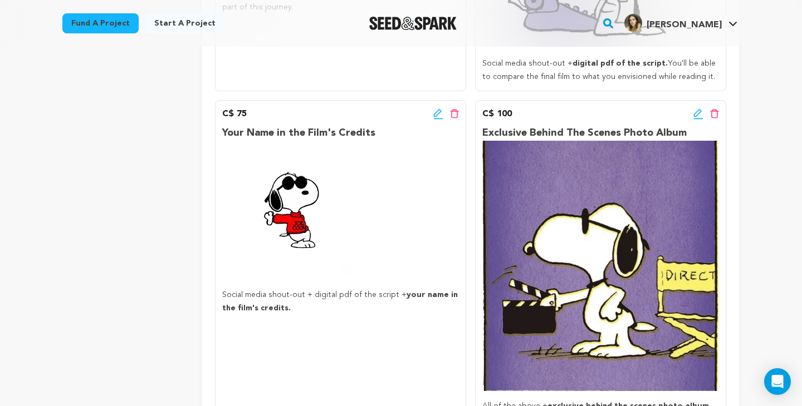
scroll to position [497, 0]
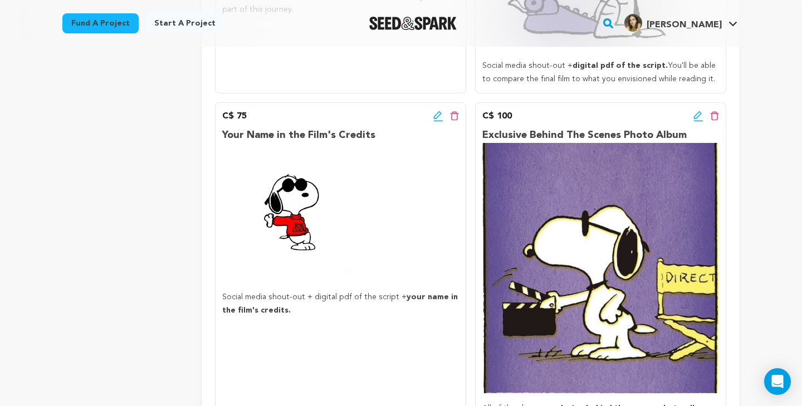
click at [435, 119] on icon at bounding box center [438, 116] width 10 height 11
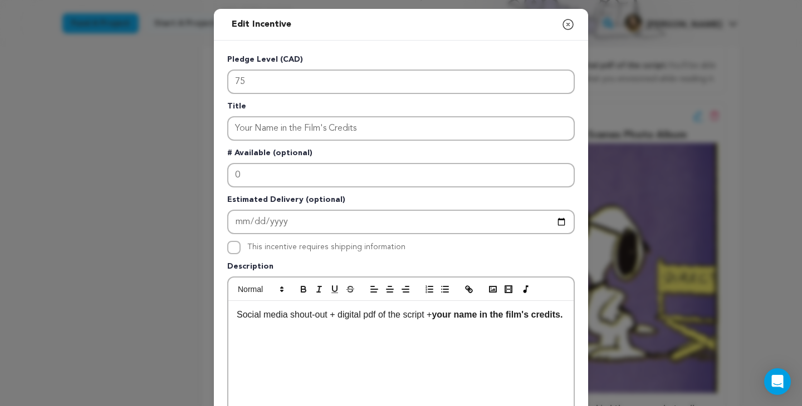
click at [306, 322] on p "Social media shout-out + digital pdf of the script + your name in the film's cr…" at bounding box center [401, 315] width 328 height 14
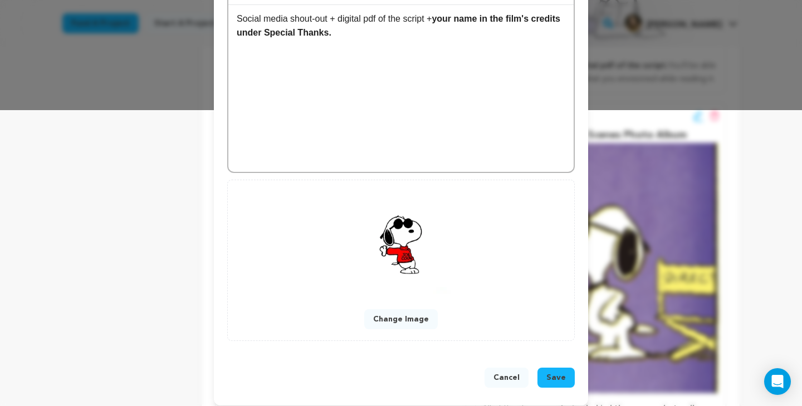
scroll to position [304, 0]
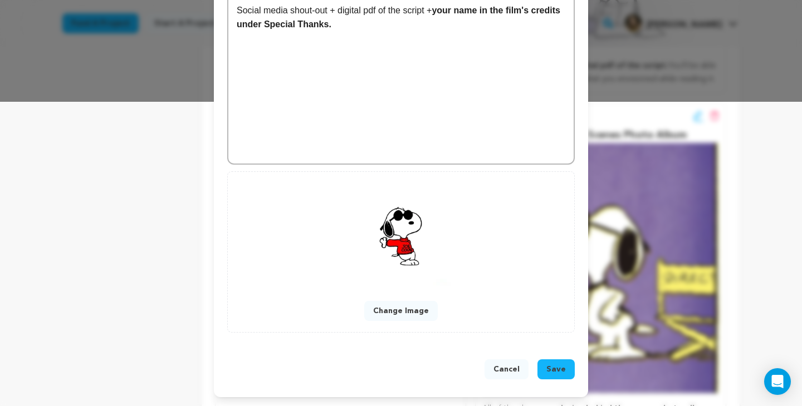
click at [556, 371] on span "Save" at bounding box center [555, 369] width 19 height 11
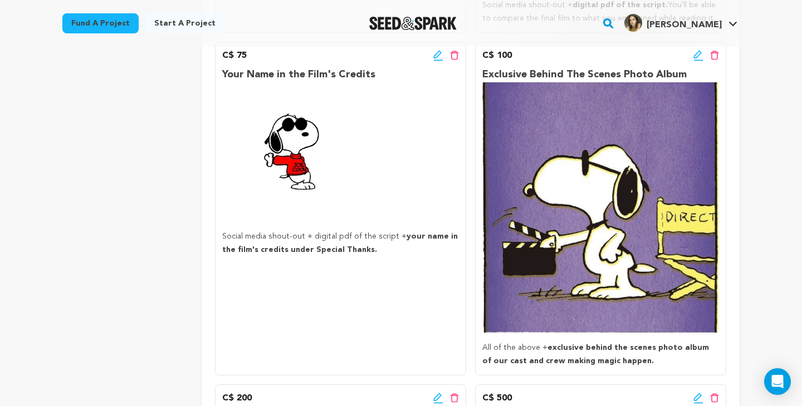
scroll to position [560, 0]
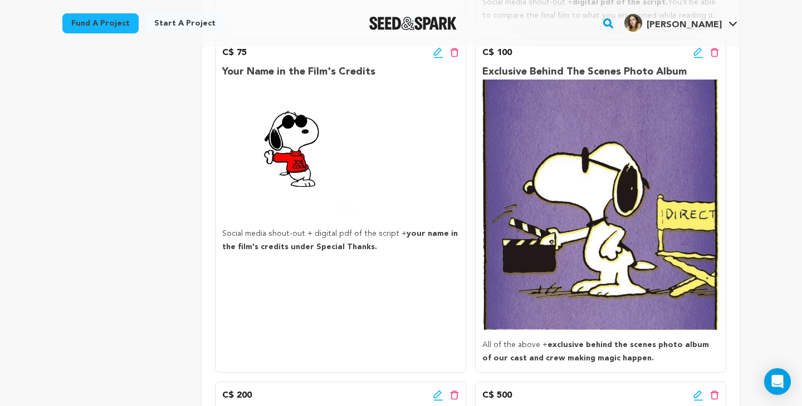
click at [436, 51] on icon at bounding box center [438, 52] width 10 height 11
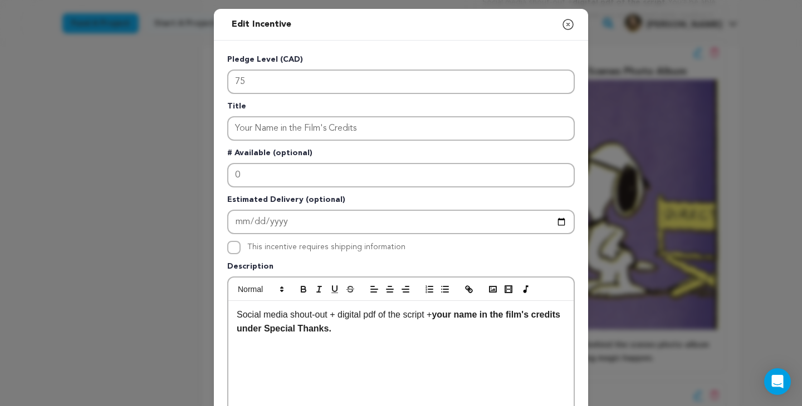
click at [390, 333] on p "Social media shout-out + digital pdf of the script + your name in the film's cr…" at bounding box center [401, 322] width 328 height 28
click at [409, 355] on div "Social media shout-out + digital pdf of the script + your name in the film's cr…" at bounding box center [400, 384] width 345 height 167
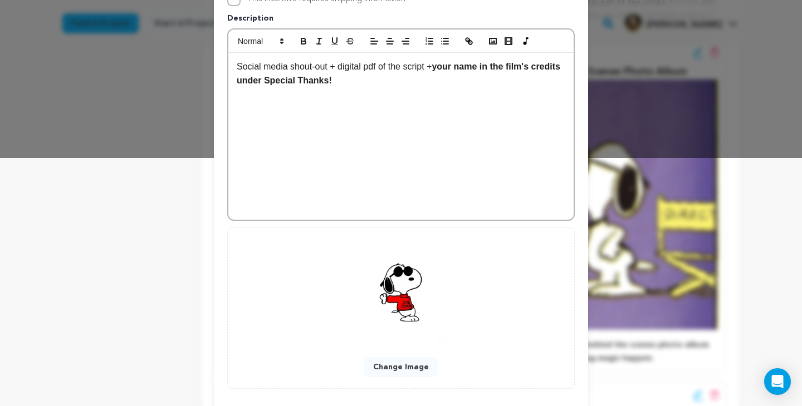
scroll to position [304, 0]
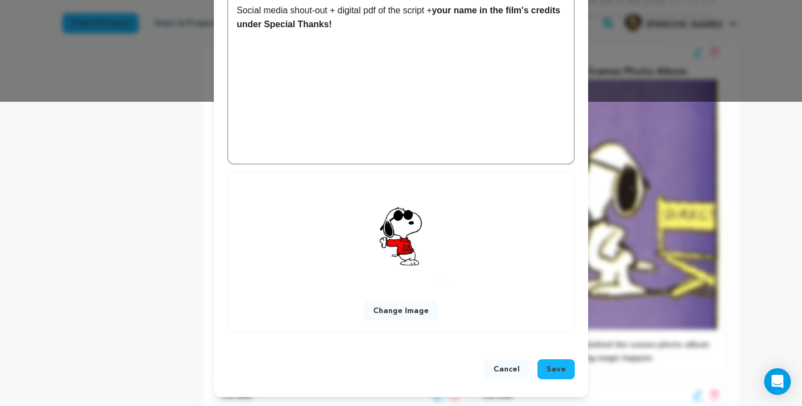
click at [552, 367] on span "Save" at bounding box center [555, 369] width 19 height 11
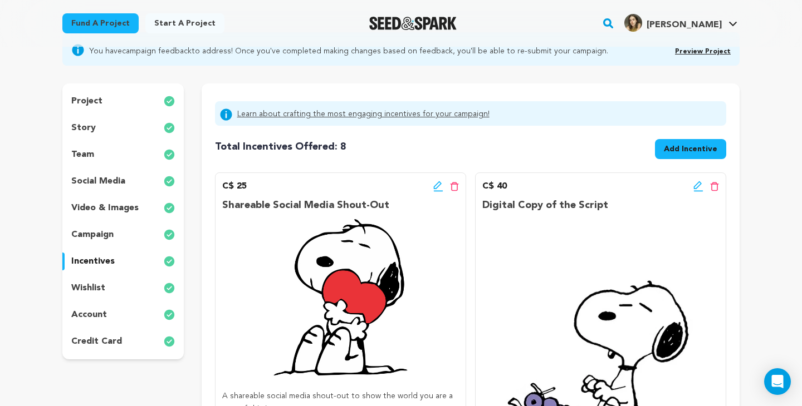
scroll to position [0, 0]
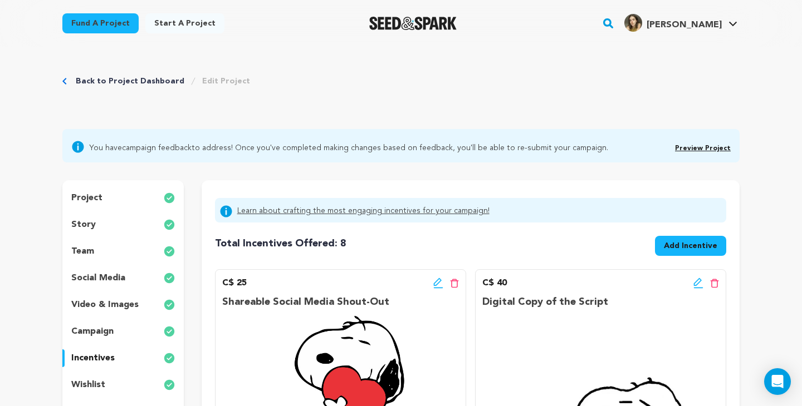
click at [97, 80] on link "Back to Project Dashboard" at bounding box center [130, 81] width 109 height 11
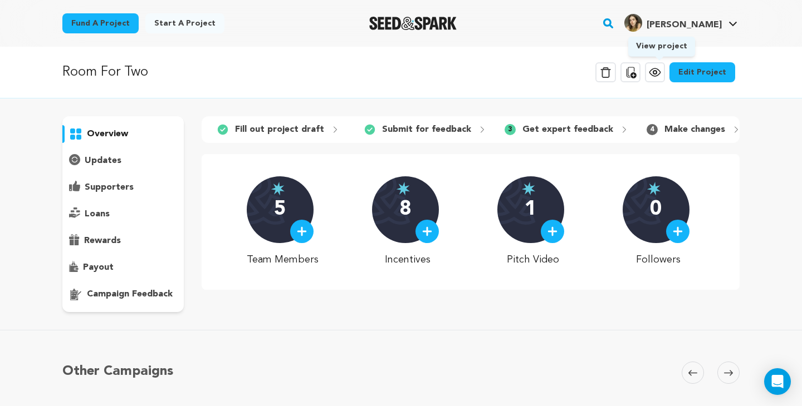
click at [659, 73] on icon at bounding box center [654, 72] width 13 height 13
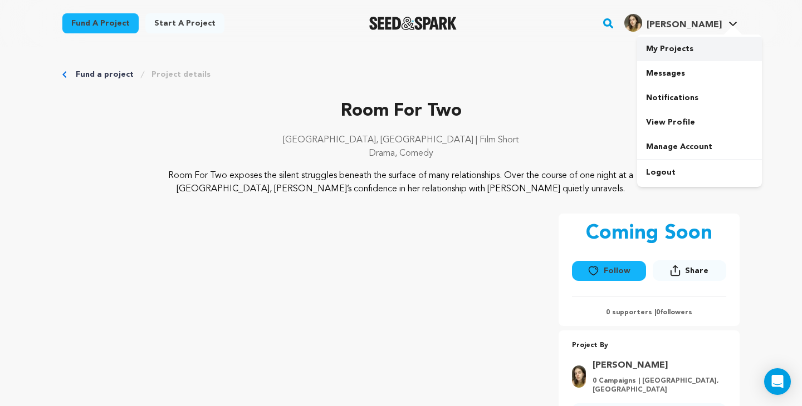
click at [697, 45] on link "My Projects" at bounding box center [699, 49] width 125 height 24
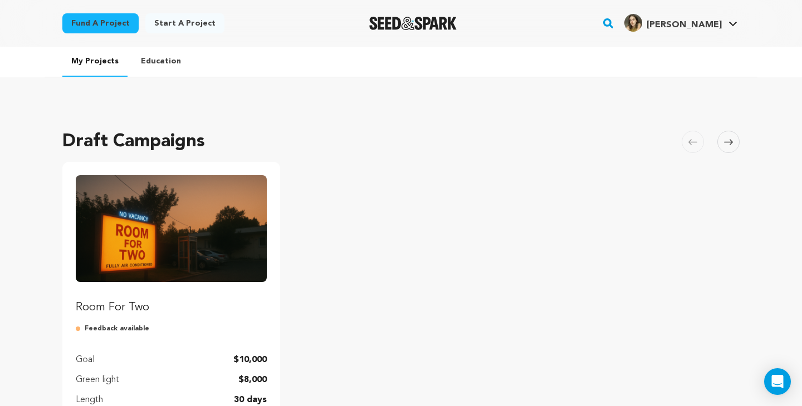
click at [153, 62] on link "Education" at bounding box center [161, 61] width 58 height 29
click at [420, 22] on img "Seed&Spark Homepage" at bounding box center [412, 23] width 87 height 13
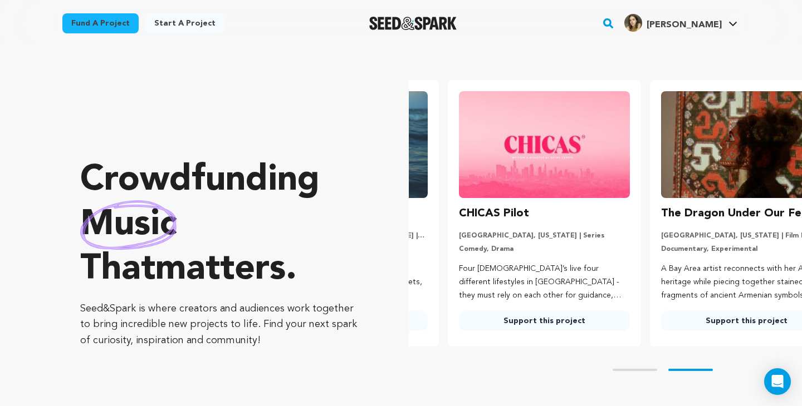
click at [480, 320] on ul "The Sea Between Us [US_STATE][GEOGRAPHIC_DATA], [US_STATE] | Film Short Drama, …" at bounding box center [605, 213] width 393 height 267
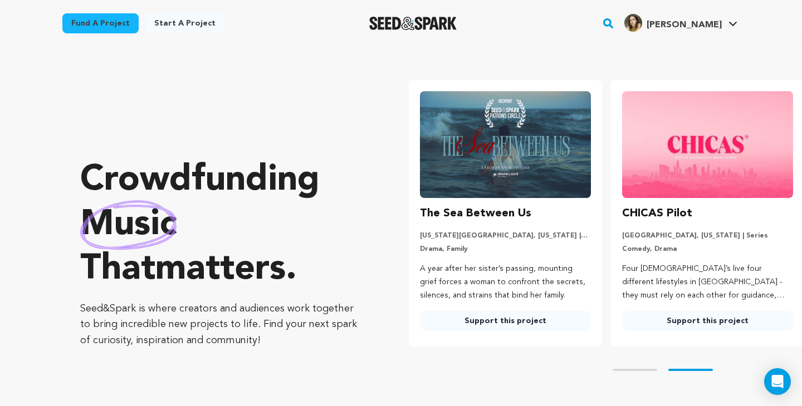
click at [485, 154] on img at bounding box center [505, 144] width 171 height 107
click at [460, 322] on link "Support this project" at bounding box center [505, 321] width 171 height 20
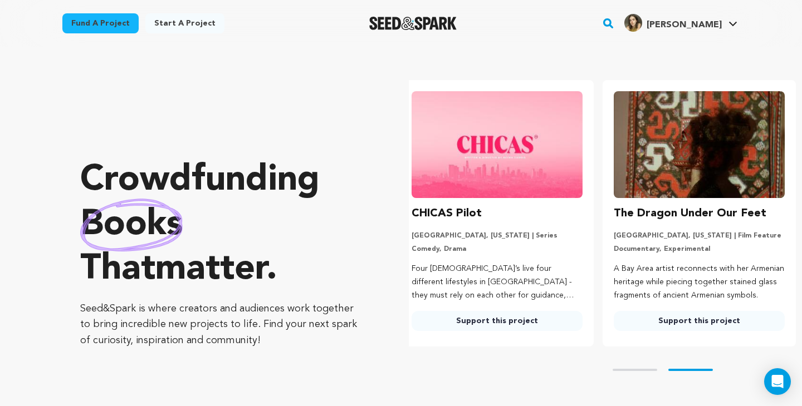
scroll to position [0, 211]
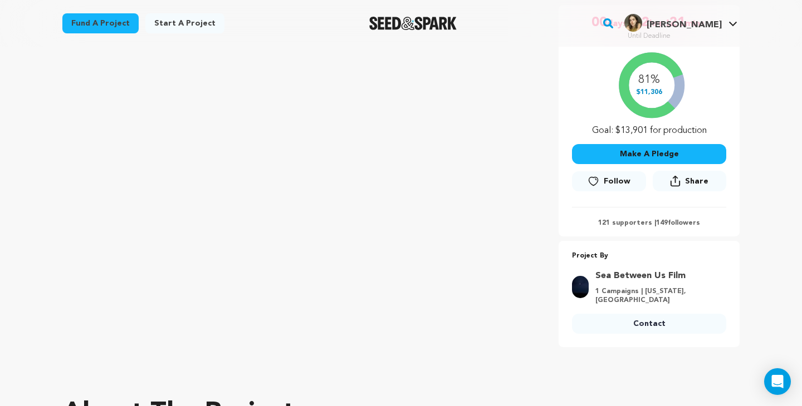
scroll to position [208, 0]
click at [635, 153] on button "Make A Pledge" at bounding box center [649, 155] width 154 height 20
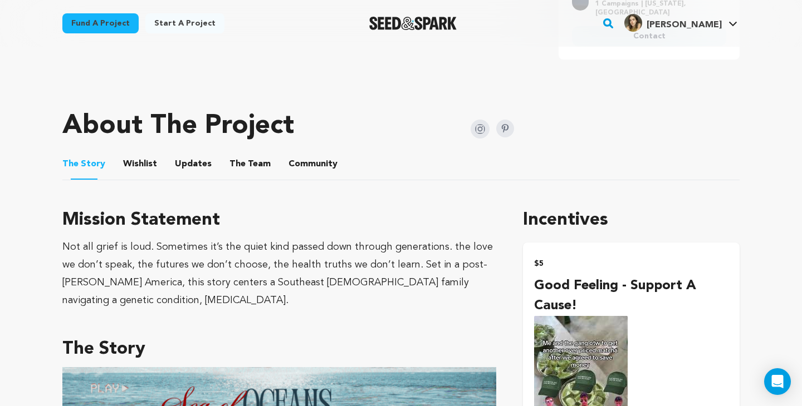
scroll to position [243, 0]
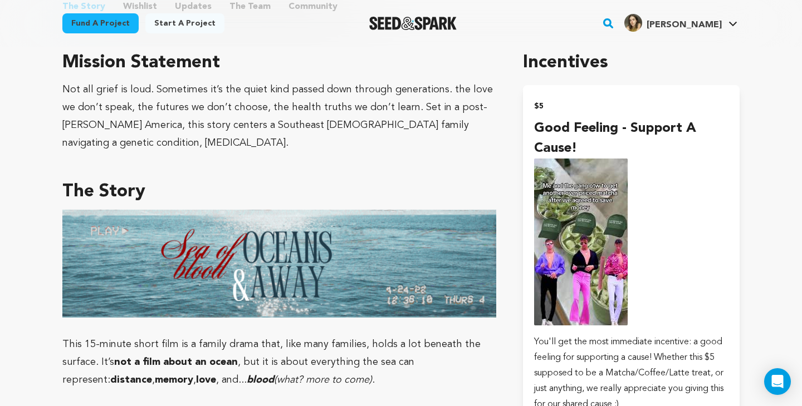
scroll to position [631, 0]
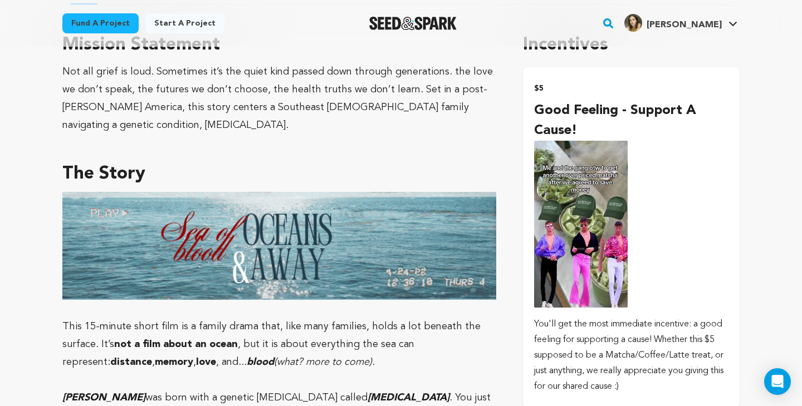
click at [656, 212] on div "$5 Good Feeling - Support a Cause! You'll get the most immediate incentive: a g…" at bounding box center [631, 238] width 194 height 314
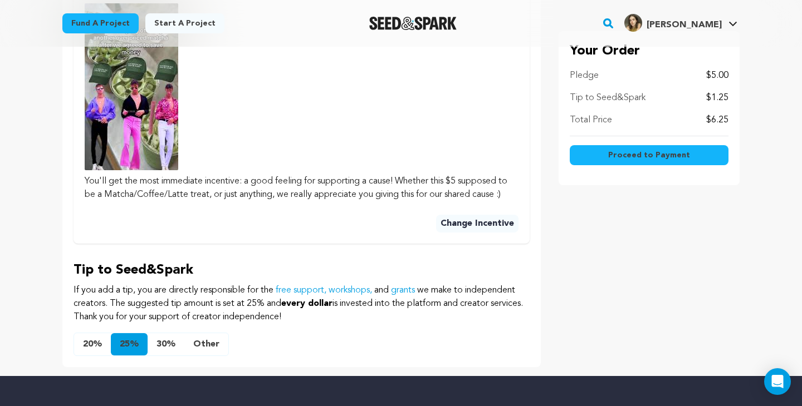
scroll to position [409, 0]
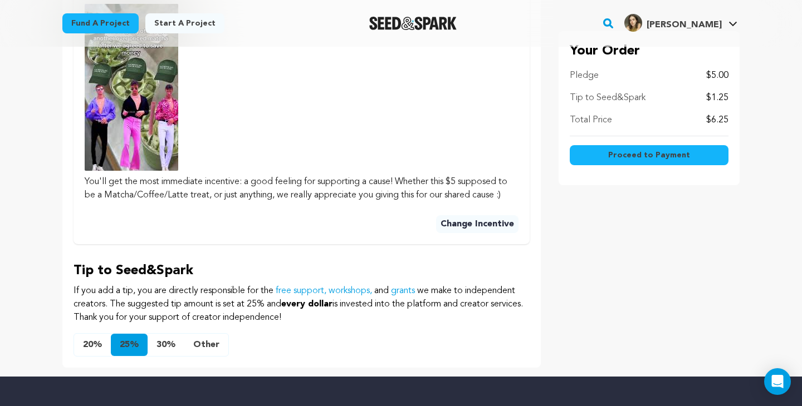
click at [87, 345] on button "20%" at bounding box center [92, 345] width 37 height 22
click at [208, 343] on button "Other" at bounding box center [206, 345] width 44 height 22
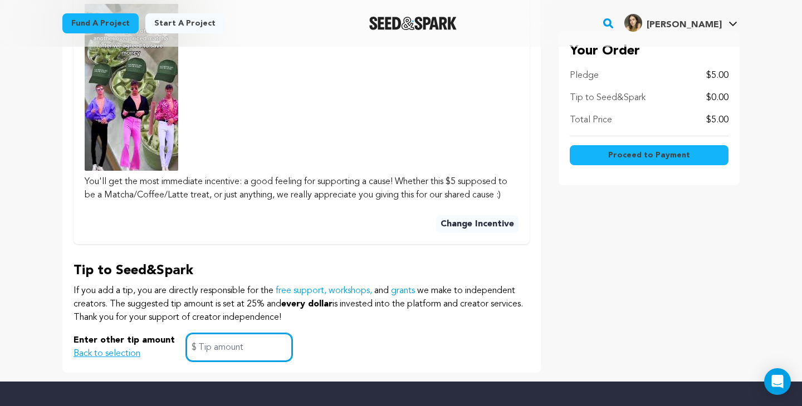
click at [256, 347] on input "text" at bounding box center [239, 347] width 106 height 28
type input "0"
click at [360, 350] on div "Enter other tip amount Back to selection 0 $" at bounding box center [301, 347] width 456 height 28
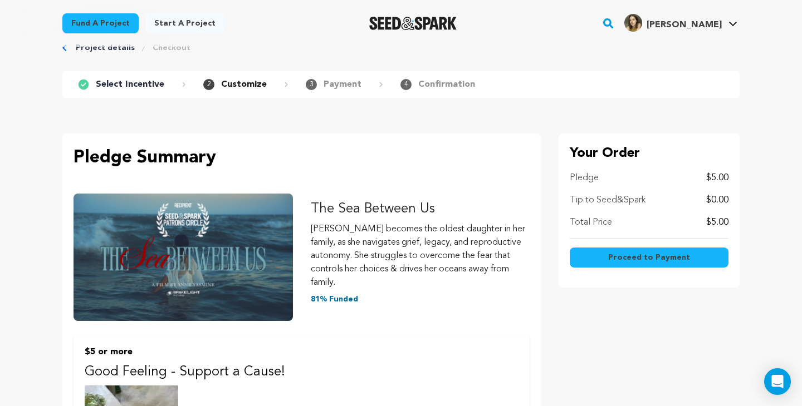
scroll to position [0, 0]
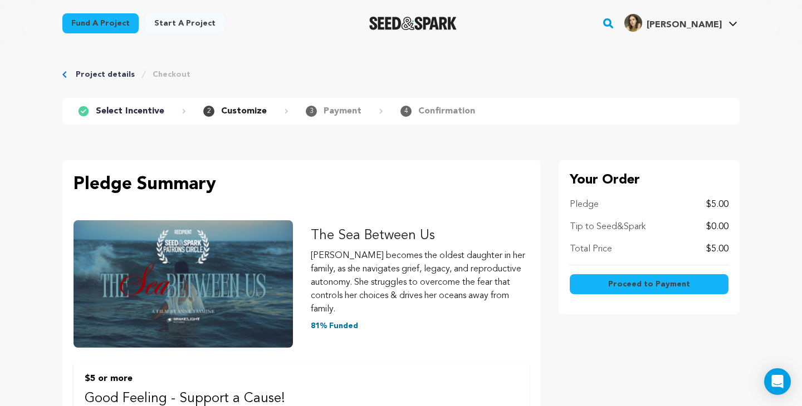
click at [80, 72] on link "Project details" at bounding box center [105, 74] width 59 height 11
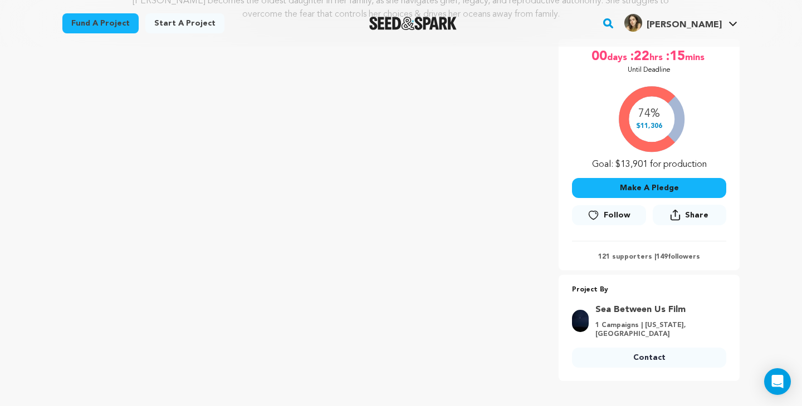
scroll to position [181, 0]
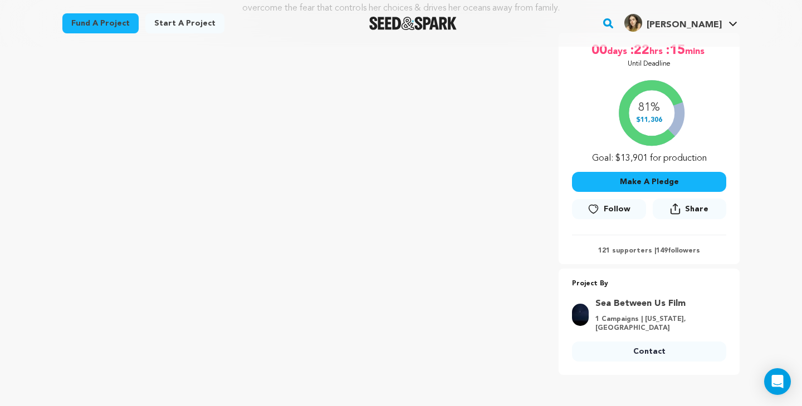
click at [646, 181] on button "Make A Pledge" at bounding box center [649, 182] width 154 height 20
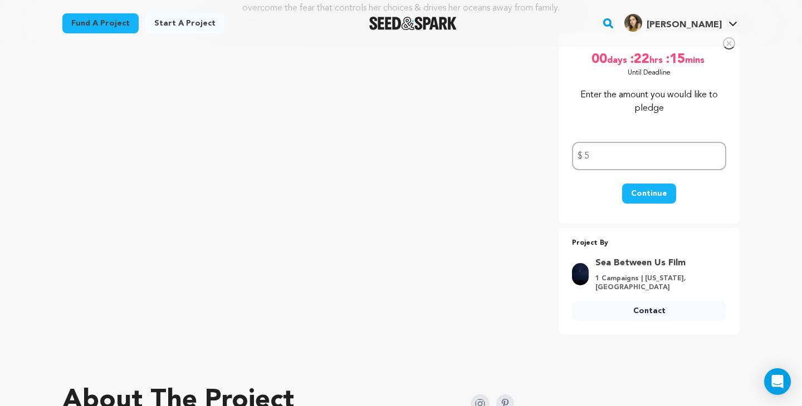
click at [679, 158] on input "5" at bounding box center [649, 156] width 154 height 28
type input "5.00"
click at [647, 193] on button "Continue" at bounding box center [649, 194] width 54 height 20
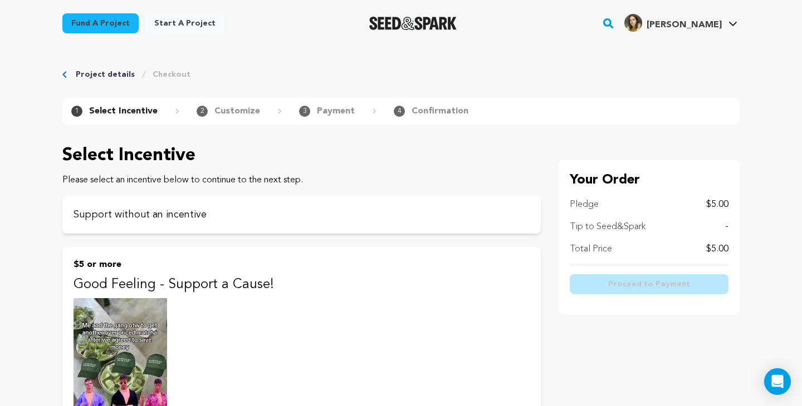
click at [89, 76] on link "Project details" at bounding box center [105, 74] width 59 height 11
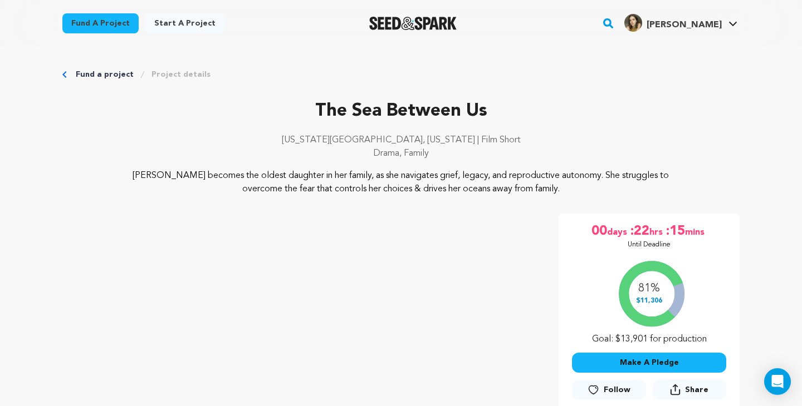
click at [436, 26] on img "Seed&Spark Homepage" at bounding box center [412, 23] width 87 height 13
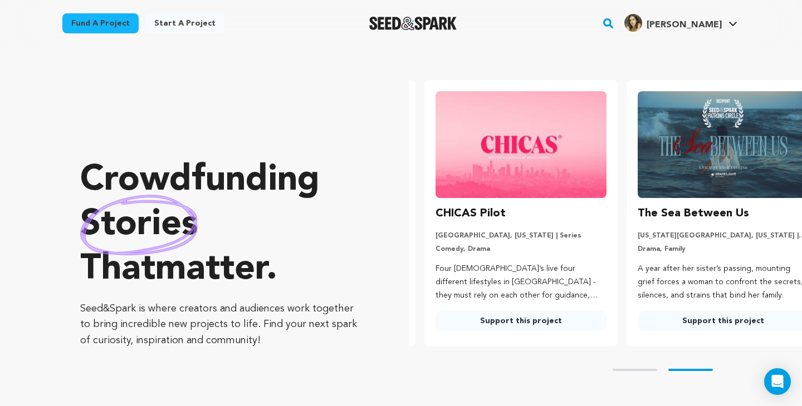
scroll to position [0, 211]
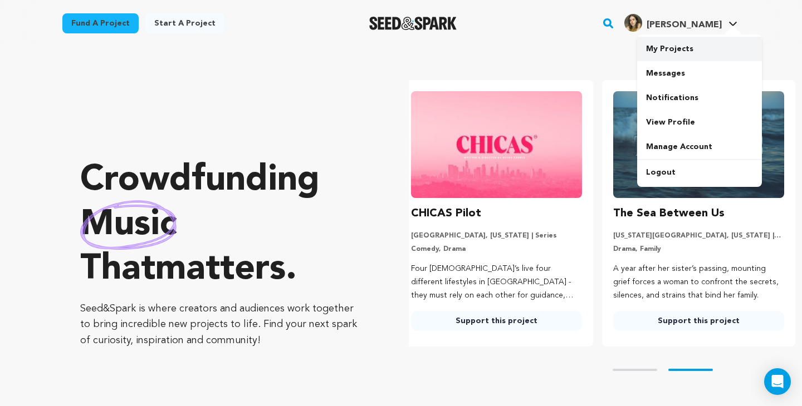
click at [698, 47] on link "My Projects" at bounding box center [699, 49] width 125 height 24
